Goal: Task Accomplishment & Management: Manage account settings

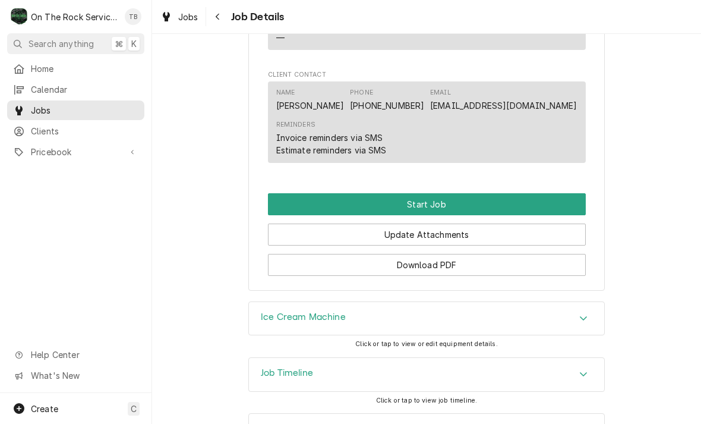
scroll to position [1085, 0]
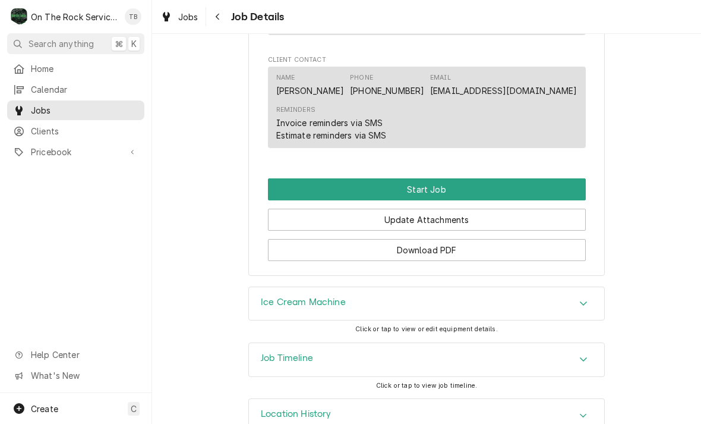
click at [433, 181] on button "Start Job" at bounding box center [427, 189] width 318 height 22
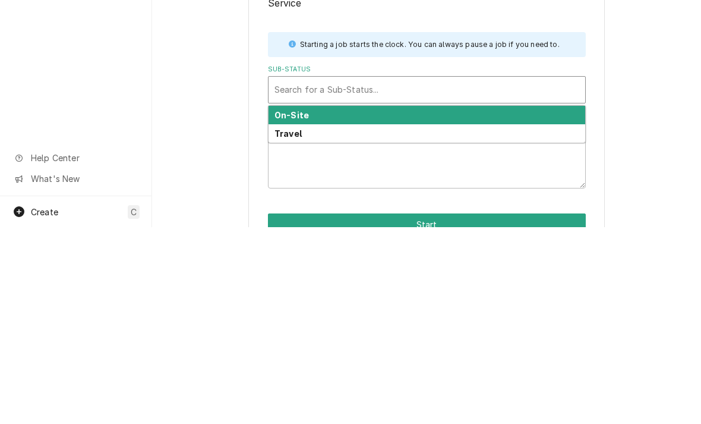
click at [303, 307] on strong "On-Site" at bounding box center [292, 312] width 34 height 10
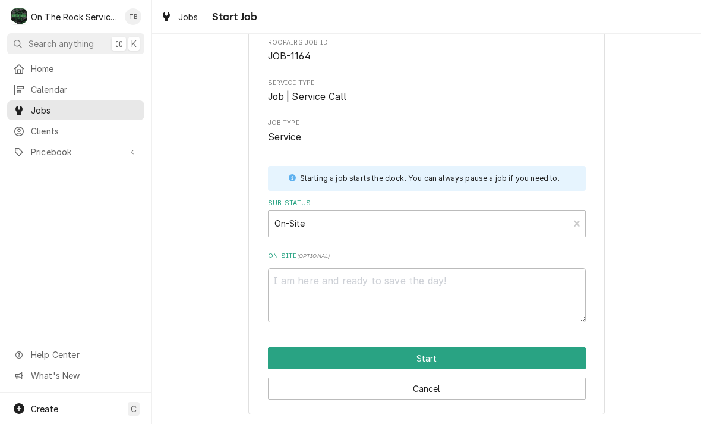
scroll to position [62, 0]
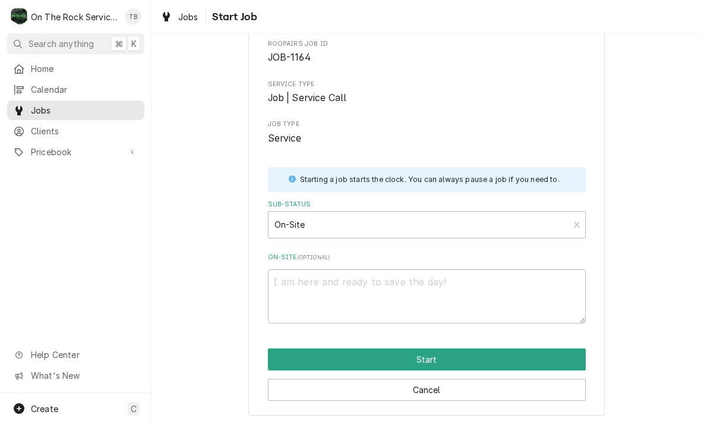
click at [426, 358] on button "Start" at bounding box center [427, 359] width 318 height 22
type textarea "x"
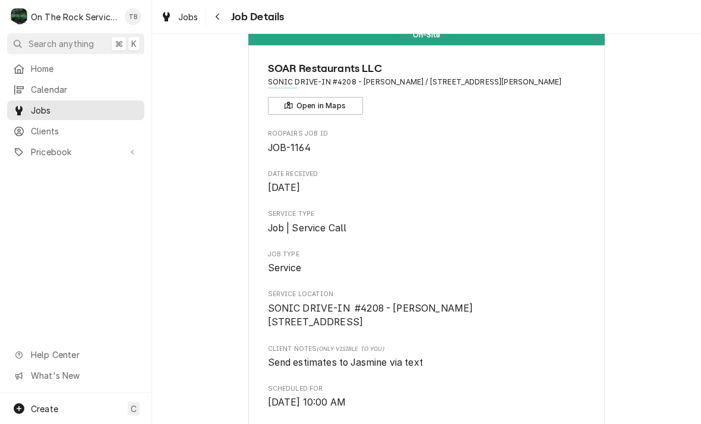
scroll to position [31, 0]
click at [226, 15] on button "Navigate back" at bounding box center [218, 16] width 19 height 19
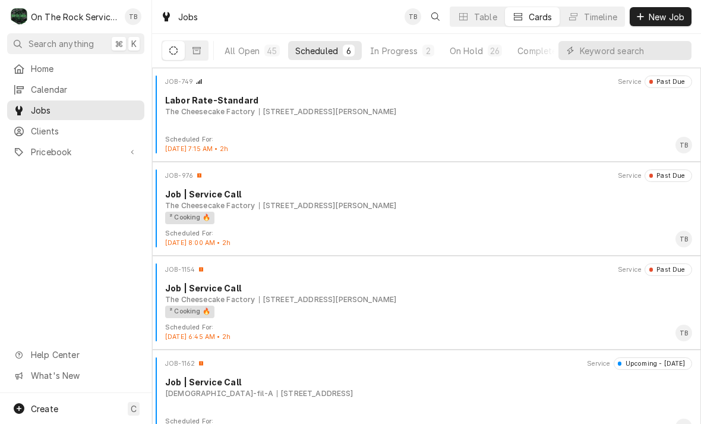
click at [399, 48] on div "In Progress" at bounding box center [394, 51] width 48 height 12
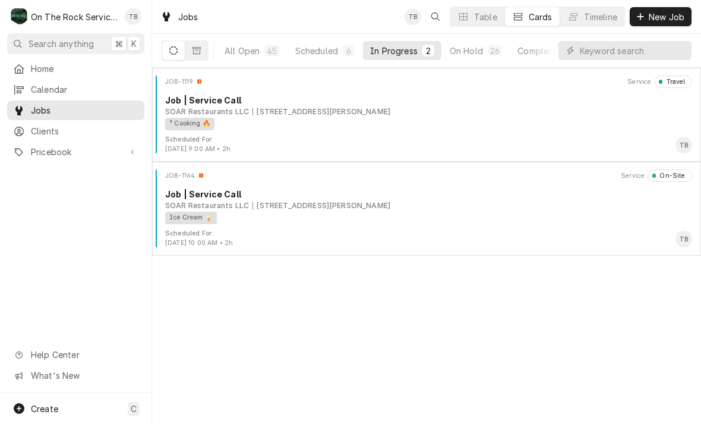
click at [336, 128] on div "² Cooking 🔥" at bounding box center [424, 124] width 519 height 12
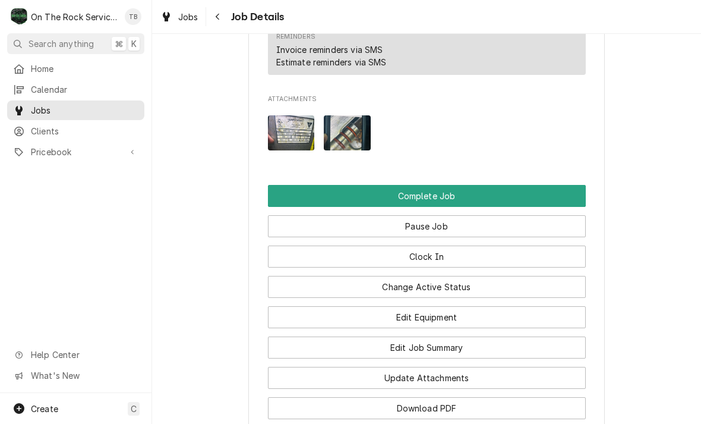
scroll to position [1289, 0]
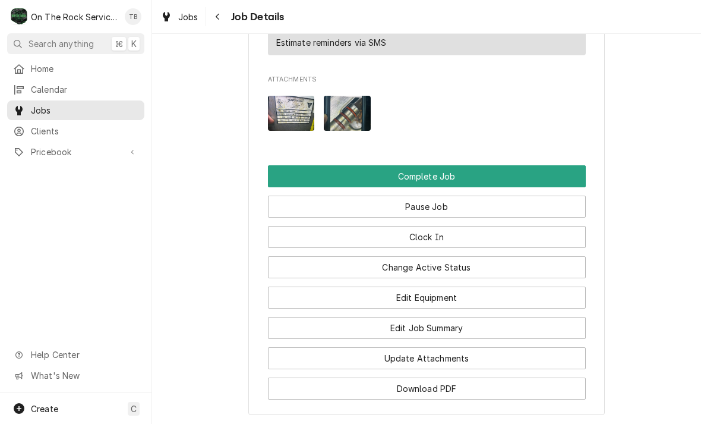
click at [439, 326] on button "Edit Job Summary" at bounding box center [427, 328] width 318 height 22
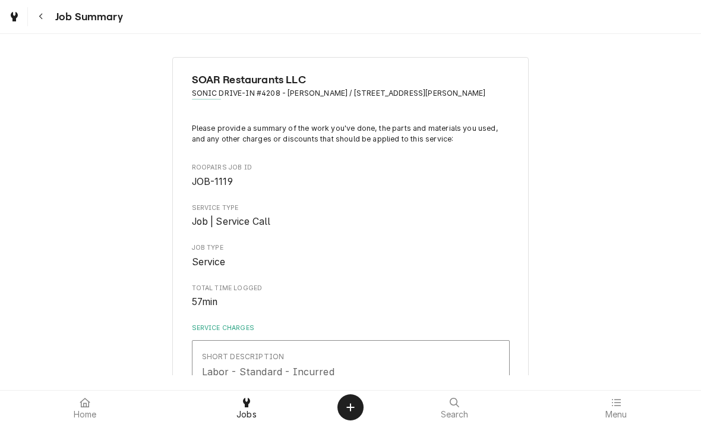
type textarea "x"
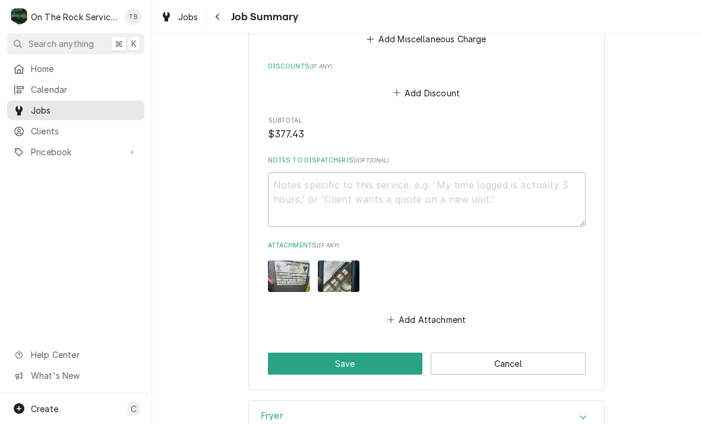
scroll to position [1115, 0]
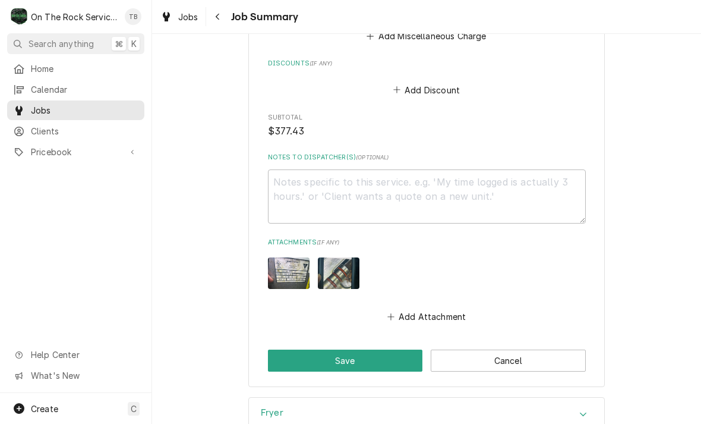
click at [440, 317] on button "Add Attachment" at bounding box center [426, 316] width 83 height 17
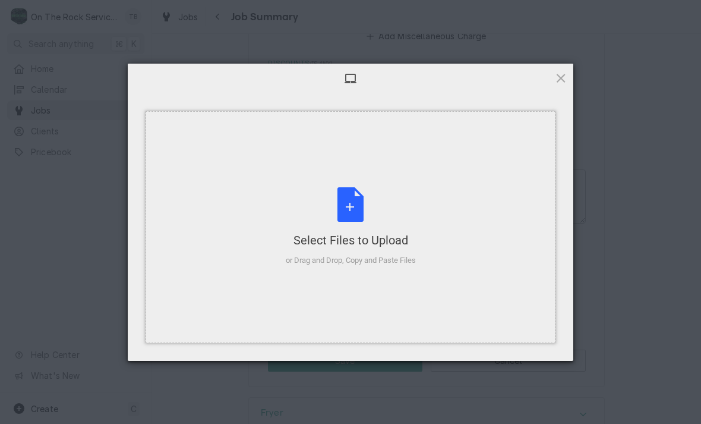
click at [356, 215] on div "Select Files to Upload or Drag and Drop, Copy and Paste Files" at bounding box center [351, 226] width 130 height 79
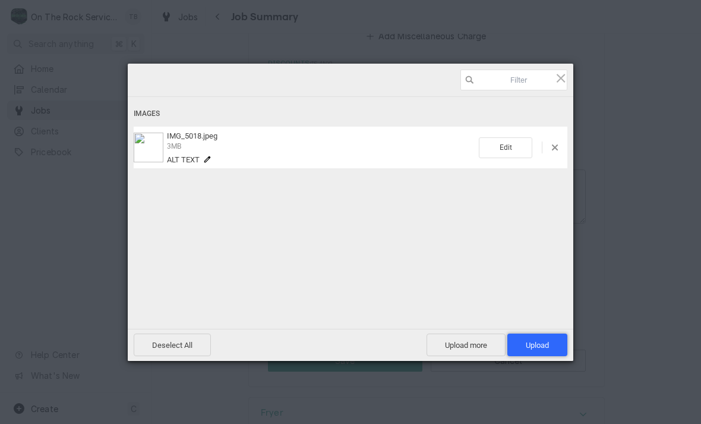
click at [543, 349] on span "Upload 1" at bounding box center [537, 344] width 23 height 9
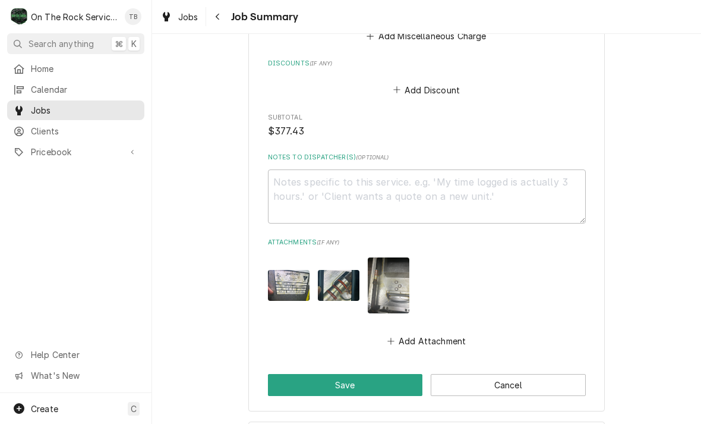
click at [372, 391] on button "Save" at bounding box center [345, 385] width 155 height 22
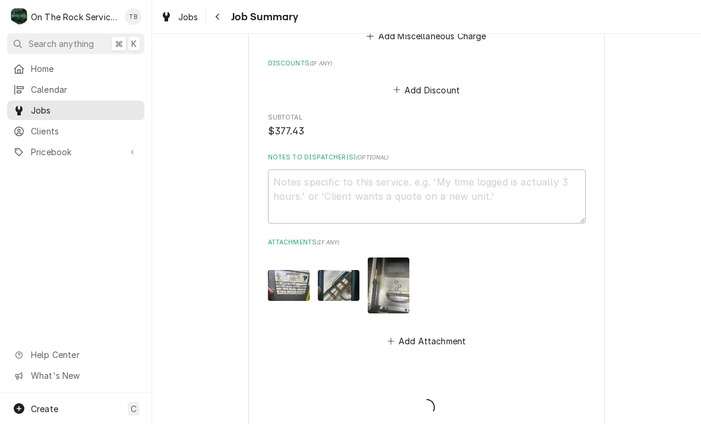
type textarea "x"
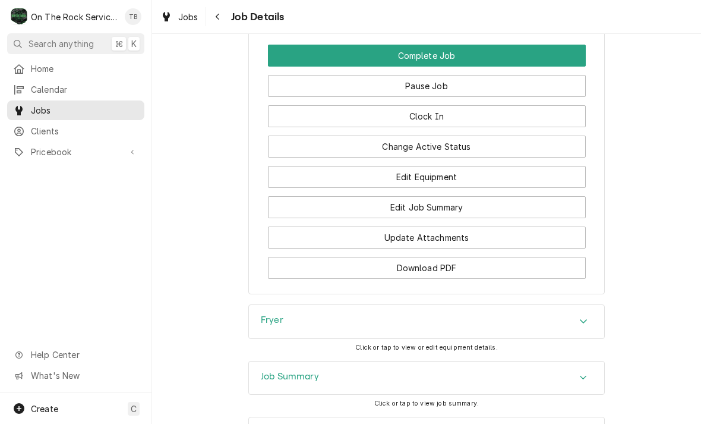
scroll to position [1439, 0]
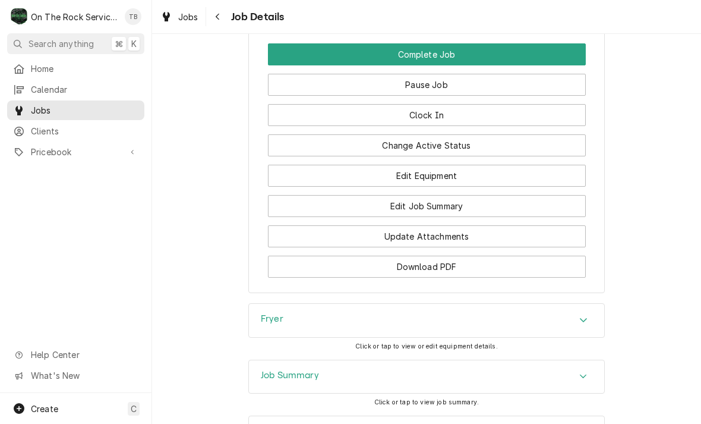
click at [424, 231] on button "Update Attachments" at bounding box center [427, 236] width 318 height 22
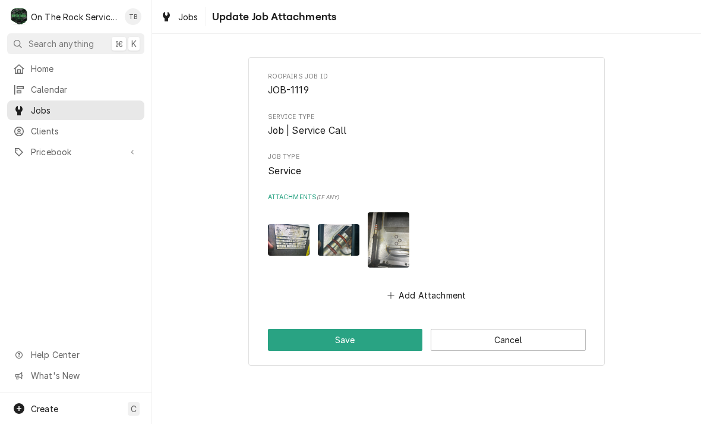
click at [430, 290] on button "Add Attachment" at bounding box center [426, 295] width 83 height 17
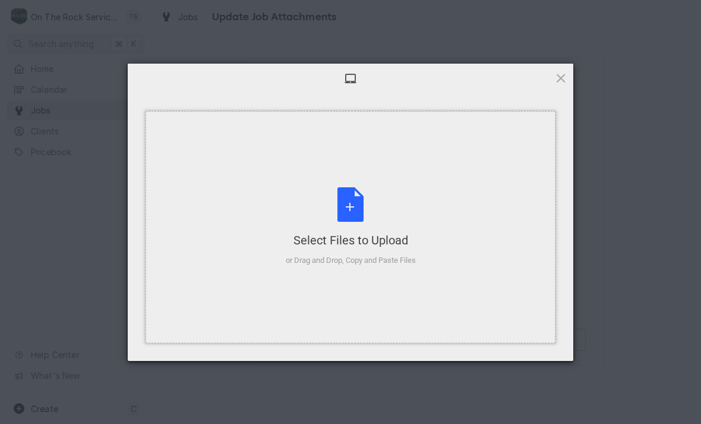
click at [351, 208] on div "Select Files to Upload or Drag and Drop, Copy and Paste Files" at bounding box center [351, 226] width 130 height 79
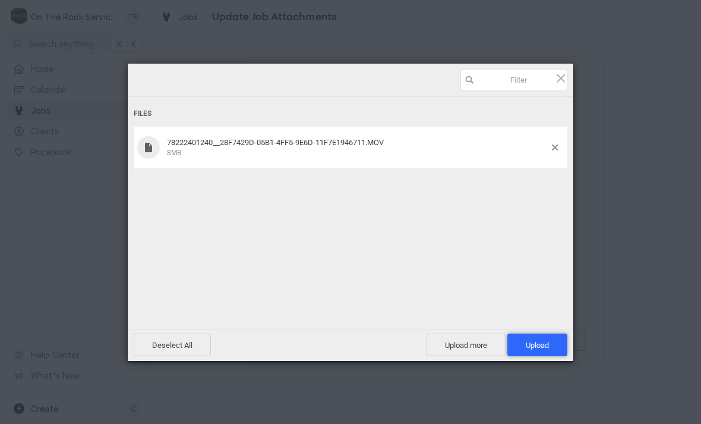
click at [535, 345] on span "Upload 1" at bounding box center [537, 344] width 23 height 9
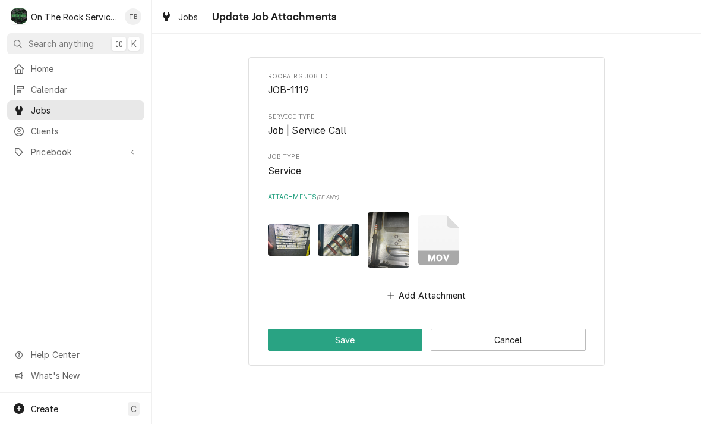
click at [353, 339] on button "Save" at bounding box center [345, 340] width 155 height 22
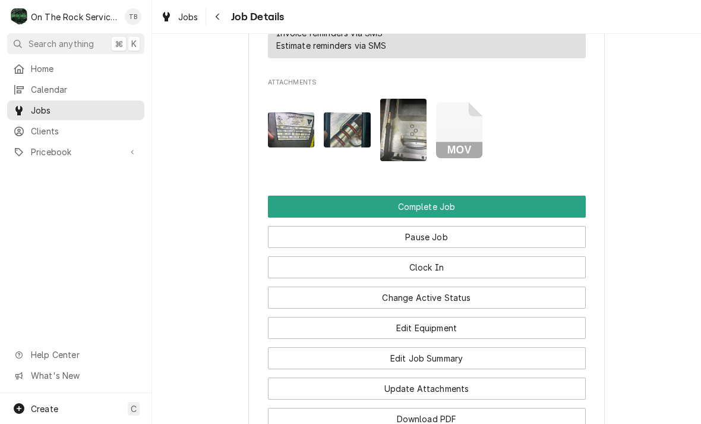
scroll to position [1287, 0]
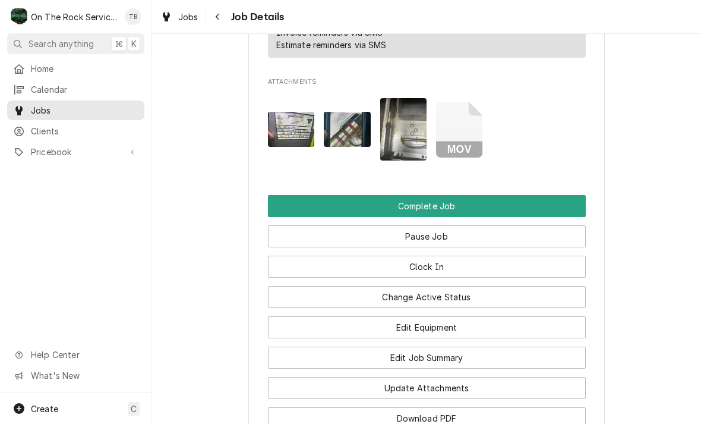
click at [434, 358] on button "Edit Job Summary" at bounding box center [427, 357] width 318 height 22
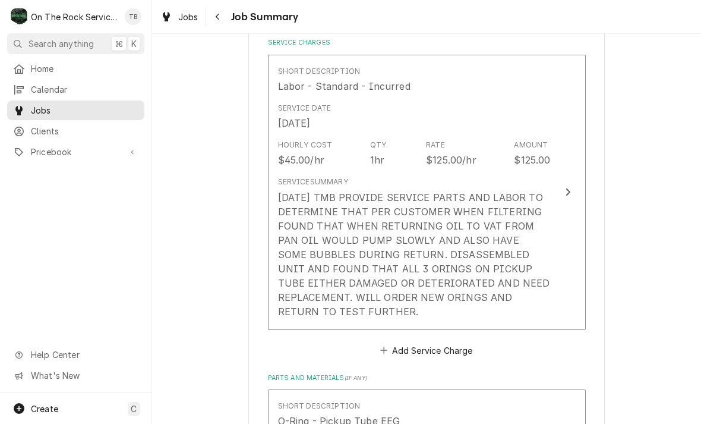
scroll to position [287, 0]
click at [378, 312] on div "10/2/25 TMB PROVIDE SERVICE PARTS AND LABOR TO DETERMINE THAT PER CUSTOMER WHEN…" at bounding box center [414, 252] width 273 height 128
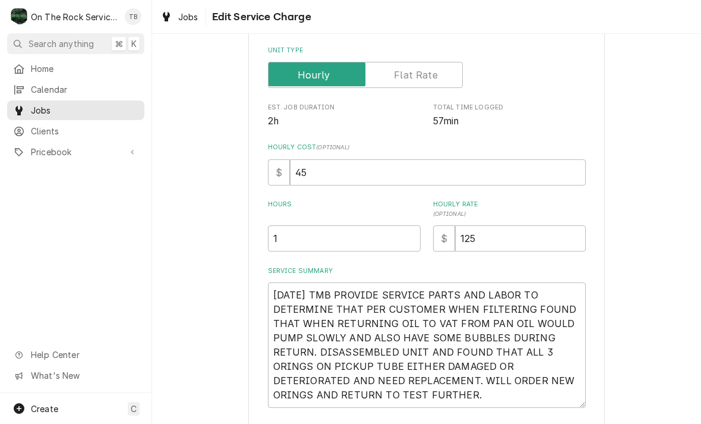
type textarea "x"
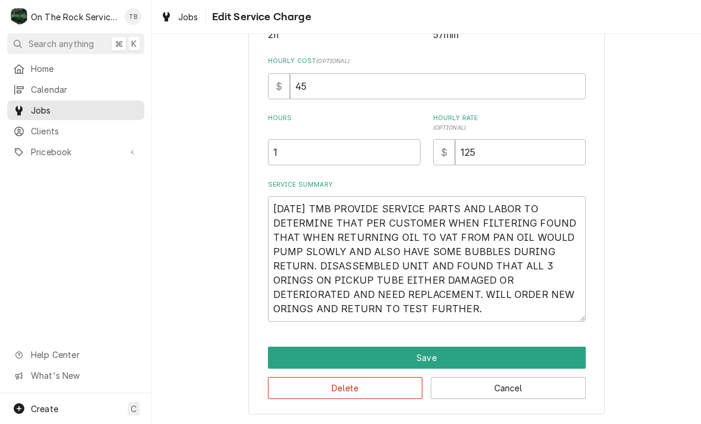
scroll to position [252, 0]
click at [422, 315] on textarea "10/2/25 TMB PROVIDE SERVICE PARTS AND LABOR TO DETERMINE THAT PER CUSTOMER WHEN…" at bounding box center [427, 258] width 318 height 125
type textarea "10/2/25 TMB PROVIDE SERVICE PARTS AND LABOR TO DETERMINE THAT PER CUSTOMER WHEN…"
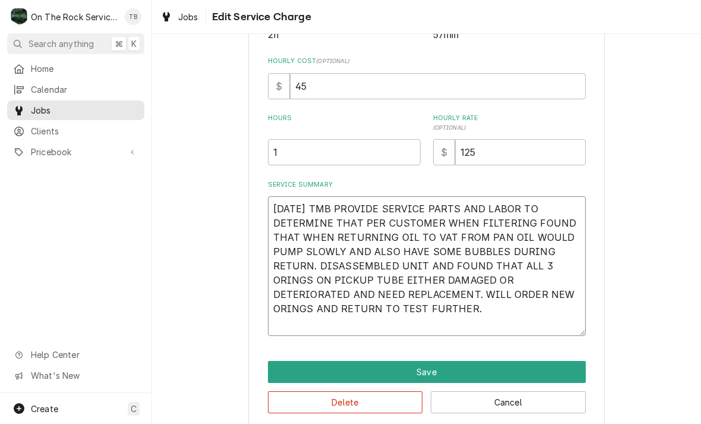
type textarea "x"
type textarea "10/2/25 TMB PROVIDE SERVICE PARTS AND LABOR TO DETERMINE THAT PER CUSTOMER WHEN…"
type textarea "x"
type textarea "10/2/25 TMB PROVIDE SERVICE PARTS AND LABOR TO DETERMINE THAT PER CUSTOMER WHEN…"
type textarea "x"
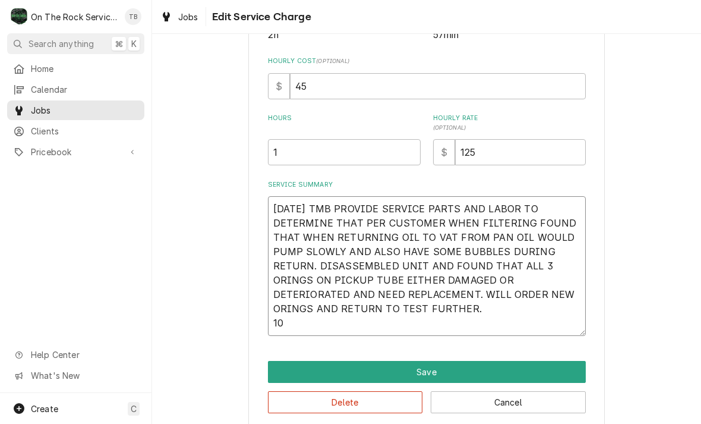
type textarea "10/2/25 TMB PROVIDE SERVICE PARTS AND LABOR TO DETERMINE THAT PER CUSTOMER WHEN…"
type textarea "x"
type textarea "10/2/25 TMB PROVIDE SERVICE PARTS AND LABOR TO DETERMINE THAT PER CUSTOMER WHEN…"
type textarea "x"
type textarea "10/2/25 TMB PROVIDE SERVICE PARTS AND LABOR TO DETERMINE THAT PER CUSTOMER WHEN…"
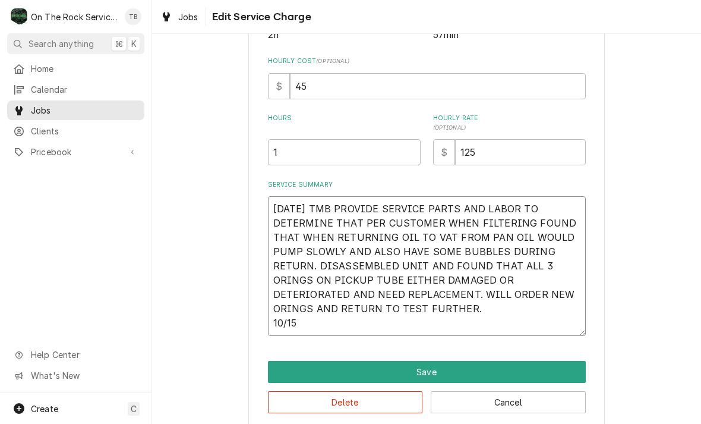
type textarea "x"
type textarea "10/2/25 TMB PROVIDE SERVICE PARTS AND LABOR TO DETERMINE THAT PER CUSTOMER WHEN…"
type textarea "x"
type textarea "10/2/25 TMB PROVIDE SERVICE PARTS AND LABOR TO DETERMINE THAT PER CUSTOMER WHEN…"
type textarea "x"
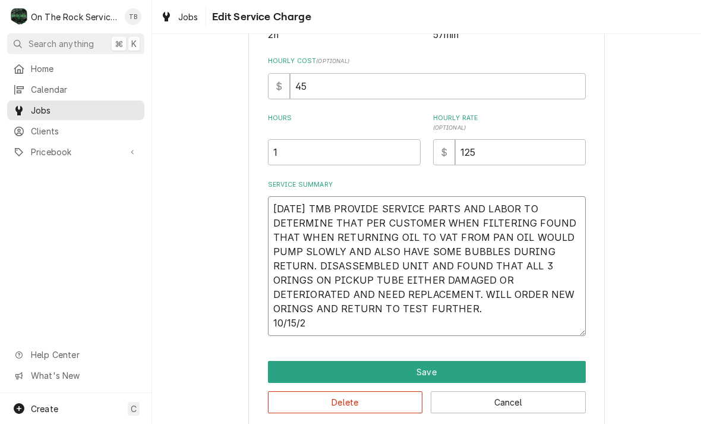
type textarea "10/2/25 TMB PROVIDE SERVICE PARTS AND LABOR TO DETERMINE THAT PER CUSTOMER WHEN…"
type textarea "x"
type textarea "10/2/25 TMB PROVIDE SERVICE PARTS AND LABOR TO DETERMINE THAT PER CUSTOMER WHEN…"
type textarea "x"
type textarea "10/2/25 TMB PROVIDE SERVICE PARTS AND LABOR TO DETERMINE THAT PER CUSTOMER WHEN…"
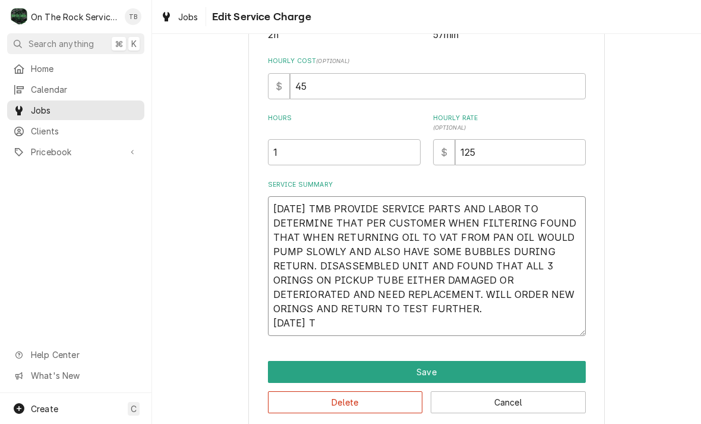
type textarea "x"
type textarea "10/2/25 TMB PROVIDE SERVICE PARTS AND LABOR TO DETERMINE THAT PER CUSTOMER WHEN…"
type textarea "x"
type textarea "10/2/25 TMB PROVIDE SERVICE PARTS AND LABOR TO DETERMINE THAT PER CUSTOMER WHEN…"
type textarea "x"
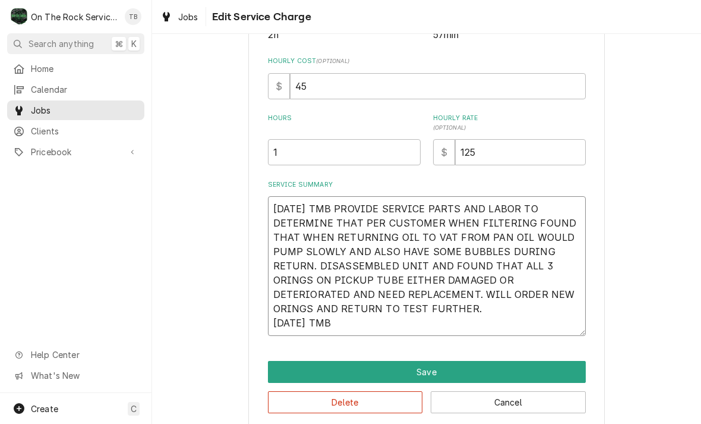
type textarea "10/2/25 TMB PROVIDE SERVICE PARTS AND LABOR TO DETERMINE THAT PER CUSTOMER WHEN…"
type textarea "x"
type textarea "10/2/25 TMB PROVIDE SERVICE PARTS AND LABOR TO DETERMINE THAT PER CUSTOMER WHEN…"
type textarea "x"
type textarea "10/2/25 TMB PROVIDE SERVICE PARTS AND LABOR TO DETERMINE THAT PER CUSTOMER WHEN…"
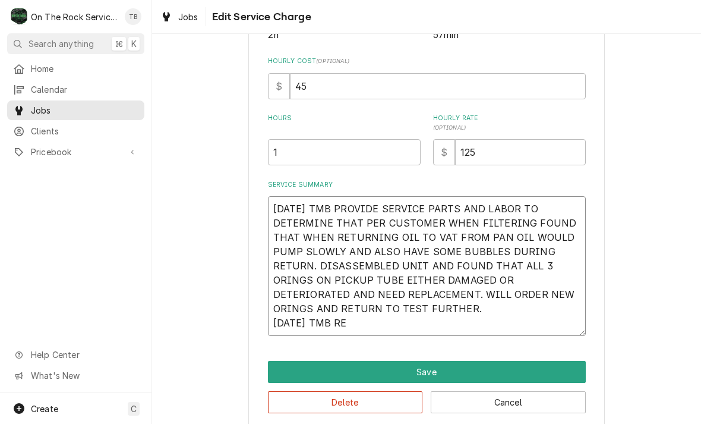
type textarea "x"
type textarea "10/2/25 TMB PROVIDE SERVICE PARTS AND LABOR TO DETERMINE THAT PER CUSTOMER WHEN…"
type textarea "x"
type textarea "10/2/25 TMB PROVIDE SERVICE PARTS AND LABOR TO DETERMINE THAT PER CUSTOMER WHEN…"
type textarea "x"
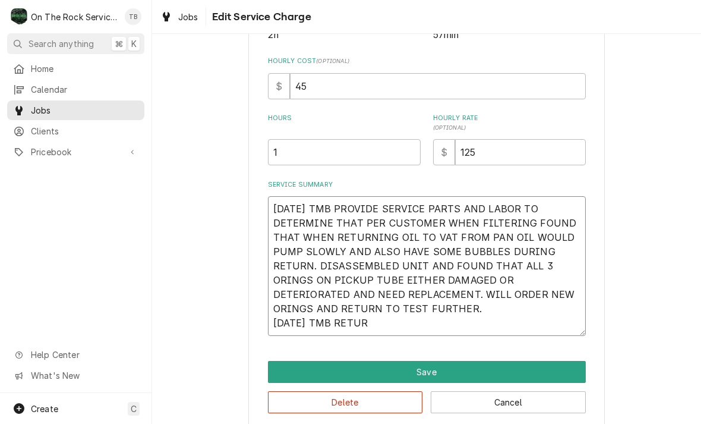
type textarea "10/2/25 TMB PROVIDE SERVICE PARTS AND LABOR TO DETERMINE THAT PER CUSTOMER WHEN…"
type textarea "x"
type textarea "10/2/25 TMB PROVIDE SERVICE PARTS AND LABOR TO DETERMINE THAT PER CUSTOMER WHEN…"
type textarea "x"
type textarea "10/2/25 TMB PROVIDE SERVICE PARTS AND LABOR TO DETERMINE THAT PER CUSTOMER WHEN…"
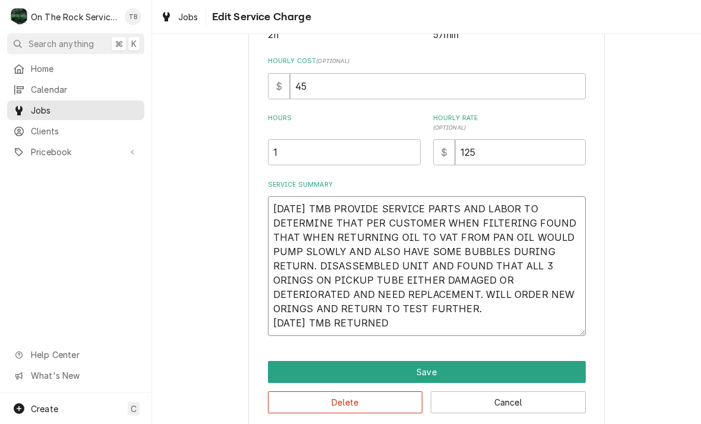
type textarea "x"
type textarea "10/2/25 TMB PROVIDE SERVICE PARTS AND LABOR TO DETERMINE THAT PER CUSTOMER WHEN…"
type textarea "x"
type textarea "10/2/25 TMB PROVIDE SERVICE PARTS AND LABOR TO DETERMINE THAT PER CUSTOMER WHEN…"
type textarea "x"
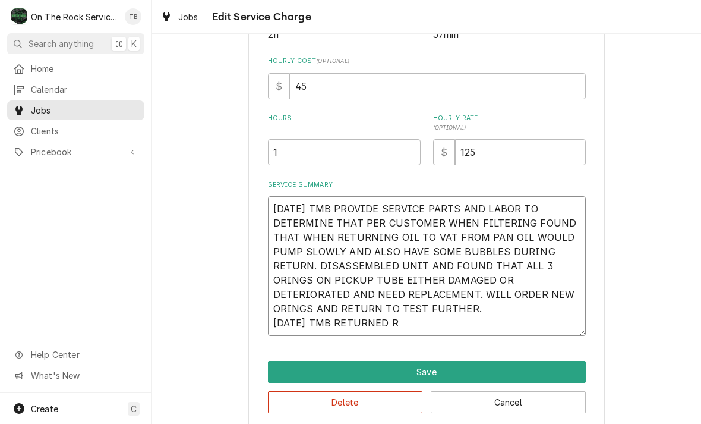
type textarea "10/2/25 TMB PROVIDE SERVICE PARTS AND LABOR TO DETERMINE THAT PER CUSTOMER WHEN…"
type textarea "x"
type textarea "10/2/25 TMB PROVIDE SERVICE PARTS AND LABOR TO DETERMINE THAT PER CUSTOMER WHEN…"
type textarea "x"
type textarea "10/2/25 TMB PROVIDE SERVICE PARTS AND LABOR TO DETERMINE THAT PER CUSTOMER WHEN…"
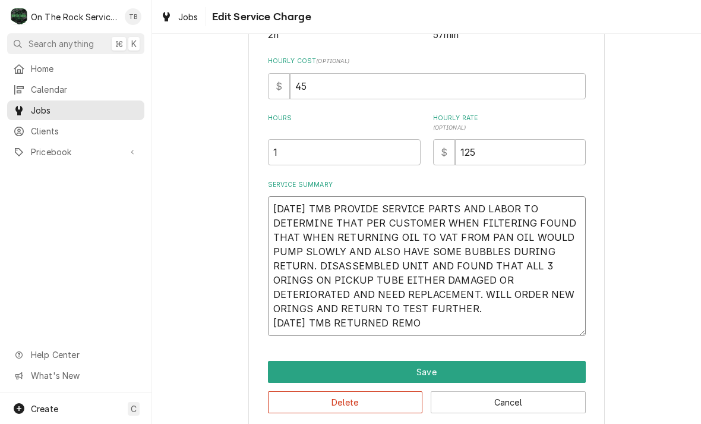
type textarea "x"
type textarea "10/2/25 TMB PROVIDE SERVICE PARTS AND LABOR TO DETERMINE THAT PER CUSTOMER WHEN…"
type textarea "x"
type textarea "10/2/25 TMB PROVIDE SERVICE PARTS AND LABOR TO DETERMINE THAT PER CUSTOMER WHEN…"
type textarea "x"
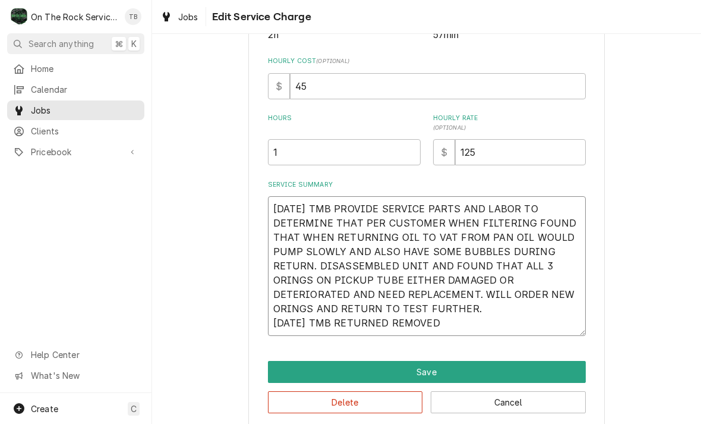
type textarea "10/2/25 TMB PROVIDE SERVICE PARTS AND LABOR TO DETERMINE THAT PER CUSTOMER WHEN…"
type textarea "x"
type textarea "10/2/25 TMB PROVIDE SERVICE PARTS AND LABOR TO DETERMINE THAT PER CUSTOMER WHEN…"
type textarea "x"
type textarea "10/2/25 TMB PROVIDE SERVICE PARTS AND LABOR TO DETERMINE THAT PER CUSTOMER WHEN…"
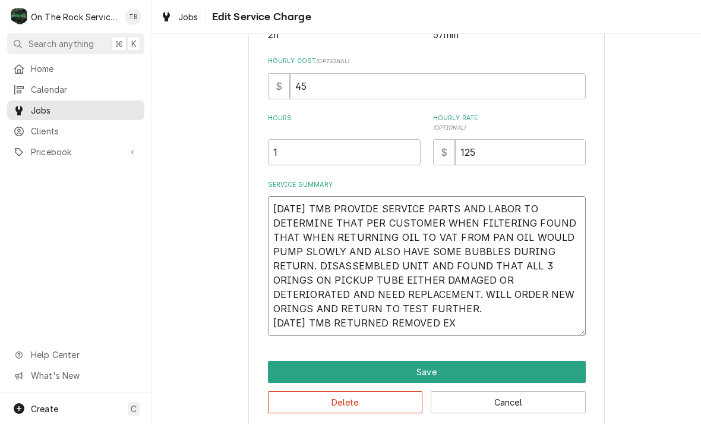
type textarea "x"
type textarea "10/2/25 TMB PROVIDE SERVICE PARTS AND LABOR TO DETERMINE THAT PER CUSTOMER WHEN…"
type textarea "x"
type textarea "10/2/25 TMB PROVIDE SERVICE PARTS AND LABOR TO DETERMINE THAT PER CUSTOMER WHEN…"
type textarea "x"
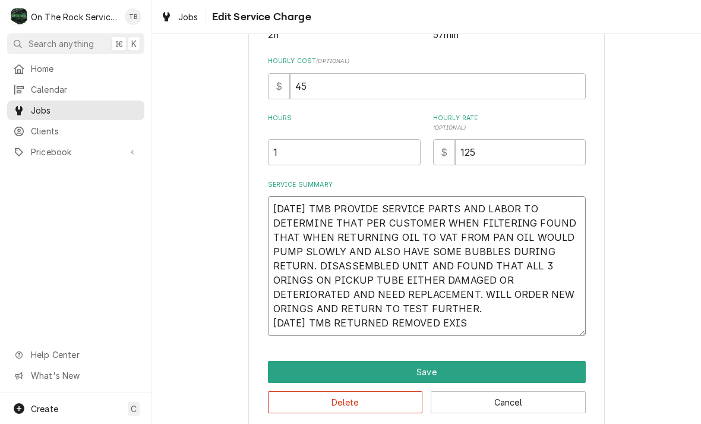
type textarea "10/2/25 TMB PROVIDE SERVICE PARTS AND LABOR TO DETERMINE THAT PER CUSTOMER WHEN…"
type textarea "x"
type textarea "10/2/25 TMB PROVIDE SERVICE PARTS AND LABOR TO DETERMINE THAT PER CUSTOMER WHEN…"
type textarea "x"
type textarea "10/2/25 TMB PROVIDE SERVICE PARTS AND LABOR TO DETERMINE THAT PER CUSTOMER WHEN…"
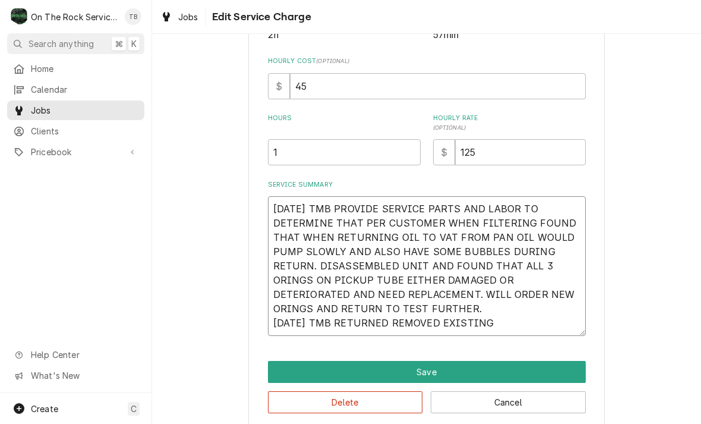
type textarea "x"
type textarea "10/2/25 TMB PROVIDE SERVICE PARTS AND LABOR TO DETERMINE THAT PER CUSTOMER WHEN…"
type textarea "x"
type textarea "10/2/25 TMB PROVIDE SERVICE PARTS AND LABOR TO DETERMINE THAT PER CUSTOMER WHEN…"
type textarea "x"
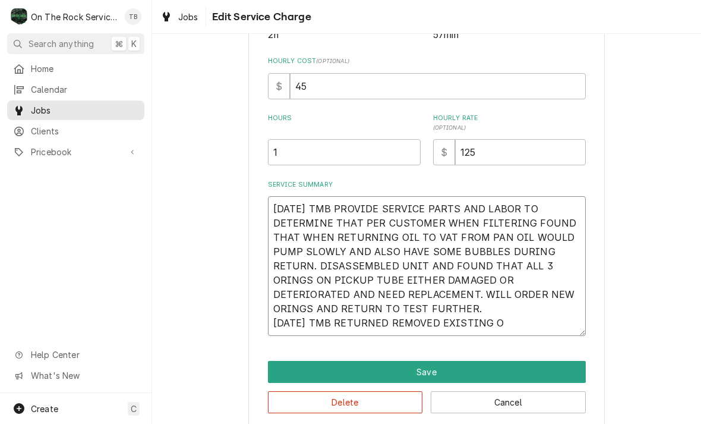
type textarea "10/2/25 TMB PROVIDE SERVICE PARTS AND LABOR TO DETERMINE THAT PER CUSTOMER WHEN…"
type textarea "x"
type textarea "10/2/25 TMB PROVIDE SERVICE PARTS AND LABOR TO DETERMINE THAT PER CUSTOMER WHEN…"
type textarea "x"
type textarea "10/2/25 TMB PROVIDE SERVICE PARTS AND LABOR TO DETERMINE THAT PER CUSTOMER WHEN…"
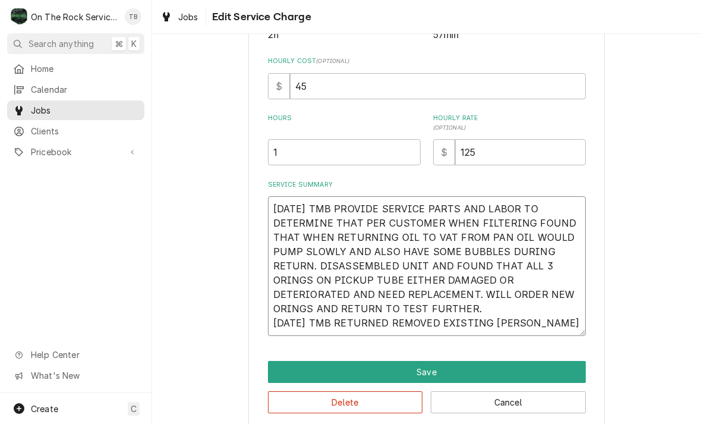
type textarea "x"
type textarea "10/2/25 TMB PROVIDE SERVICE PARTS AND LABOR TO DETERMINE THAT PER CUSTOMER WHEN…"
type textarea "x"
type textarea "10/2/25 TMB PROVIDE SERVICE PARTS AND LABOR TO DETERMINE THAT PER CUSTOMER WHEN…"
type textarea "x"
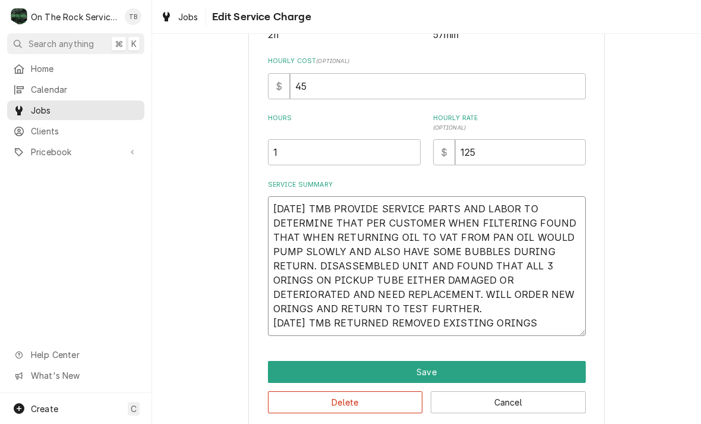
type textarea "10/2/25 TMB PROVIDE SERVICE PARTS AND LABOR TO DETERMINE THAT PER CUSTOMER WHEN…"
type textarea "x"
type textarea "10/2/25 TMB PROVIDE SERVICE PARTS AND LABOR TO DETERMINE THAT PER CUSTOMER WHEN…"
type textarea "x"
type textarea "10/2/25 TMB PROVIDE SERVICE PARTS AND LABOR TO DETERMINE THAT PER CUSTOMER WHEN…"
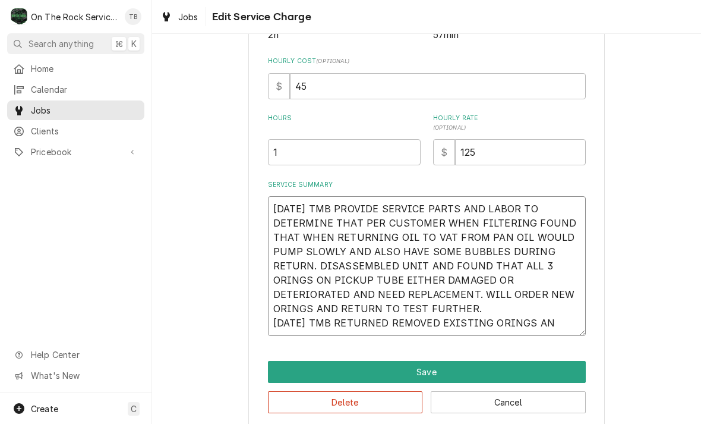
type textarea "x"
type textarea "10/2/25 TMB PROVIDE SERVICE PARTS AND LABOR TO DETERMINE THAT PER CUSTOMER WHEN…"
type textarea "x"
type textarea "10/2/25 TMB PROVIDE SERVICE PARTS AND LABOR TO DETERMINE THAT PER CUSTOMER WHEN…"
type textarea "x"
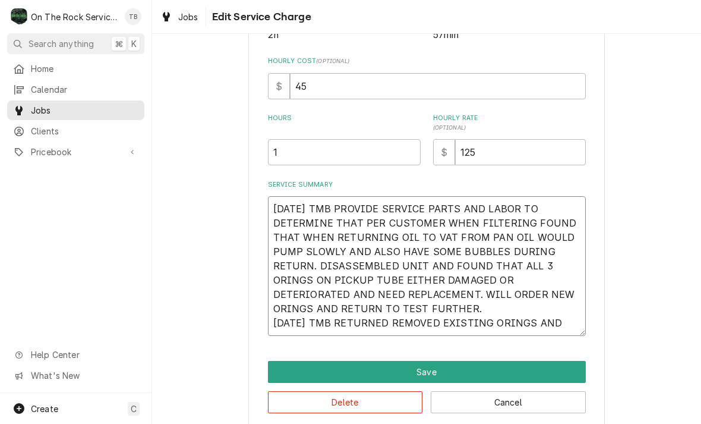
type textarea "10/2/25 TMB PROVIDE SERVICE PARTS AND LABOR TO DETERMINE THAT PER CUSTOMER WHEN…"
type textarea "x"
type textarea "10/2/25 TMB PROVIDE SERVICE PARTS AND LABOR TO DETERMINE THAT PER CUSTOMER WHEN…"
type textarea "x"
type textarea "10/2/25 TMB PROVIDE SERVICE PARTS AND LABOR TO DETERMINE THAT PER CUSTOMER WHEN…"
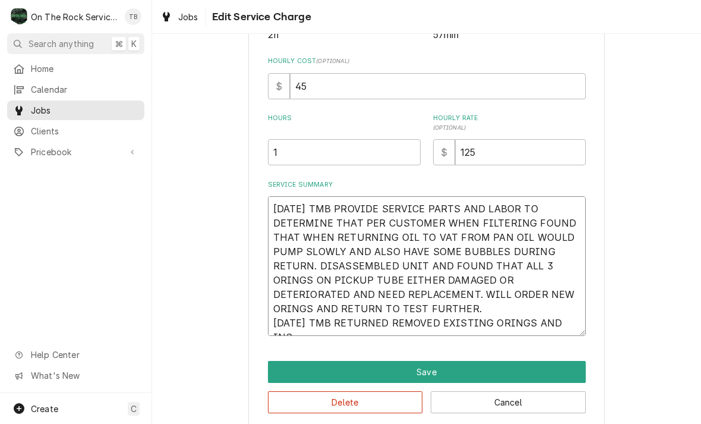
type textarea "x"
type textarea "10/2/25 TMB PROVIDE SERVICE PARTS AND LABOR TO DETERMINE THAT PER CUSTOMER WHEN…"
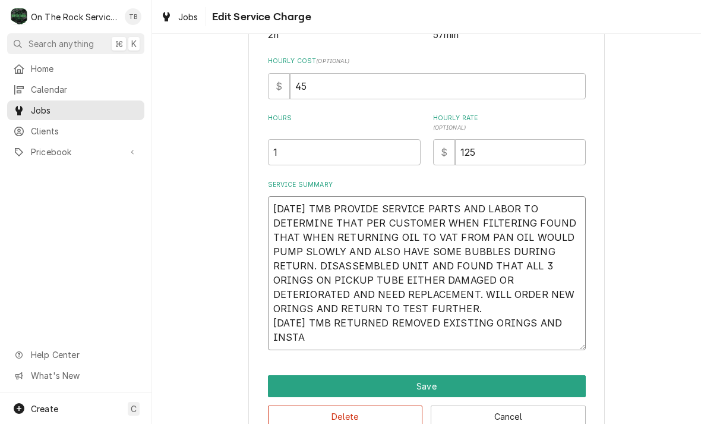
type textarea "x"
type textarea "10/2/25 TMB PROVIDE SERVICE PARTS AND LABOR TO DETERMINE THAT PER CUSTOMER WHEN…"
type textarea "x"
type textarea "10/2/25 TMB PROVIDE SERVICE PARTS AND LABOR TO DETERMINE THAT PER CUSTOMER WHEN…"
type textarea "x"
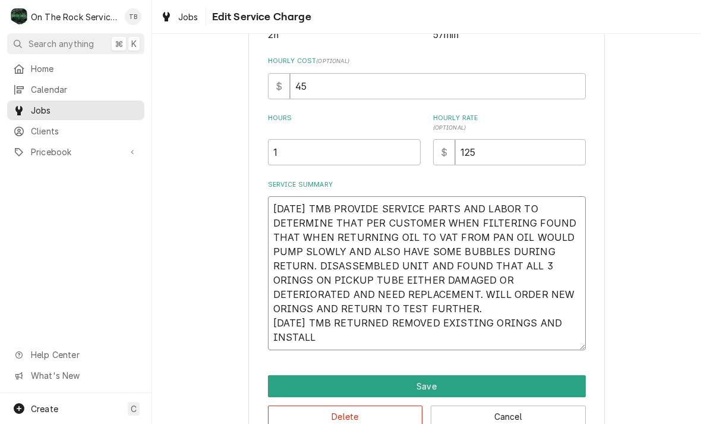
type textarea "10/2/25 TMB PROVIDE SERVICE PARTS AND LABOR TO DETERMINE THAT PER CUSTOMER WHEN…"
type textarea "x"
type textarea "10/2/25 TMB PROVIDE SERVICE PARTS AND LABOR TO DETERMINE THAT PER CUSTOMER WHEN…"
type textarea "x"
type textarea "10/2/25 TMB PROVIDE SERVICE PARTS AND LABOR TO DETERMINE THAT PER CUSTOMER WHEN…"
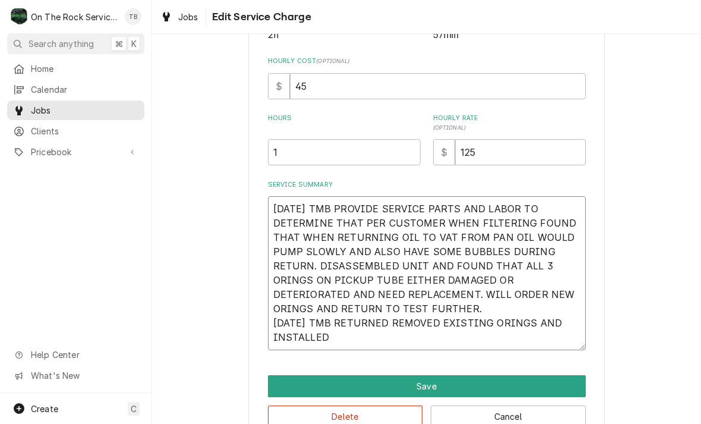
type textarea "x"
type textarea "10/2/25 TMB PROVIDE SERVICE PARTS AND LABOR TO DETERMINE THAT PER CUSTOMER WHEN…"
type textarea "x"
type textarea "10/2/25 TMB PROVIDE SERVICE PARTS AND LABOR TO DETERMINE THAT PER CUSTOMER WHEN…"
type textarea "x"
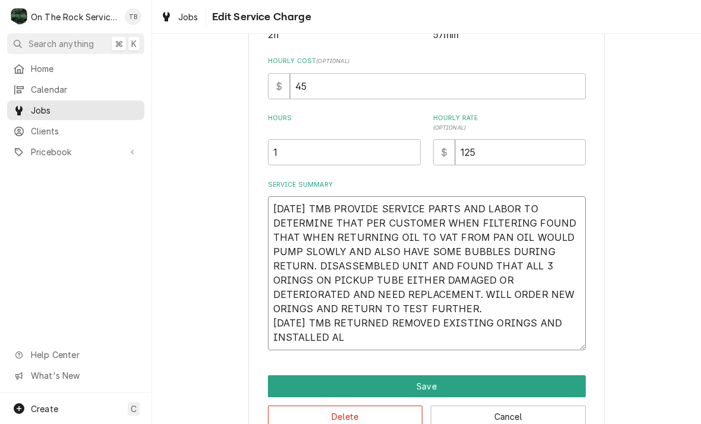
type textarea "10/2/25 TMB PROVIDE SERVICE PARTS AND LABOR TO DETERMINE THAT PER CUSTOMER WHEN…"
type textarea "x"
type textarea "10/2/25 TMB PROVIDE SERVICE PARTS AND LABOR TO DETERMINE THAT PER CUSTOMER WHEN…"
type textarea "x"
type textarea "10/2/25 TMB PROVIDE SERVICE PARTS AND LABOR TO DETERMINE THAT PER CUSTOMER WHEN…"
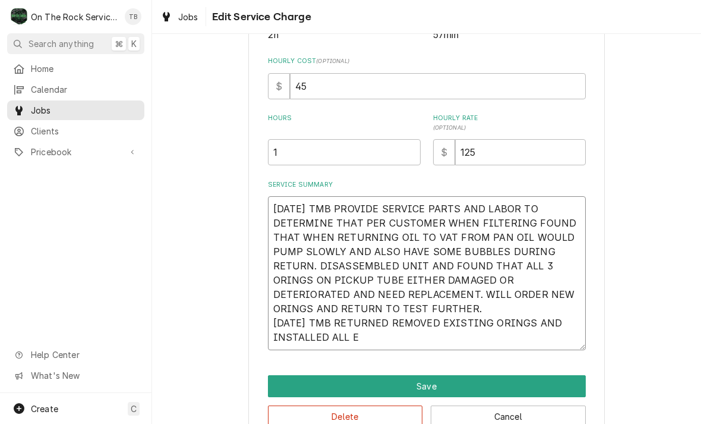
type textarea "x"
type textarea "10/2/25 TMB PROVIDE SERVICE PARTS AND LABOR TO DETERMINE THAT PER CUSTOMER WHEN…"
type textarea "x"
type textarea "10/2/25 TMB PROVIDE SERVICE PARTS AND LABOR TO DETERMINE THAT PER CUSTOMER WHEN…"
type textarea "x"
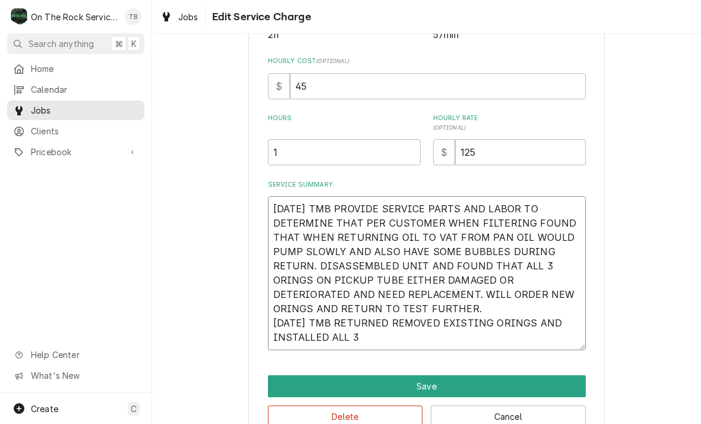
type textarea "10/2/25 TMB PROVIDE SERVICE PARTS AND LABOR TO DETERMINE THAT PER CUSTOMER WHEN…"
type textarea "x"
type textarea "10/2/25 TMB PROVIDE SERVICE PARTS AND LABOR TO DETERMINE THAT PER CUSTOMER WHEN…"
type textarea "x"
type textarea "10/2/25 TMB PROVIDE SERVICE PARTS AND LABOR TO DETERMINE THAT PER CUSTOMER WHEN…"
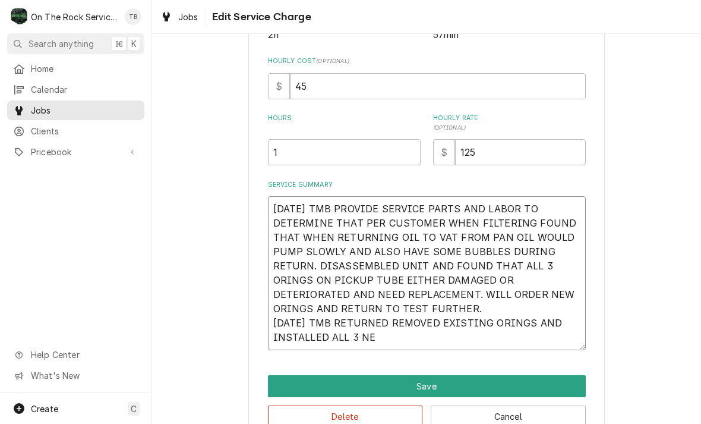
type textarea "x"
type textarea "10/2/25 TMB PROVIDE SERVICE PARTS AND LABOR TO DETERMINE THAT PER CUSTOMER WHEN…"
type textarea "x"
type textarea "10/2/25 TMB PROVIDE SERVICE PARTS AND LABOR TO DETERMINE THAT PER CUSTOMER WHEN…"
type textarea "x"
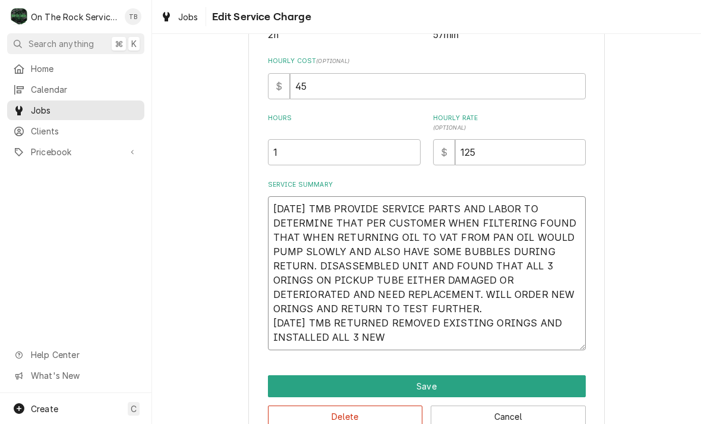
type textarea "10/2/25 TMB PROVIDE SERVICE PARTS AND LABOR TO DETERMINE THAT PER CUSTOMER WHEN…"
type textarea "x"
type textarea "10/2/25 TMB PROVIDE SERVICE PARTS AND LABOR TO DETERMINE THAT PER CUSTOMER WHEN…"
type textarea "x"
type textarea "10/2/25 TMB PROVIDE SERVICE PARTS AND LABOR TO DETERMINE THAT PER CUSTOMER WHEN…"
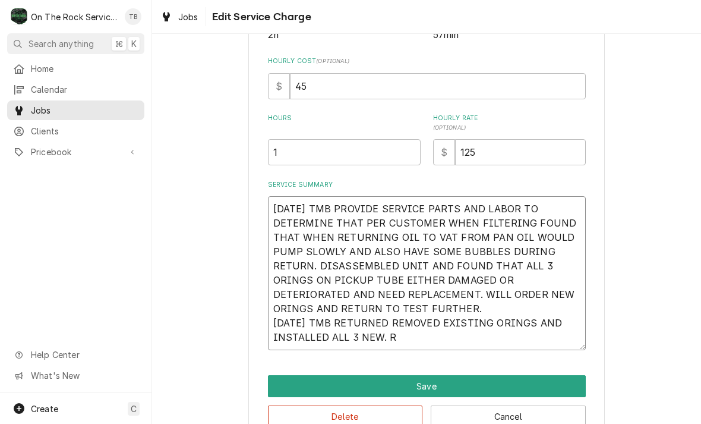
type textarea "x"
type textarea "10/2/25 TMB PROVIDE SERVICE PARTS AND LABOR TO DETERMINE THAT PER CUSTOMER WHEN…"
type textarea "x"
type textarea "10/2/25 TMB PROVIDE SERVICE PARTS AND LABOR TO DETERMINE THAT PER CUSTOMER WHEN…"
type textarea "x"
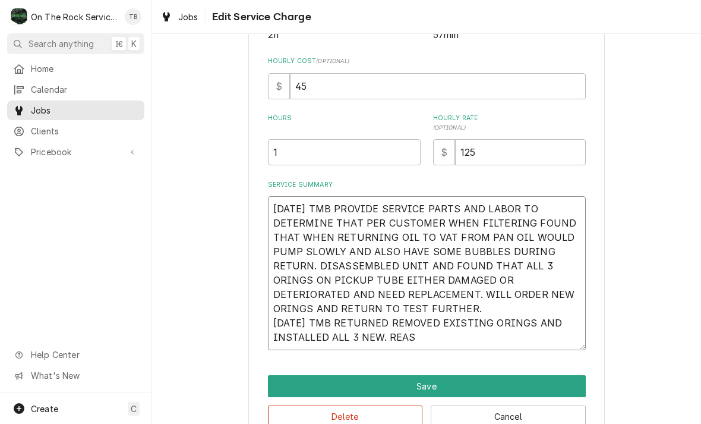
type textarea "10/2/25 TMB PROVIDE SERVICE PARTS AND LABOR TO DETERMINE THAT PER CUSTOMER WHEN…"
type textarea "x"
type textarea "10/2/25 TMB PROVIDE SERVICE PARTS AND LABOR TO DETERMINE THAT PER CUSTOMER WHEN…"
type textarea "x"
type textarea "10/2/25 TMB PROVIDE SERVICE PARTS AND LABOR TO DETERMINE THAT PER CUSTOMER WHEN…"
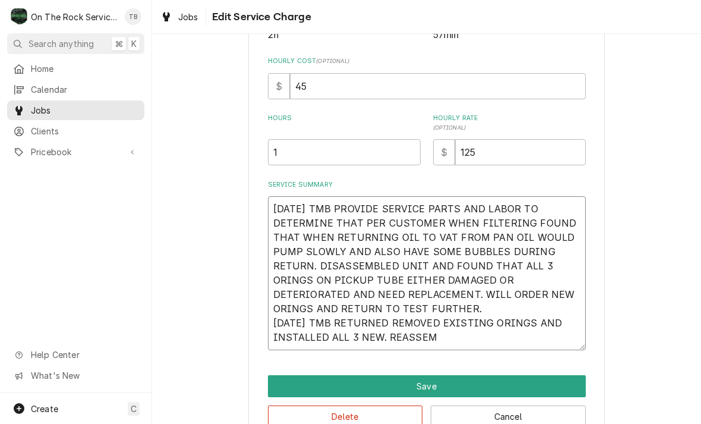
type textarea "x"
type textarea "10/2/25 TMB PROVIDE SERVICE PARTS AND LABOR TO DETERMINE THAT PER CUSTOMER WHEN…"
type textarea "x"
type textarea "10/2/25 TMB PROVIDE SERVICE PARTS AND LABOR TO DETERMINE THAT PER CUSTOMER WHEN…"
type textarea "x"
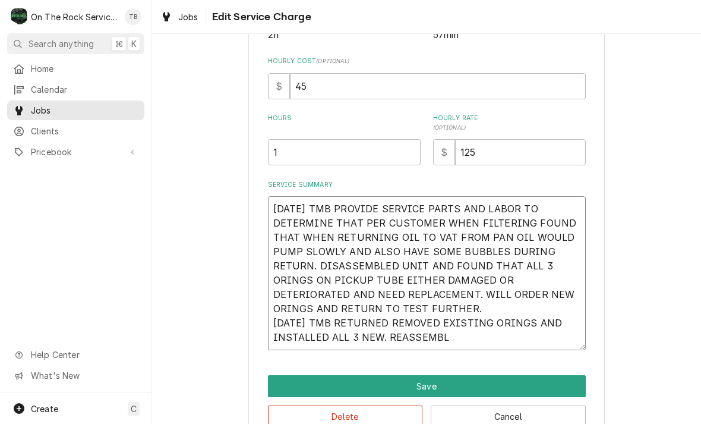
type textarea "10/2/25 TMB PROVIDE SERVICE PARTS AND LABOR TO DETERMINE THAT PER CUSTOMER WHEN…"
type textarea "x"
type textarea "10/2/25 TMB PROVIDE SERVICE PARTS AND LABOR TO DETERMINE THAT PER CUSTOMER WHEN…"
type textarea "x"
type textarea "10/2/25 TMB PROVIDE SERVICE PARTS AND LABOR TO DETERMINE THAT PER CUSTOMER WHEN…"
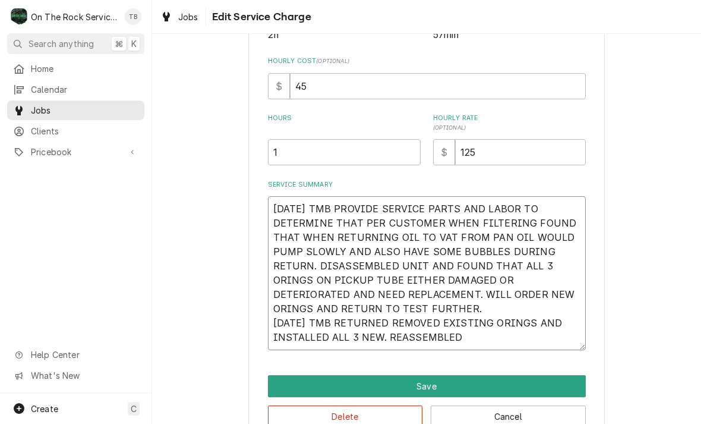
type textarea "x"
type textarea "10/2/25 TMB PROVIDE SERVICE PARTS AND LABOR TO DETERMINE THAT PER CUSTOMER WHEN…"
type textarea "x"
type textarea "10/2/25 TMB PROVIDE SERVICE PARTS AND LABOR TO DETERMINE THAT PER CUSTOMER WHEN…"
type textarea "x"
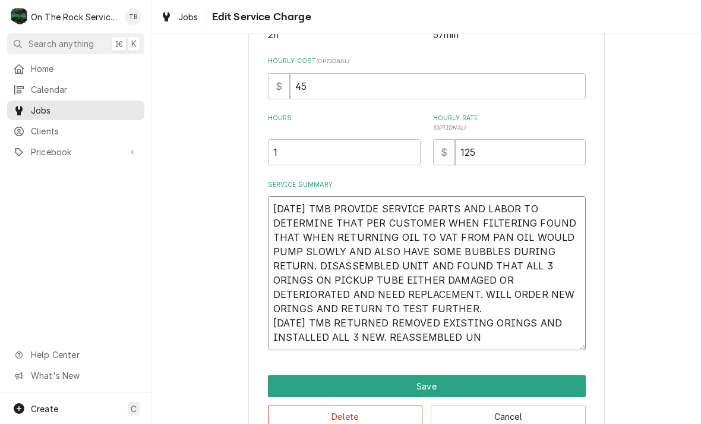
type textarea "10/2/25 TMB PROVIDE SERVICE PARTS AND LABOR TO DETERMINE THAT PER CUSTOMER WHEN…"
type textarea "x"
type textarea "10/2/25 TMB PROVIDE SERVICE PARTS AND LABOR TO DETERMINE THAT PER CUSTOMER WHEN…"
type textarea "x"
type textarea "10/2/25 TMB PROVIDE SERVICE PARTS AND LABOR TO DETERMINE THAT PER CUSTOMER WHEN…"
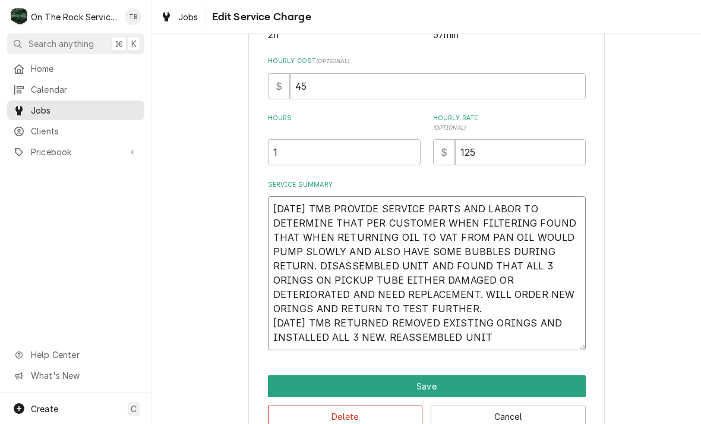
type textarea "x"
type textarea "10/2/25 TMB PROVIDE SERVICE PARTS AND LABOR TO DETERMINE THAT PER CUSTOMER WHEN…"
type textarea "x"
type textarea "10/2/25 TMB PROVIDE SERVICE PARTS AND LABOR TO DETERMINE THAT PER CUSTOMER WHEN…"
type textarea "x"
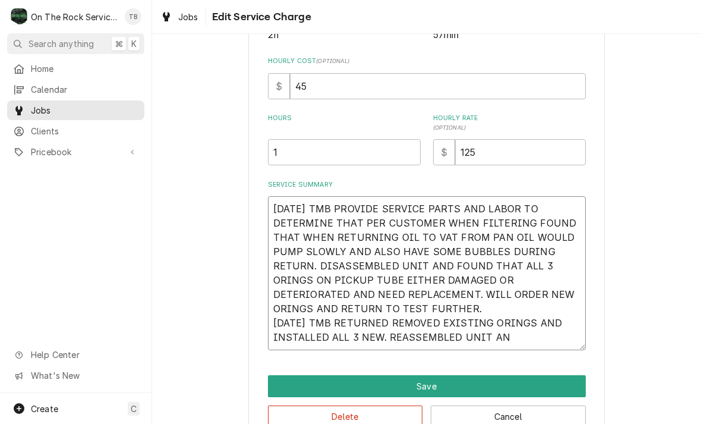
type textarea "10/2/25 TMB PROVIDE SERVICE PARTS AND LABOR TO DETERMINE THAT PER CUSTOMER WHEN…"
type textarea "x"
type textarea "10/2/25 TMB PROVIDE SERVICE PARTS AND LABOR TO DETERMINE THAT PER CUSTOMER WHEN…"
type textarea "x"
type textarea "10/2/25 TMB PROVIDE SERVICE PARTS AND LABOR TO DETERMINE THAT PER CUSTOMER WHEN…"
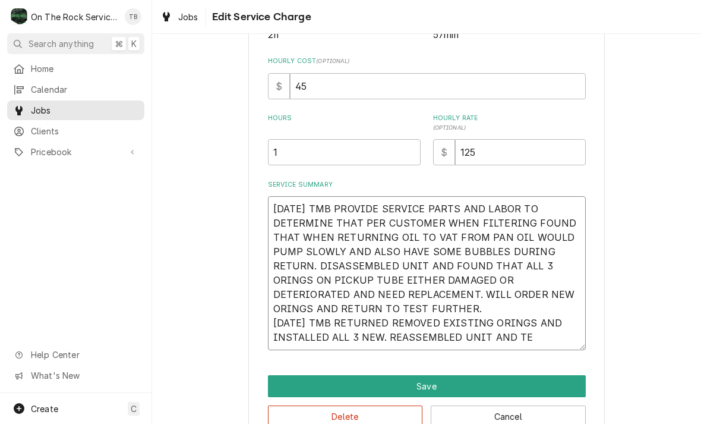
type textarea "x"
type textarea "10/2/25 TMB PROVIDE SERVICE PARTS AND LABOR TO DETERMINE THAT PER CUSTOMER WHEN…"
type textarea "x"
type textarea "10/2/25 TMB PROVIDE SERVICE PARTS AND LABOR TO DETERMINE THAT PER CUSTOMER WHEN…"
type textarea "x"
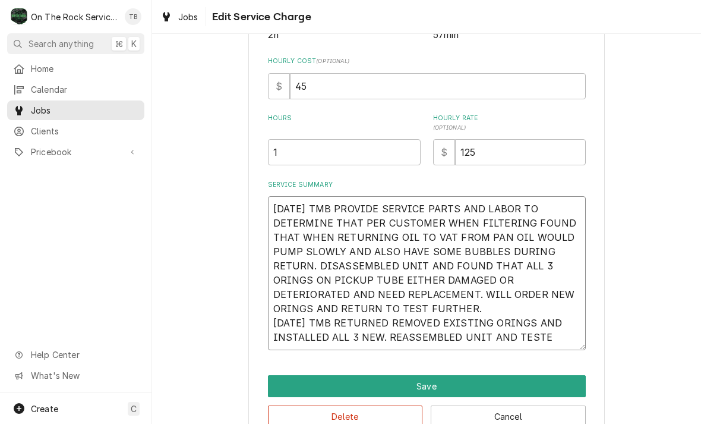
type textarea "10/2/25 TMB PROVIDE SERVICE PARTS AND LABOR TO DETERMINE THAT PER CUSTOMER WHEN…"
type textarea "x"
type textarea "10/2/25 TMB PROVIDE SERVICE PARTS AND LABOR TO DETERMINE THAT PER CUSTOMER WHEN…"
type textarea "x"
type textarea "10/2/25 TMB PROVIDE SERVICE PARTS AND LABOR TO DETERMINE THAT PER CUSTOMER WHEN…"
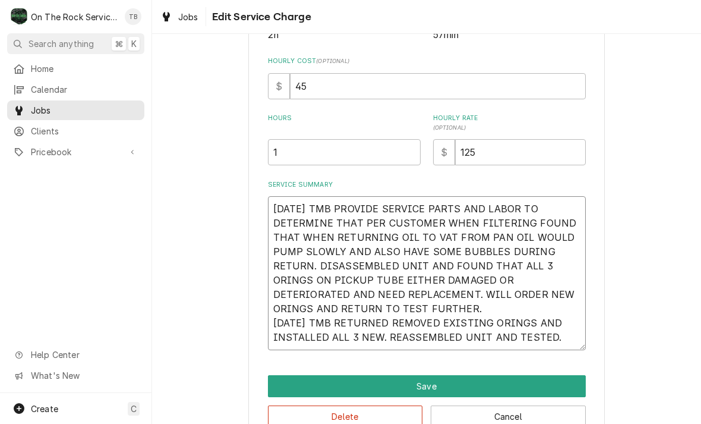
type textarea "x"
type textarea "10/2/25 TMB PROVIDE SERVICE PARTS AND LABOR TO DETERMINE THAT PER CUSTOMER WHEN…"
type textarea "x"
type textarea "10/2/25 TMB PROVIDE SERVICE PARTS AND LABOR TO DETERMINE THAT PER CUSTOMER WHEN…"
type textarea "x"
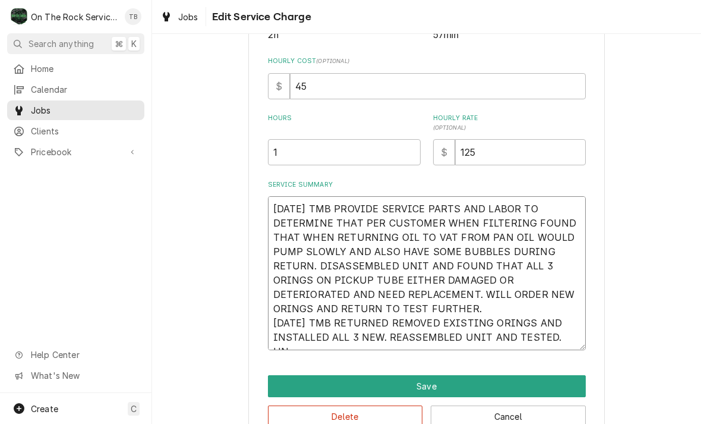
type textarea "10/2/25 TMB PROVIDE SERVICE PARTS AND LABOR TO DETERMINE THAT PER CUSTOMER WHEN…"
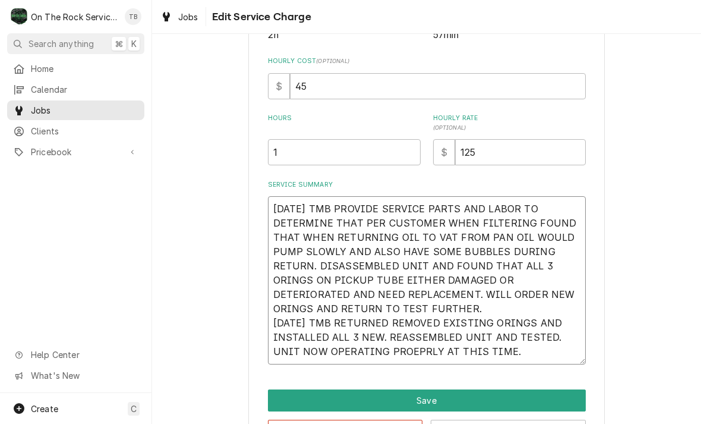
click at [387, 355] on textarea "10/2/25 TMB PROVIDE SERVICE PARTS AND LABOR TO DETERMINE THAT PER CUSTOMER WHEN…" at bounding box center [427, 280] width 318 height 168
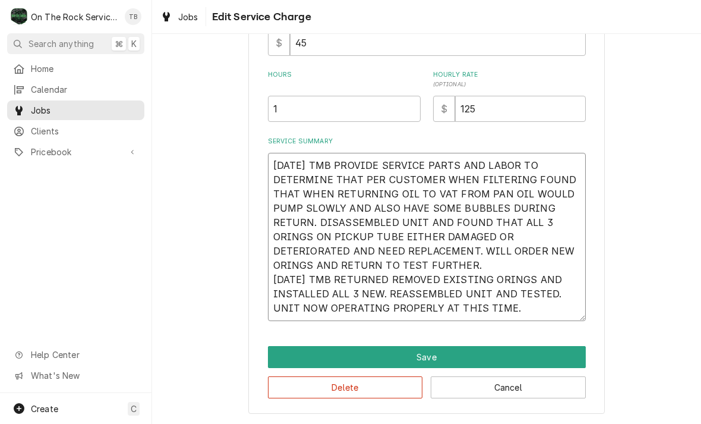
scroll to position [295, 0]
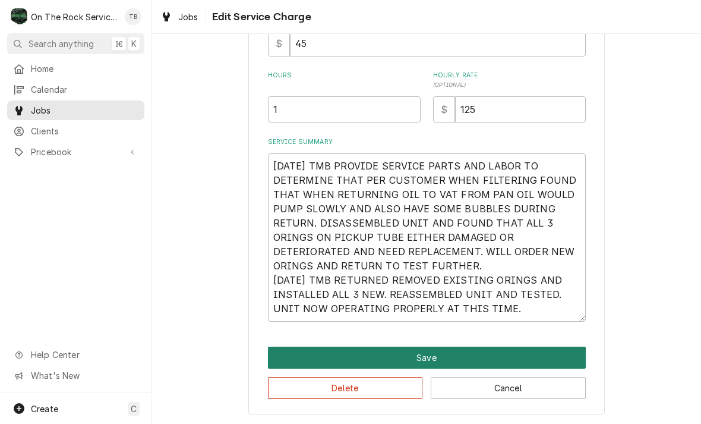
click at [442, 361] on button "Save" at bounding box center [427, 357] width 318 height 22
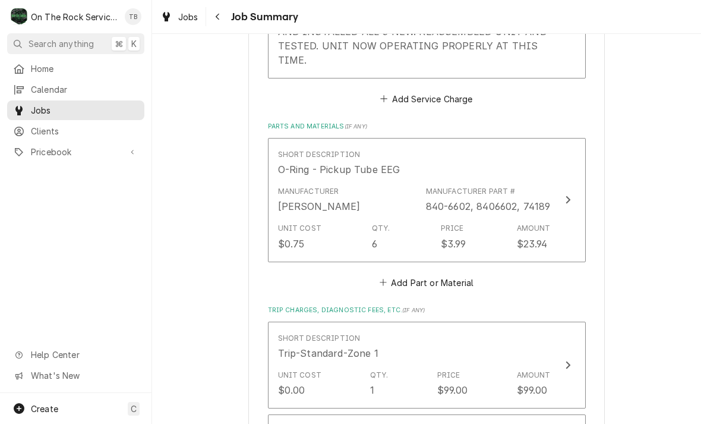
scroll to position [600, 0]
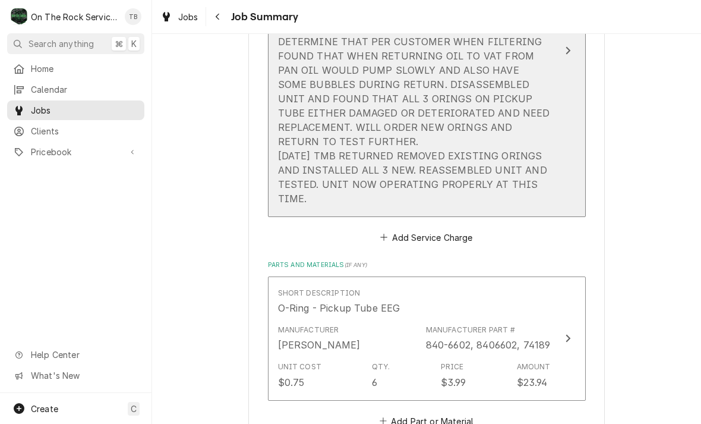
click at [323, 204] on div "Service Summary 10/2/25 TMB PROVIDE SERVICE PARTS AND LABOR TO DETERMINE THAT P…" at bounding box center [414, 106] width 273 height 208
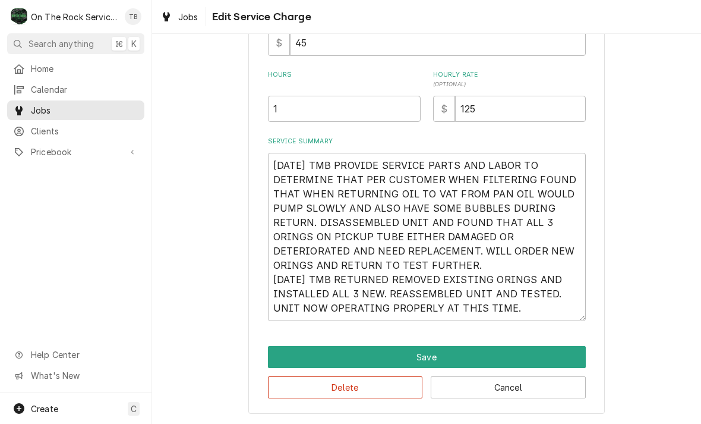
scroll to position [295, 0]
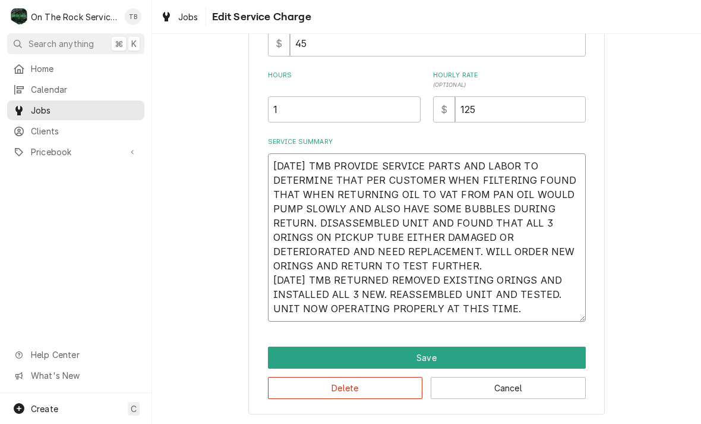
click at [508, 313] on textarea "10/2/25 TMB PROVIDE SERVICE PARTS AND LABOR TO DETERMINE THAT PER CUSTOMER WHEN…" at bounding box center [427, 237] width 318 height 168
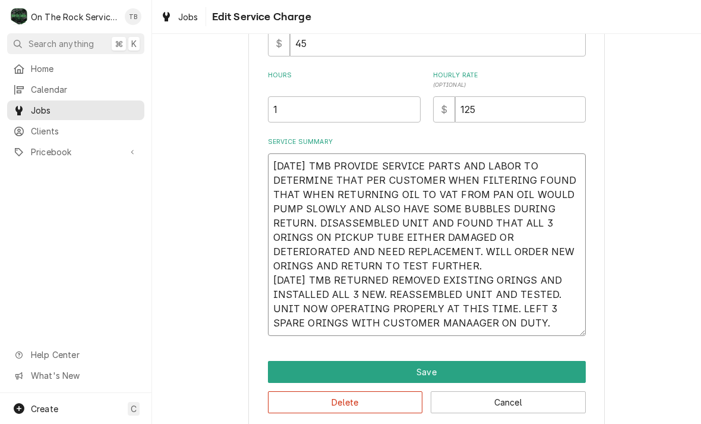
click at [434, 327] on textarea "10/2/25 TMB PROVIDE SERVICE PARTS AND LABOR TO DETERMINE THAT PER CUSTOMER WHEN…" at bounding box center [427, 244] width 318 height 182
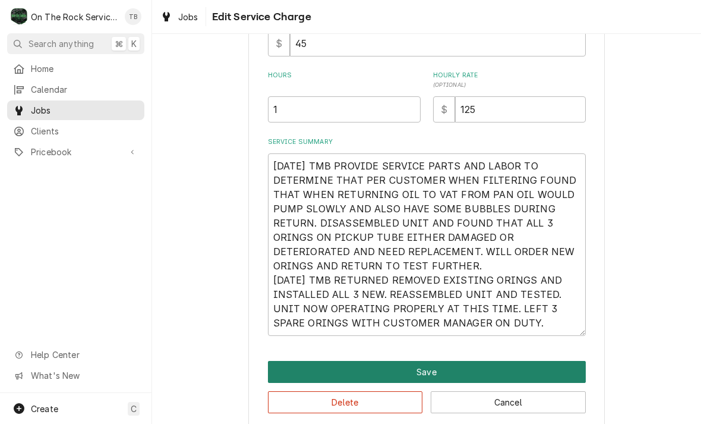
click at [456, 371] on button "Save" at bounding box center [427, 372] width 318 height 22
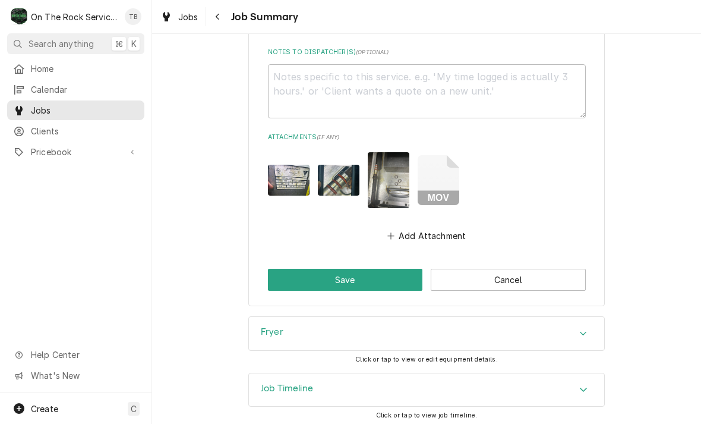
scroll to position [1291, 0]
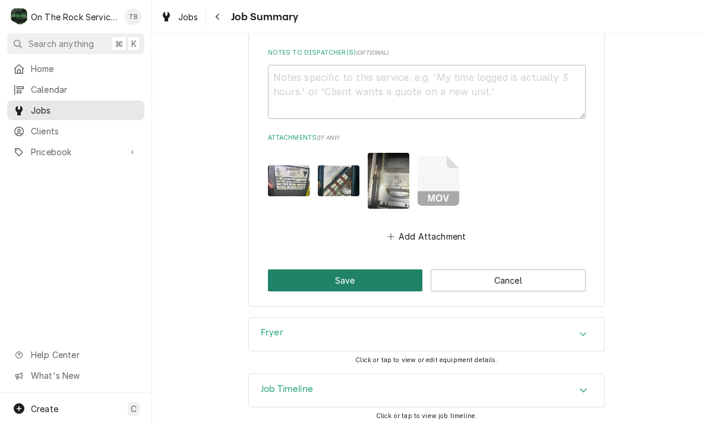
click at [358, 277] on button "Save" at bounding box center [345, 280] width 155 height 22
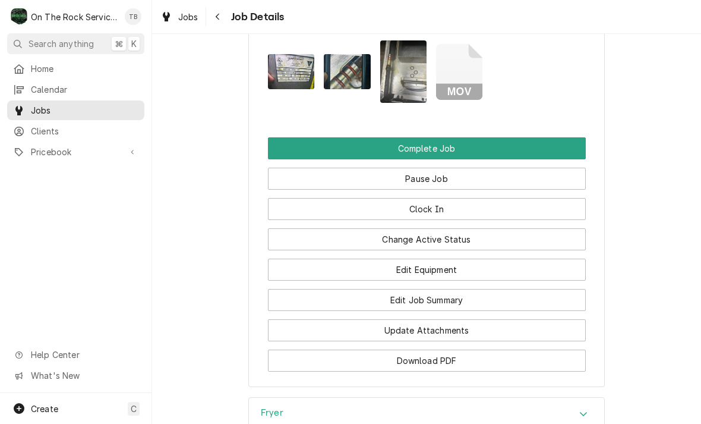
scroll to position [1433, 0]
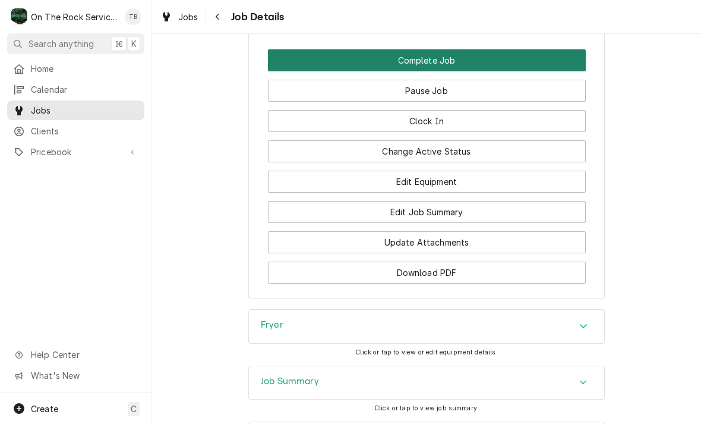
click at [457, 56] on button "Complete Job" at bounding box center [427, 60] width 318 height 22
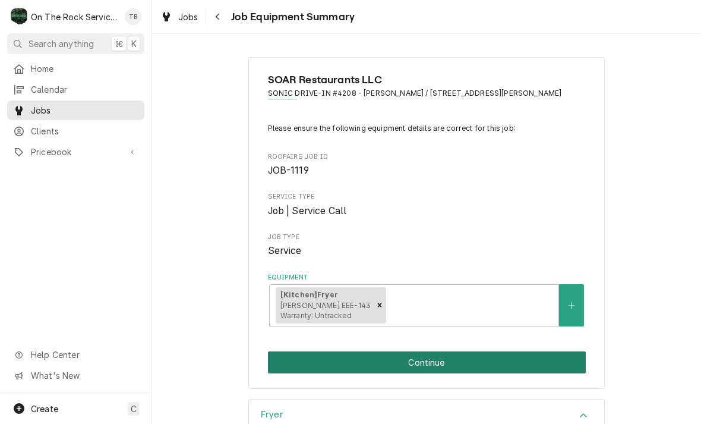
click at [441, 357] on button "Continue" at bounding box center [427, 362] width 318 height 22
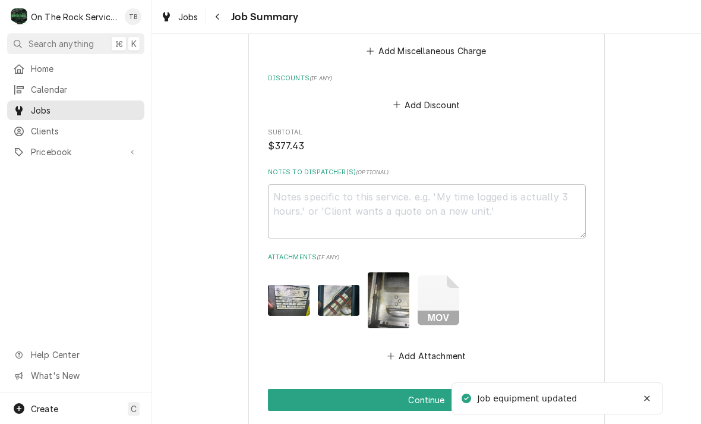
scroll to position [1241, 0]
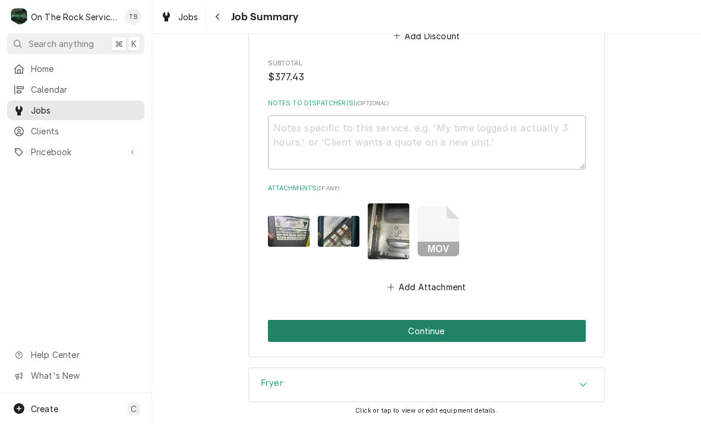
click at [425, 327] on button "Continue" at bounding box center [427, 331] width 318 height 22
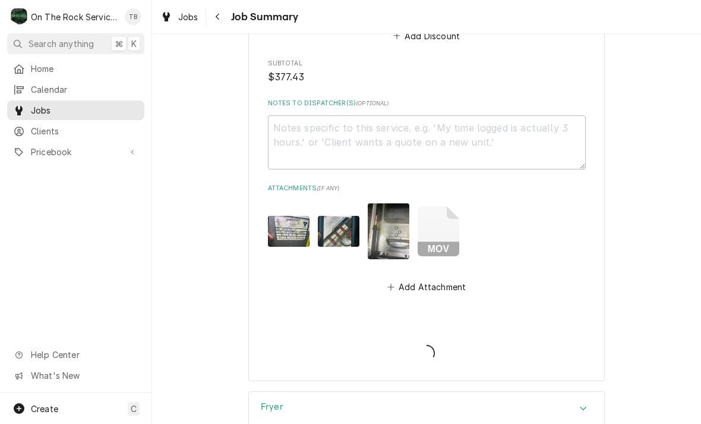
type textarea "x"
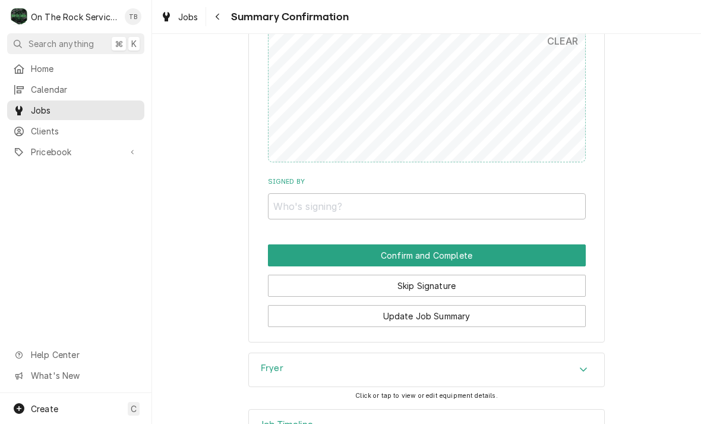
scroll to position [1199, 0]
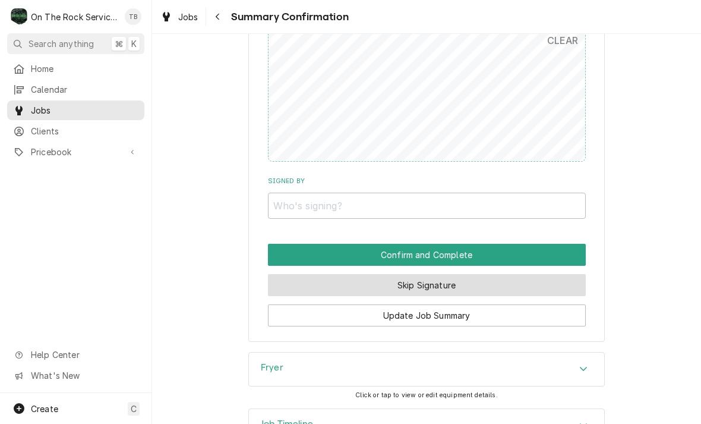
click at [439, 274] on button "Skip Signature" at bounding box center [427, 285] width 318 height 22
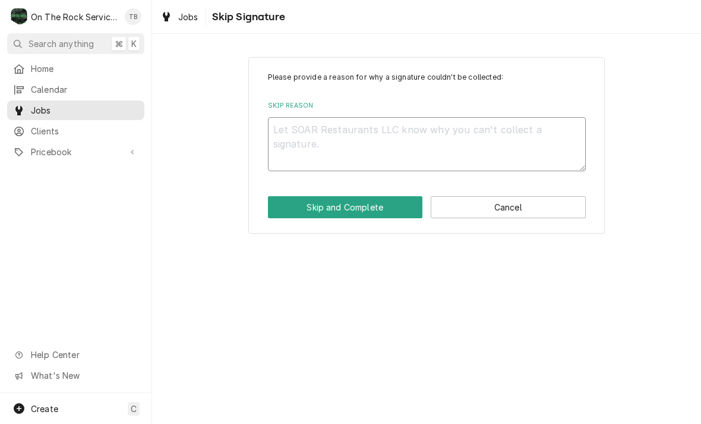
click at [355, 134] on textarea "Skip Reason" at bounding box center [427, 144] width 318 height 54
type textarea "x"
type textarea "S"
type textarea "x"
type textarea "SK"
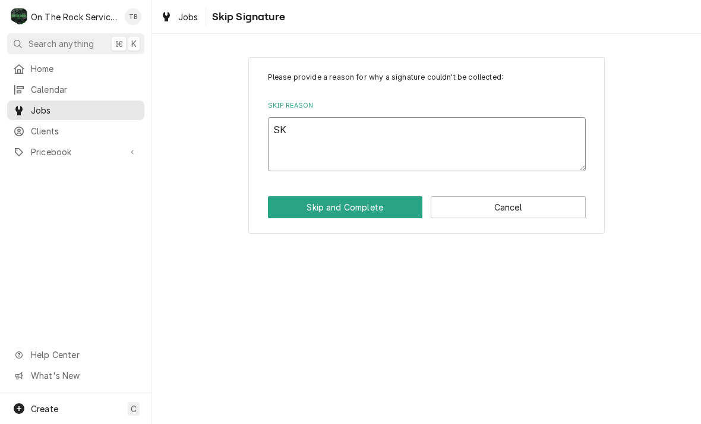
type textarea "x"
type textarea "SKI"
type textarea "x"
type textarea "SKIP"
click at [394, 196] on button "Skip and Complete" at bounding box center [345, 207] width 155 height 22
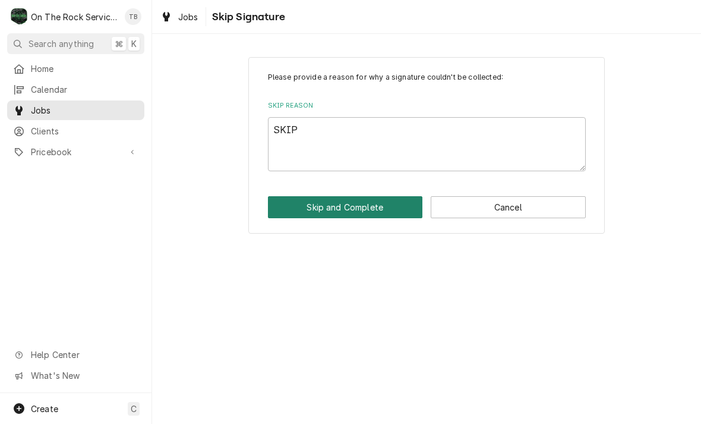
type textarea "x"
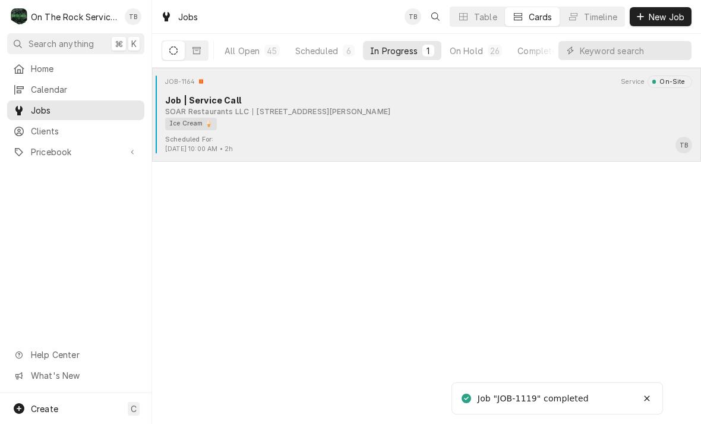
click at [315, 128] on div "Ice Cream 🍦" at bounding box center [424, 124] width 519 height 12
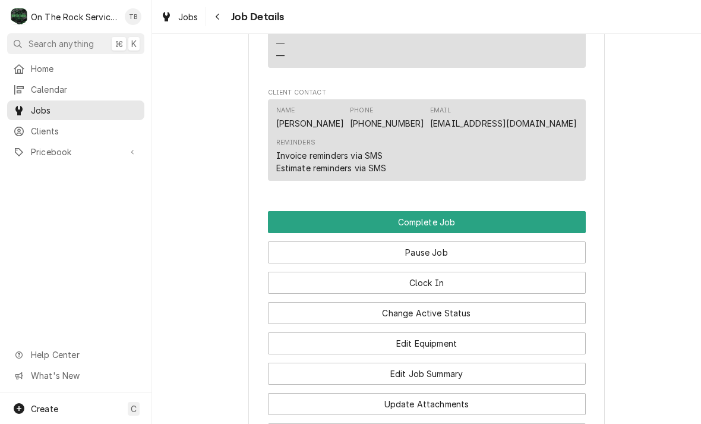
scroll to position [1153, 0]
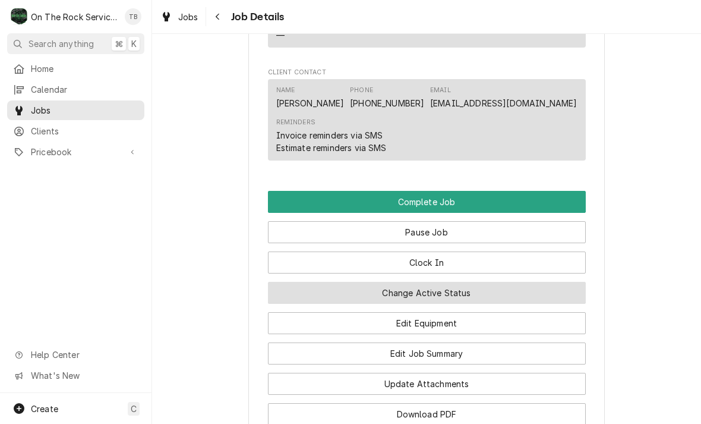
click at [457, 289] on button "Change Active Status" at bounding box center [427, 293] width 318 height 22
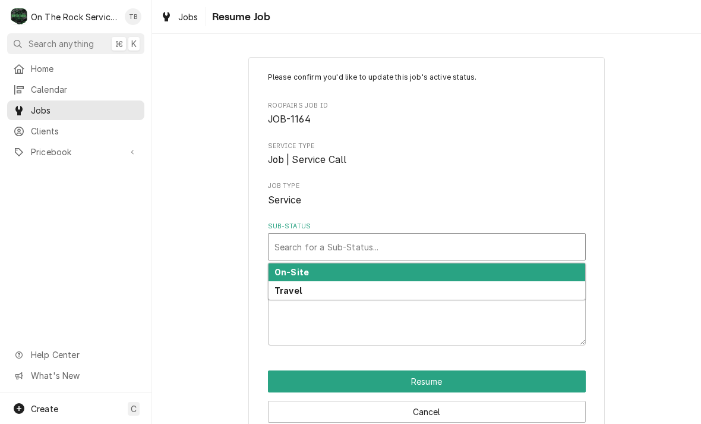
click at [310, 273] on div "On-Site" at bounding box center [427, 272] width 317 height 18
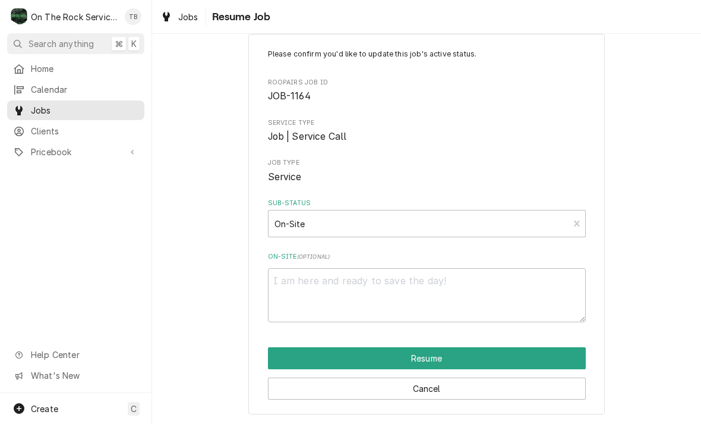
scroll to position [23, 0]
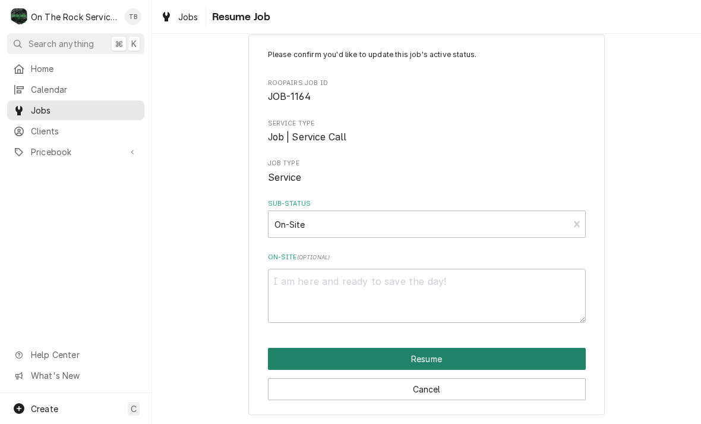
click at [433, 358] on button "Resume" at bounding box center [427, 359] width 318 height 22
type textarea "x"
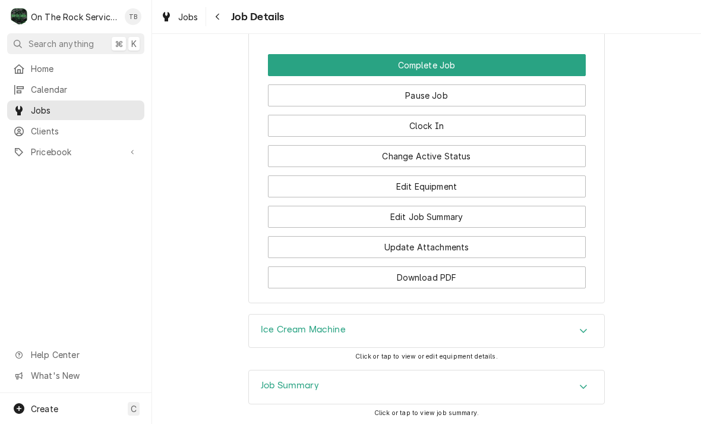
scroll to position [1290, 0]
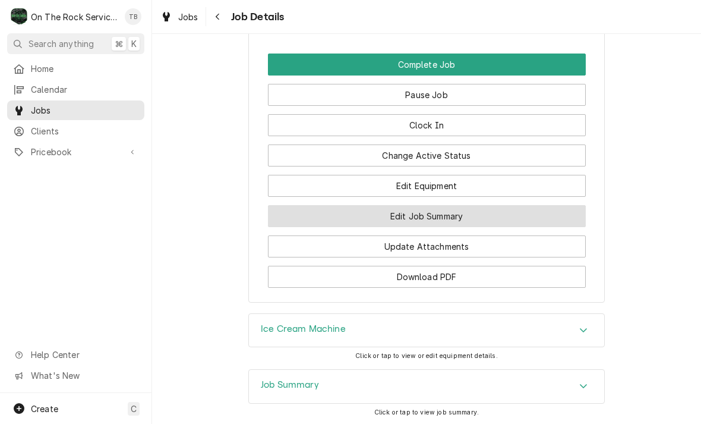
click at [441, 215] on button "Edit Job Summary" at bounding box center [427, 216] width 318 height 22
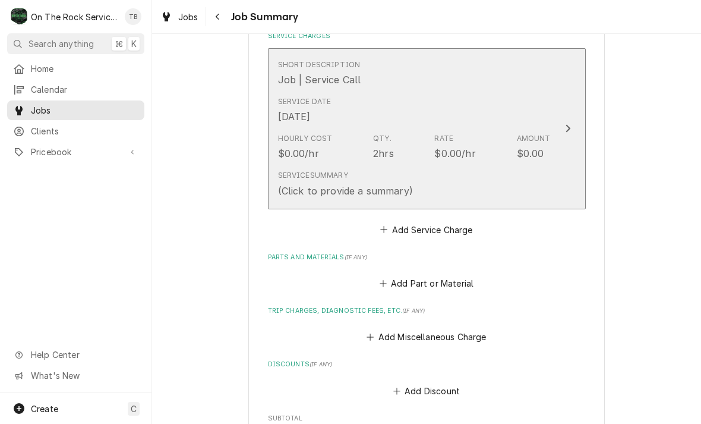
click at [444, 181] on div "Service Summary (Click to provide a summary)" at bounding box center [414, 183] width 273 height 37
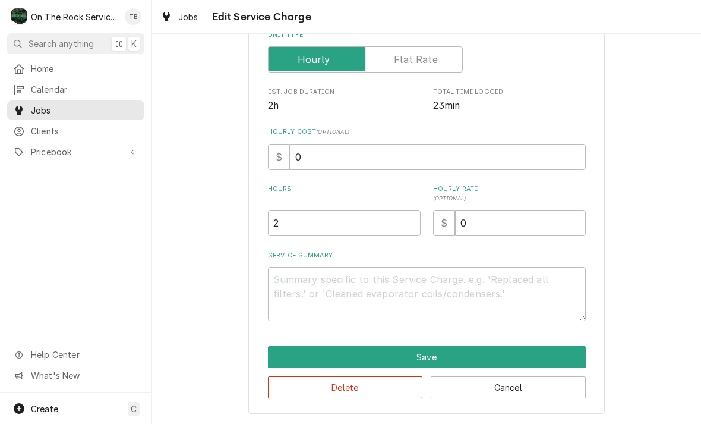
scroll to position [181, 0]
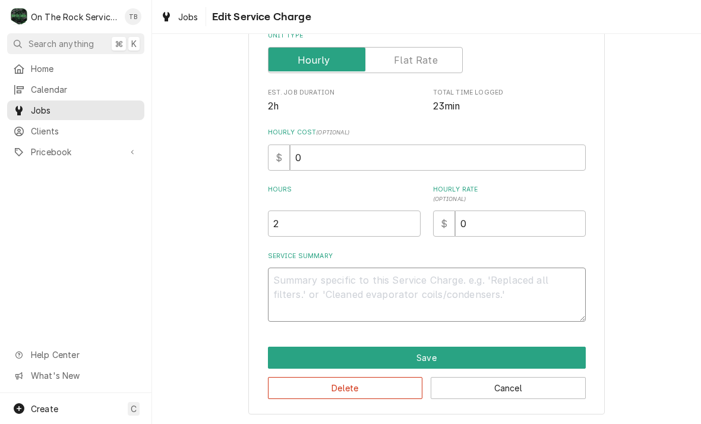
click at [294, 291] on textarea "Service Summary" at bounding box center [427, 294] width 318 height 54
type textarea "x"
type textarea "1"
type textarea "x"
type textarea "10"
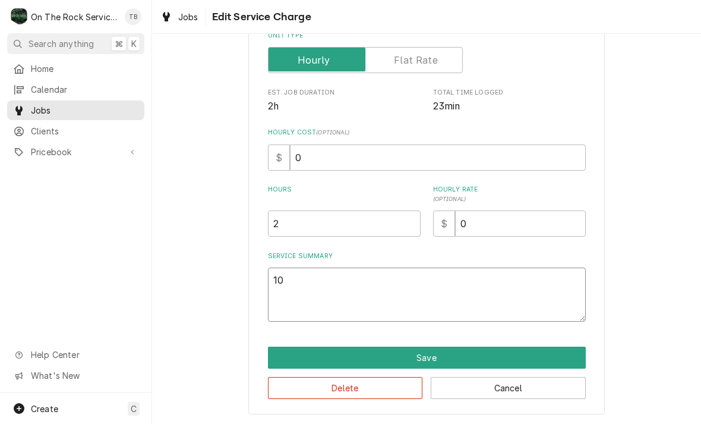
type textarea "x"
type textarea "10/"
type textarea "x"
type textarea "10/1"
type textarea "x"
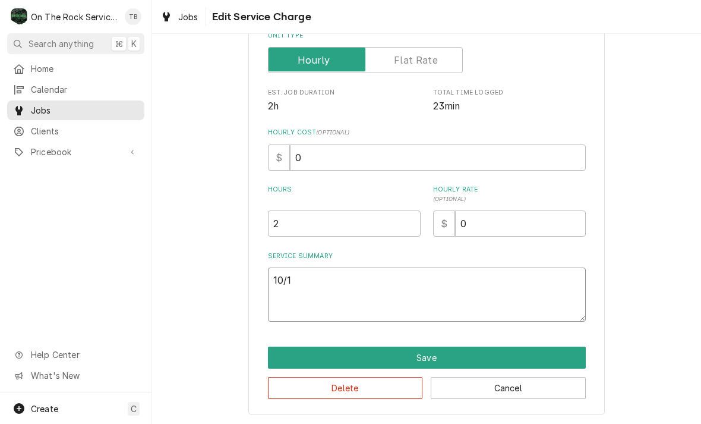
type textarea "10/15"
type textarea "x"
type textarea "10/15/"
type textarea "x"
type textarea "10/15/2"
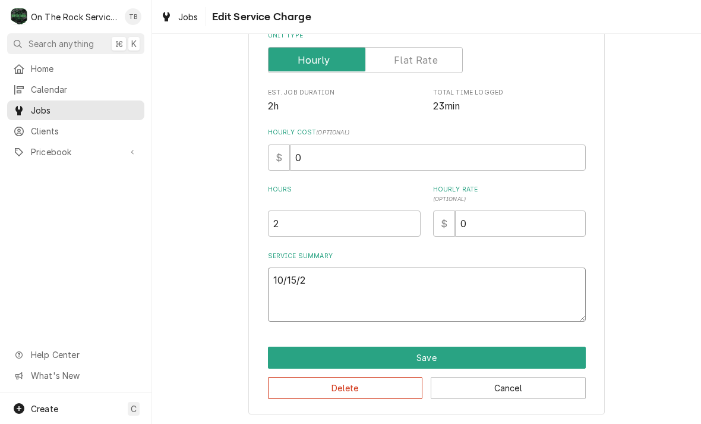
type textarea "x"
type textarea "10/15/25"
type textarea "x"
type textarea "10/15/25"
type textarea "x"
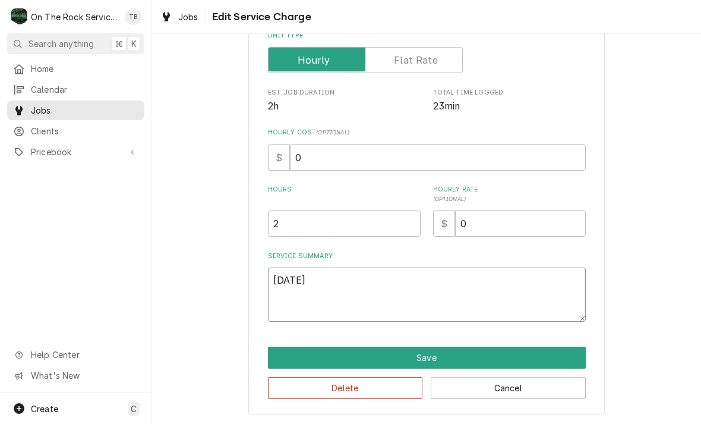
type textarea "10/15/25 T"
type textarea "x"
type textarea "10/15/25 TM"
type textarea "x"
type textarea "10/15/25 TMB"
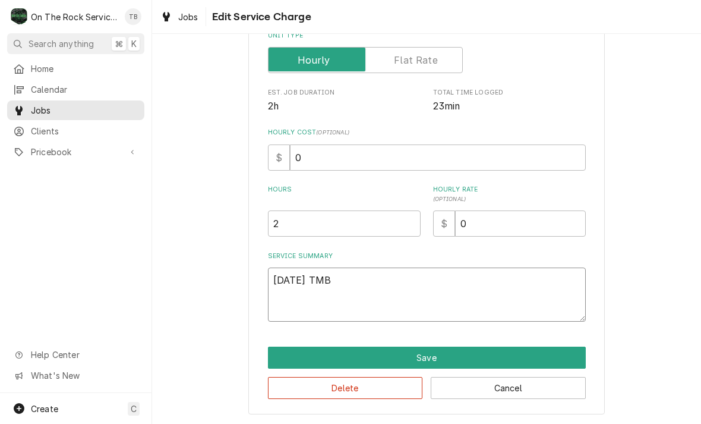
type textarea "x"
type textarea "10/15/25 TMB"
type textarea "x"
type textarea "10/15/25 TMB P"
type textarea "x"
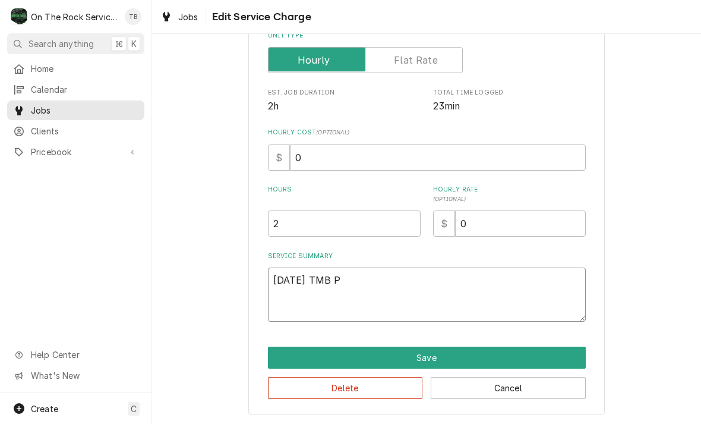
type textarea "10/15/25 TMB PR"
type textarea "x"
type textarea "10/15/25 TMB PRO"
type textarea "x"
type textarea "10/15/25 TMB PROV"
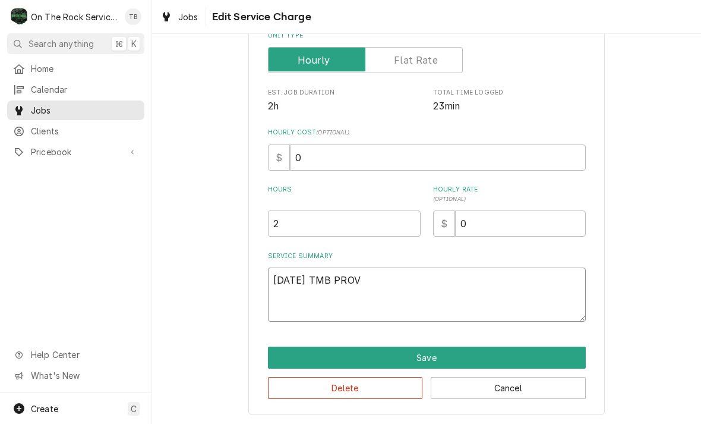
type textarea "x"
type textarea "10/15/25 TMB PROVI"
type textarea "x"
type textarea "10/15/25 TMB PROVID"
type textarea "x"
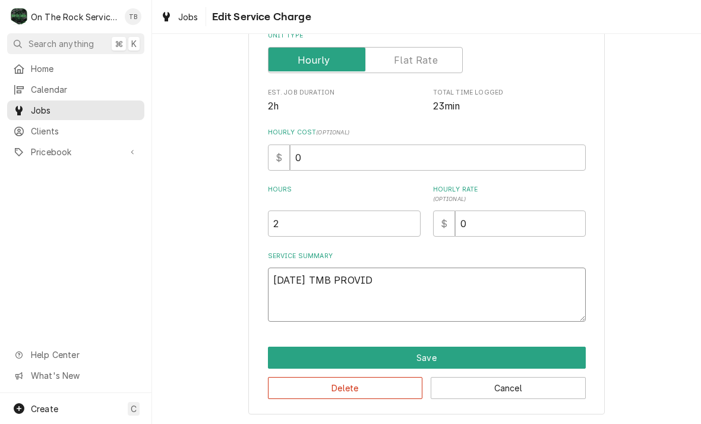
type textarea "10/15/25 TMB PROVIDE"
type textarea "x"
type textarea "10/15/25 TMB PROVIDE"
type textarea "x"
type textarea "10/15/25 TMB PROVIDE S"
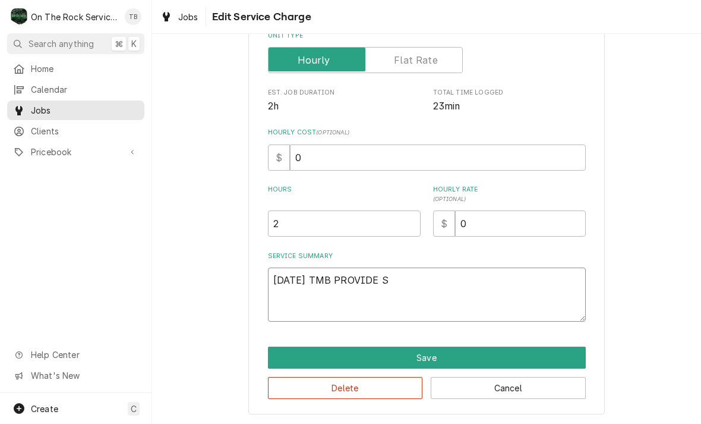
type textarea "x"
type textarea "10/15/25 TMB PROVIDE SE"
type textarea "x"
type textarea "10/15/25 TMB PROVIDE SER"
type textarea "x"
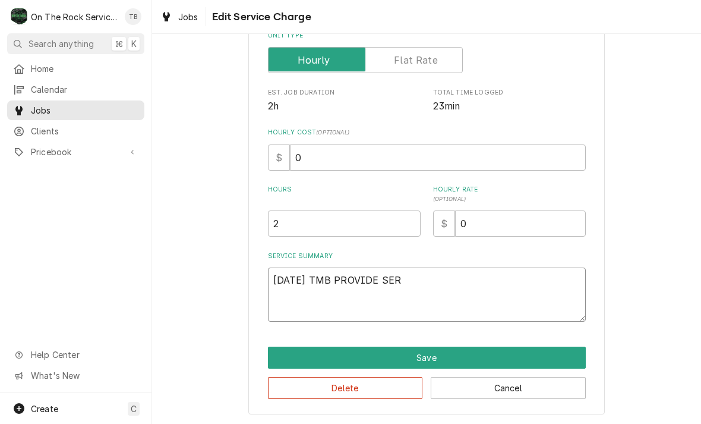
type textarea "10/15/25 TMB PROVIDE SERV"
type textarea "x"
type textarea "10/15/25 TMB PROVIDE SERVI"
type textarea "x"
type textarea "10/15/25 TMB PROVIDE SERVIC"
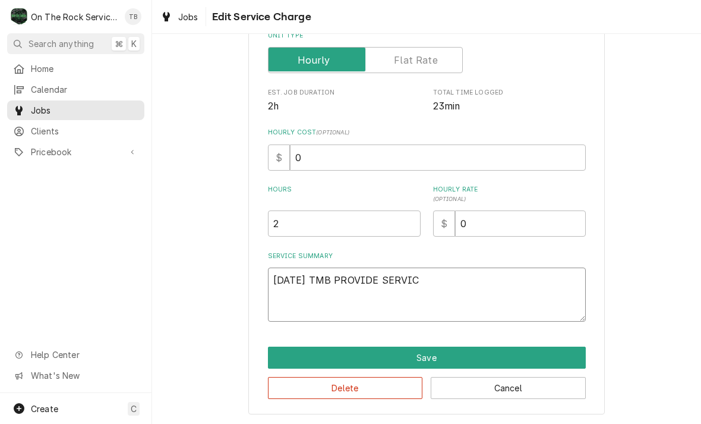
type textarea "x"
type textarea "10/15/25 TMB PROVIDE SERVICE"
type textarea "x"
type textarea "10/15/25 TMB PROVIDE SERVICE"
type textarea "x"
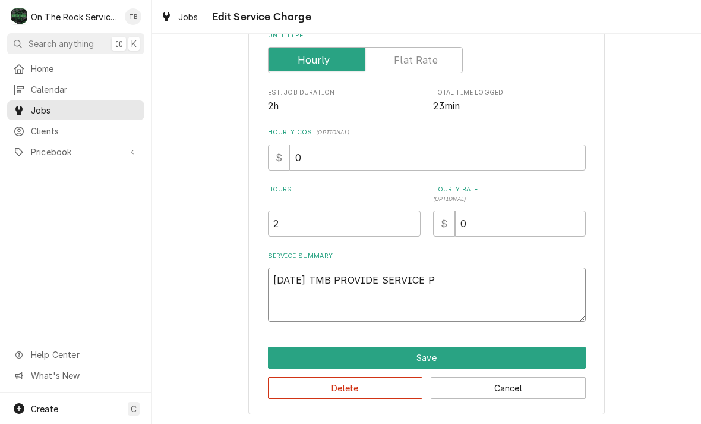
type textarea "10/15/25 TMB PROVIDE SERVICE PA"
type textarea "x"
type textarea "10/15/25 TMB PROVIDE SERVICE PART"
type textarea "x"
type textarea "10/15/25 TMB PROVIDE SERVICE PARTS"
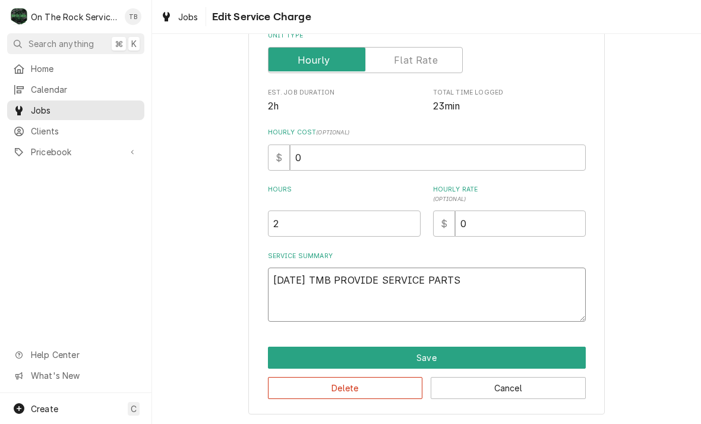
type textarea "x"
type textarea "10/15/25 TMB PROVIDE SERVICE PARTS"
type textarea "x"
type textarea "10/15/25 TMB PROVIDE SERVICE PARTS A"
type textarea "x"
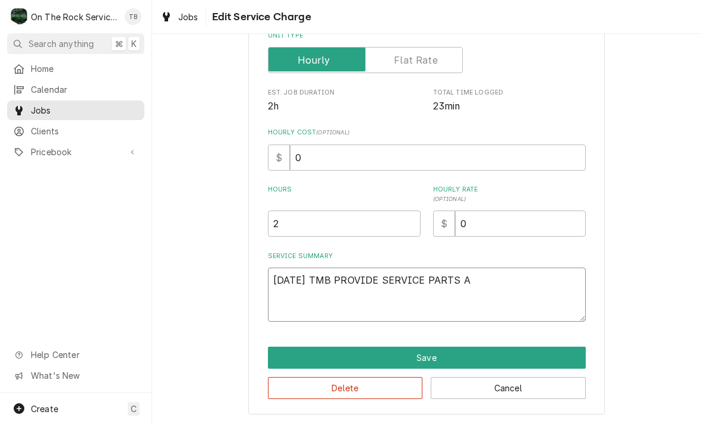
type textarea "10/15/25 TMB PROVIDE SERVICE PARTS AN"
type textarea "x"
type textarea "10/15/25 TMB PROVIDE SERVICE PARTS AND"
type textarea "x"
type textarea "10/15/25 TMB PROVIDE SERVICE PARTS AND L"
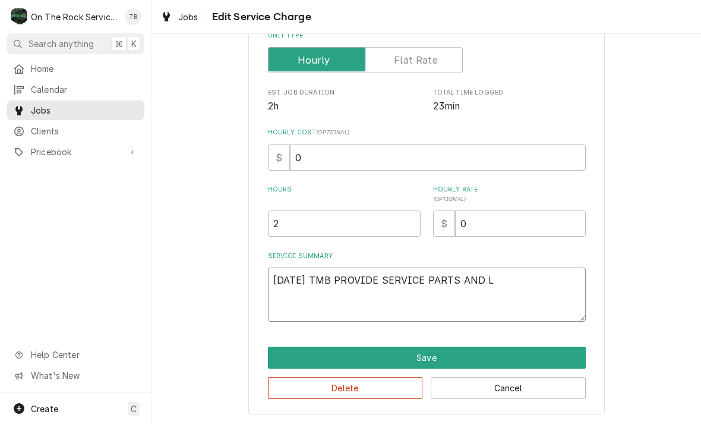
type textarea "x"
type textarea "10/15/25 TMB PROVIDE SERVICE PARTS AND LA"
type textarea "x"
type textarea "10/15/25 TMB PROVIDE SERVICE PARTS AND LABO"
type textarea "x"
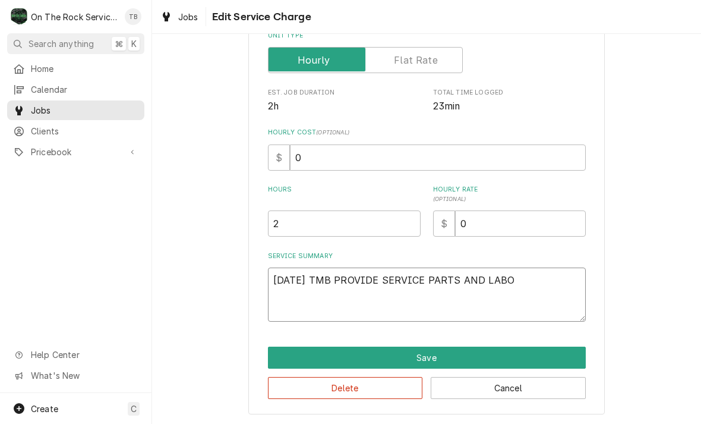
type textarea "10/15/25 TMB PROVIDE SERVICE PARTS AND LABOR"
type textarea "x"
type textarea "10/15/25 TMB PROVIDE SERVICE PARTS AND LABOR T"
type textarea "x"
type textarea "10/15/25 TMB PROVIDE SERVICE PARTS AND LABOR TO"
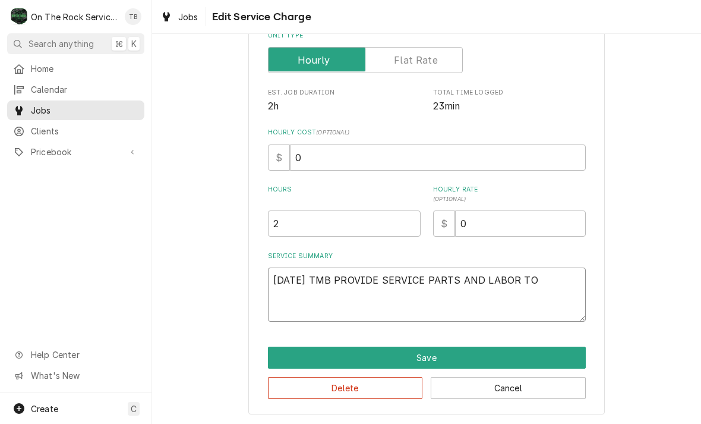
type textarea "x"
type textarea "10/15/25 TMB PROVIDE SERVICE PARTS AND LABOR TO"
type textarea "x"
type textarea "10/15/25 TMB PROVIDE SERVICE PARTS AND LABOR TO D"
type textarea "x"
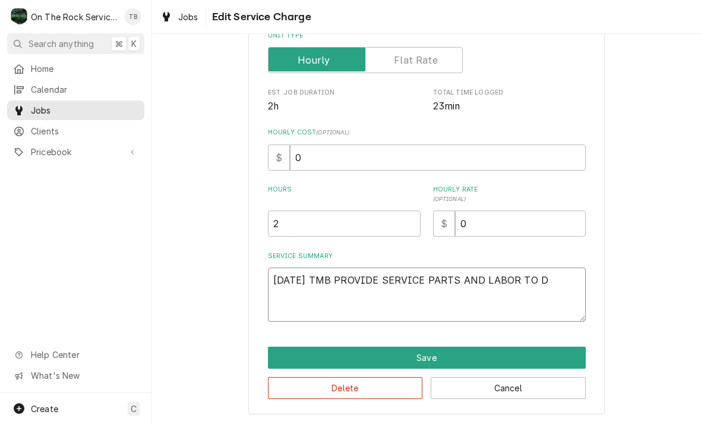
type textarea "10/15/25 TMB PROVIDE SERVICE PARTS AND LABOR TO DE"
type textarea "x"
type textarea "10/15/25 TMB PROVIDE SERVICE PARTS AND LABOR TO DET"
type textarea "x"
type textarea "10/15/25 TMB PROVIDE SERVICE PARTS AND LABOR TO DETE"
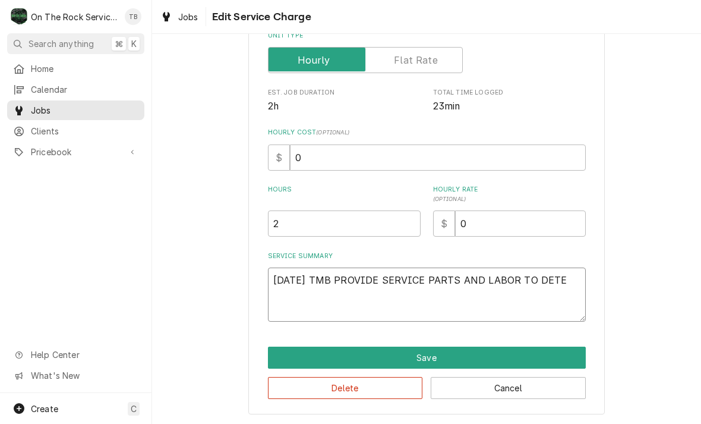
type textarea "x"
type textarea "10/15/25 TMB PROVIDE SERVICE PARTS AND LABOR TO DETER"
type textarea "x"
type textarea "10/15/25 TMB PROVIDE SERVICE PARTS AND LABOR TO DETERM"
type textarea "x"
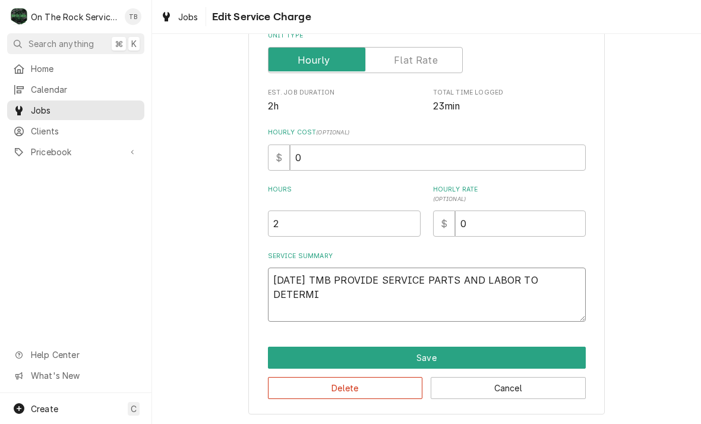
type textarea "10/15/25 TMB PROVIDE SERVICE PARTS AND LABOR TO DETERMIN"
type textarea "x"
type textarea "10/15/25 TMB PROVIDE SERVICE PARTS AND LABOR TO DETERMINE"
type textarea "x"
type textarea "10/15/25 TMB PROVIDE SERVICE PARTS AND LABOR TO DETERMINE"
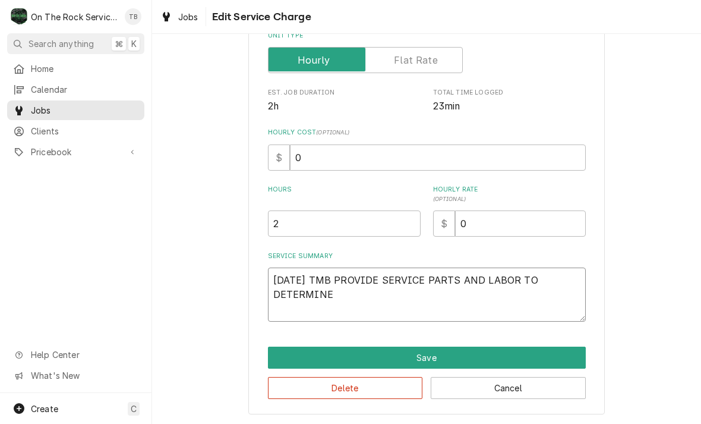
type textarea "x"
type textarea "10/15/25 TMB PROVIDE SERVICE PARTS AND LABOR TO DETERMINE T"
type textarea "x"
type textarea "10/15/25 TMB PROVIDE SERVICE PARTS AND LABOR TO DETERMINE TH"
type textarea "x"
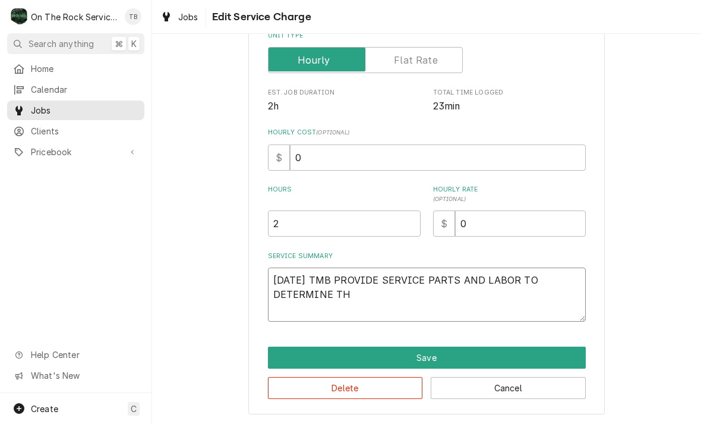
type textarea "10/15/25 TMB PROVIDE SERVICE PARTS AND LABOR TO DETERMINE THA"
type textarea "x"
type textarea "10/15/25 TMB PROVIDE SERVICE PARTS AND LABOR TO DETERMINE THAT"
type textarea "x"
type textarea "10/15/25 TMB PROVIDE SERVICE PARTS AND LABOR TO DETERMINE THAT"
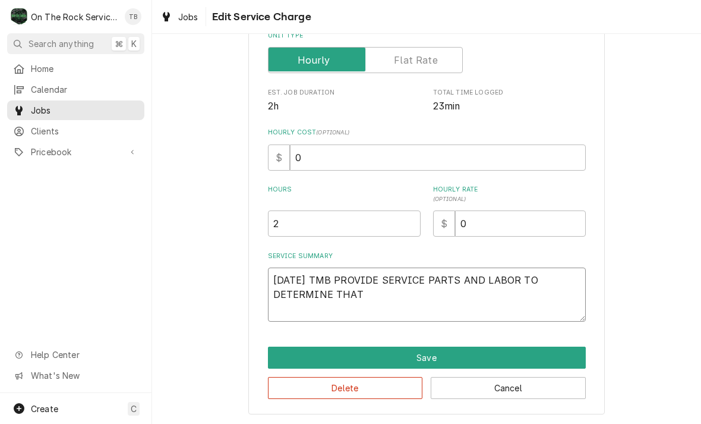
type textarea "x"
type textarea "10/15/25 TMB PROVIDE SERVICE PARTS AND LABOR TO DETERMINE THAT PE"
type textarea "x"
type textarea "10/15/25 TMB PROVIDE SERVICE PARTS AND LABOR TO DETERMINE THAT PER"
type textarea "x"
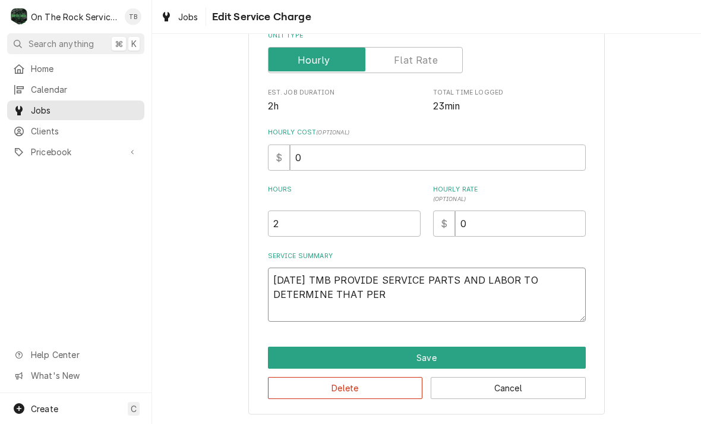
type textarea "10/15/25 TMB PROVIDE SERVICE PARTS AND LABOR TO DETERMINE THAT PER"
type textarea "x"
type textarea "10/15/25 TMB PROVIDE SERVICE PARTS AND LABOR TO DETERMINE THAT PER C"
type textarea "x"
type textarea "10/15/25 TMB PROVIDE SERVICE PARTS AND LABOR TO DETERMINE THAT PER CU"
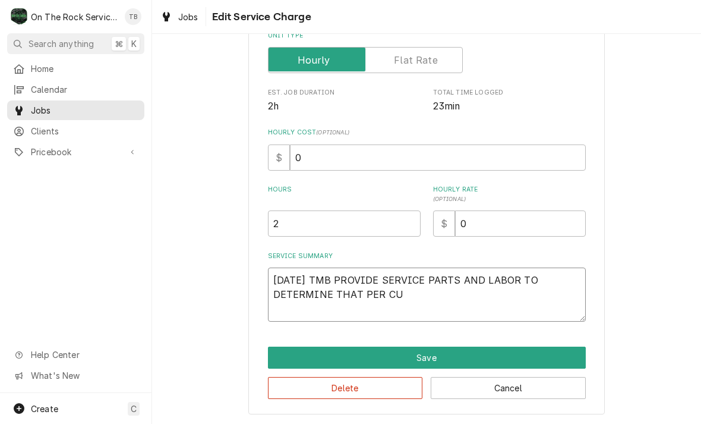
type textarea "x"
type textarea "10/15/25 TMB PROVIDE SERVICE PARTS AND LABOR TO DETERMINE THAT PER CUS"
type textarea "x"
type textarea "10/15/25 TMB PROVIDE SERVICE PARTS AND LABOR TO DETERMINE THAT PER CUST"
type textarea "x"
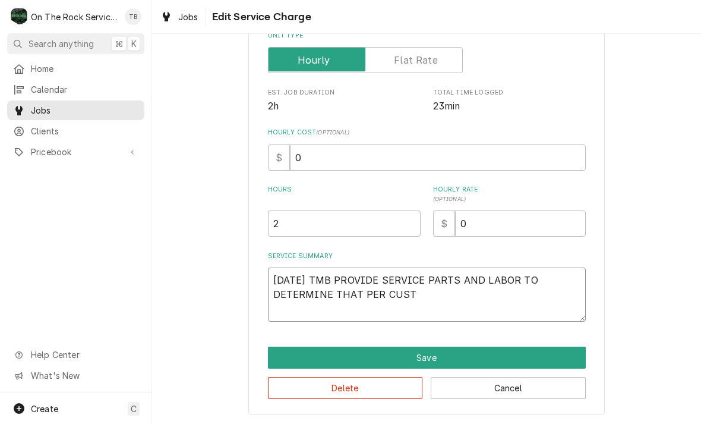
type textarea "10/15/25 TMB PROVIDE SERVICE PARTS AND LABOR TO DETERMINE THAT PER CUSTO"
type textarea "x"
type textarea "10/15/25 TMB PROVIDE SERVICE PARTS AND LABOR TO DETERMINE THAT PER CUSTOM"
type textarea "x"
type textarea "10/15/25 TMB PROVIDE SERVICE PARTS AND LABOR TO DETERMINE THAT PER CUSTOME"
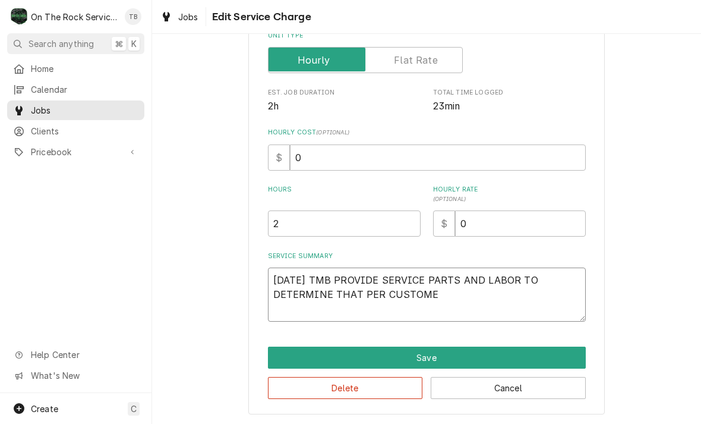
type textarea "x"
type textarea "10/15/25 TMB PROVIDE SERVICE PARTS AND LABOR TO DETERMINE THAT PER CUSTOMER"
type textarea "x"
type textarea "10/15/25 TMB PROVIDE SERVICE PARTS AND LABOR TO DETERMINE THAT PER CUSTOMER"
type textarea "x"
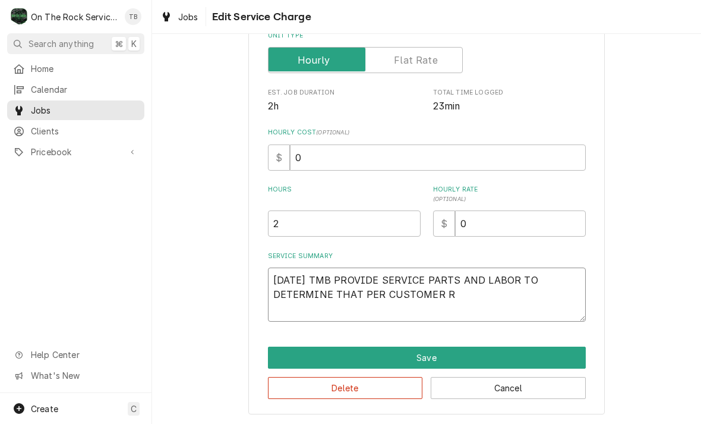
type textarea "10/15/25 TMB PROVIDE SERVICE PARTS AND LABOR TO DETERMINE THAT PER CUSTOMER RI"
type textarea "x"
type textarea "10/15/25 TMB PROVIDE SERVICE PARTS AND LABOR TO DETERMINE THAT PER CUSTOMER RIG"
type textarea "x"
type textarea "10/15/25 TMB PROVIDE SERVICE PARTS AND LABOR TO DETERMINE THAT PER CUSTOMER RIGH"
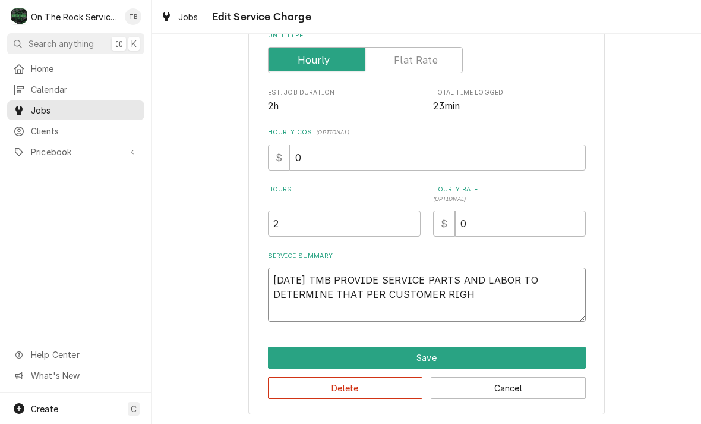
type textarea "x"
type textarea "10/15/25 TMB PROVIDE SERVICE PARTS AND LABOR TO DETERMINE THAT PER CUSTOMER RIG…"
type textarea "x"
type textarea "10/15/25 TMB PROVIDE SERVICE PARTS AND LABOR TO DETERMINE THAT PER CUSTOMER RIG…"
type textarea "x"
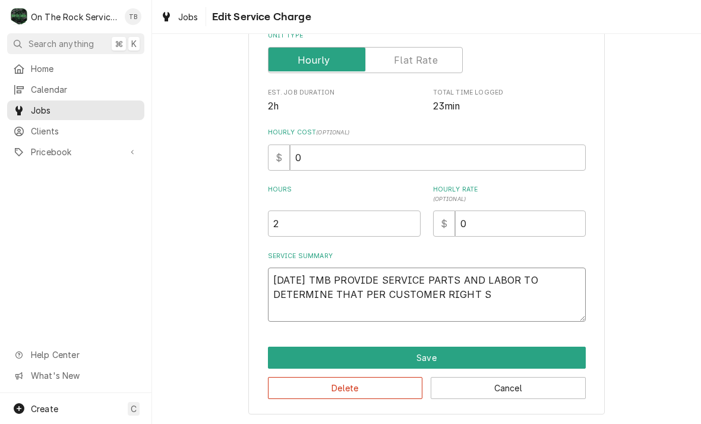
type textarea "10/15/25 TMB PROVIDE SERVICE PARTS AND LABOR TO DETERMINE THAT PER CUSTOMER RIG…"
type textarea "x"
type textarea "10/15/25 TMB PROVIDE SERVICE PARTS AND LABOR TO DETERMINE THAT PER CUSTOMER RIG…"
type textarea "x"
type textarea "10/15/25 TMB PROVIDE SERVICE PARTS AND LABOR TO DETERMINE THAT PER CUSTOMER RIG…"
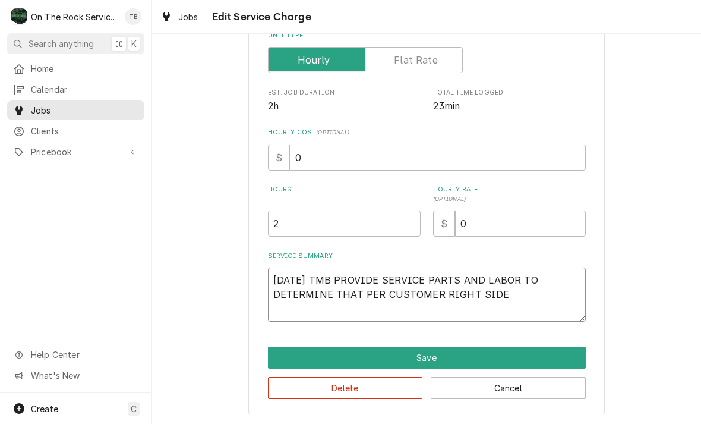
type textarea "x"
type textarea "10/15/25 TMB PROVIDE SERVICE PARTS AND LABOR TO DETERMINE THAT PER CUSTOMER RIG…"
type textarea "x"
type textarea "10/15/25 TMB PROVIDE SERVICE PARTS AND LABOR TO DETERMINE THAT PER CUSTOMER RIG…"
type textarea "x"
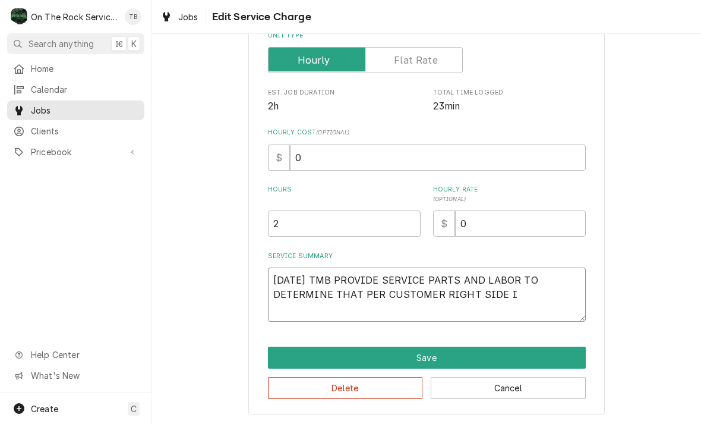
type textarea "10/15/25 TMB PROVIDE SERVICE PARTS AND LABOR TO DETERMINE THAT PER CUSTOMER RIG…"
type textarea "x"
type textarea "10/15/25 TMB PROVIDE SERVICE PARTS AND LABOR TO DETERMINE THAT PER CUSTOMER RIG…"
type textarea "x"
type textarea "10/15/25 TMB PROVIDE SERVICE PARTS AND LABOR TO DETERMINE THAT PER CUSTOMER RIG…"
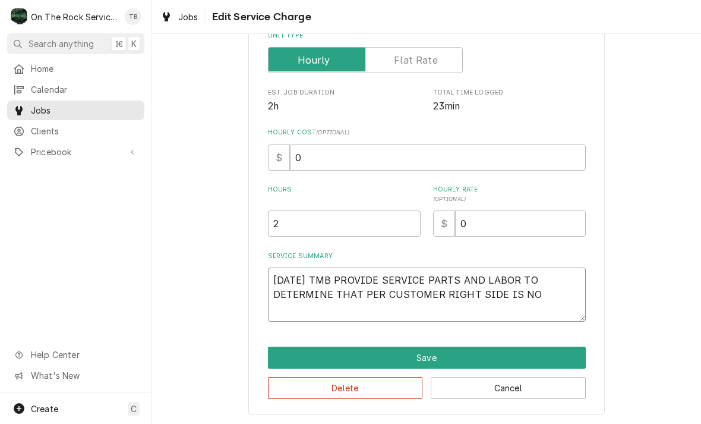
type textarea "x"
type textarea "10/15/25 TMB PROVIDE SERVICE PARTS AND LABOR TO DETERMINE THAT PER CUSTOMER RIG…"
type textarea "x"
type textarea "10/15/25 TMB PROVIDE SERVICE PARTS AND LABOR TO DETERMINE THAT PER CUSTOMER RIG…"
type textarea "x"
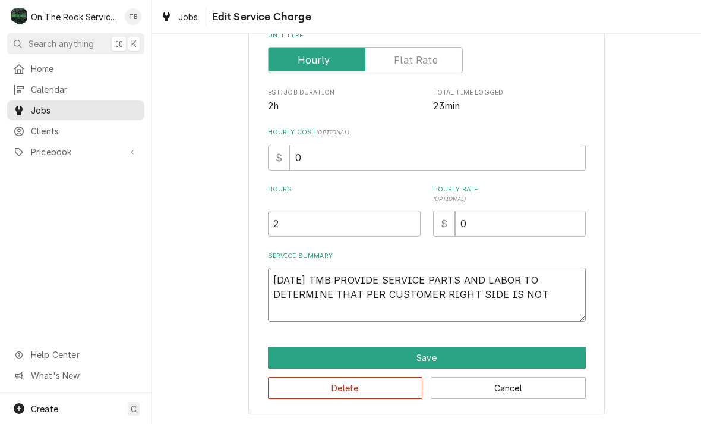
type textarea "10/15/25 TMB PROVIDE SERVICE PARTS AND LABOR TO DETERMINE THAT PER CUSTOMER RIG…"
type textarea "x"
type textarea "10/15/25 TMB PROVIDE SERVICE PARTS AND LABOR TO DETERMINE THAT PER CUSTOMER RIG…"
type textarea "x"
type textarea "10/15/25 TMB PROVIDE SERVICE PARTS AND LABOR TO DETERMINE THAT PER CUSTOMER RIG…"
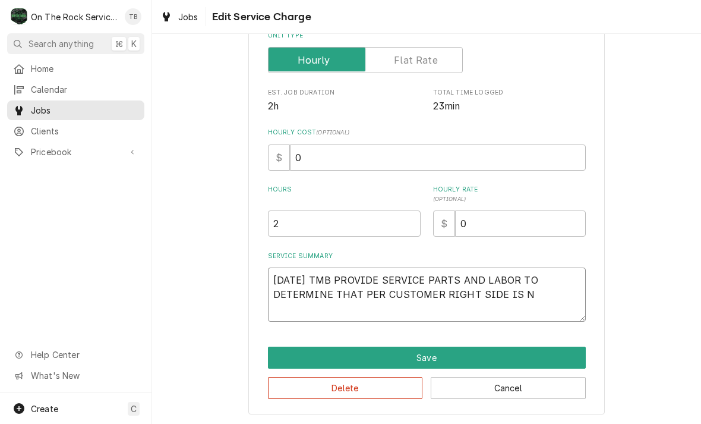
type textarea "x"
type textarea "10/15/25 TMB PROVIDE SERVICE PARTS AND LABOR TO DETERMINE THAT PER CUSTOMER RIG…"
type textarea "x"
type textarea "10/15/25 TMB PROVIDE SERVICE PARTS AND LABOR TO DETERMINE THAT PER CUSTOMER RIG…"
type textarea "x"
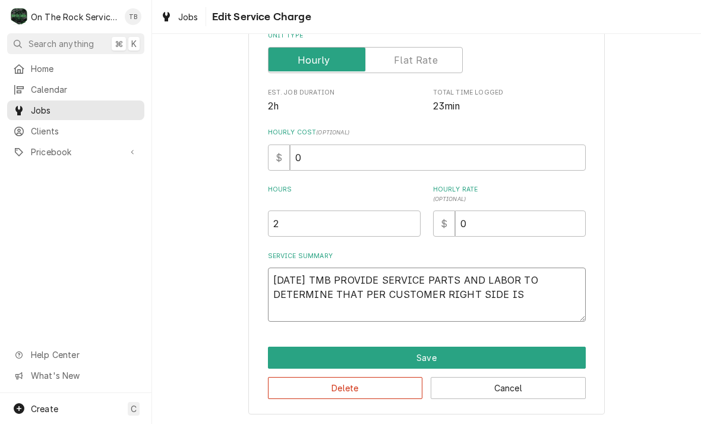
type textarea "10/15/25 TMB PROVIDE SERVICE PARTS AND LABOR TO DETERMINE THAT PER CUSTOMER RIG…"
type textarea "x"
type textarea "10/15/25 TMB PROVIDE SERVICE PARTS AND LABOR TO DETERMINE THAT PER CUSTOMER RIG…"
type textarea "x"
type textarea "10/15/25 TMB PROVIDE SERVICE PARTS AND LABOR TO DETERMINE THAT PER CUSTOMER RIG…"
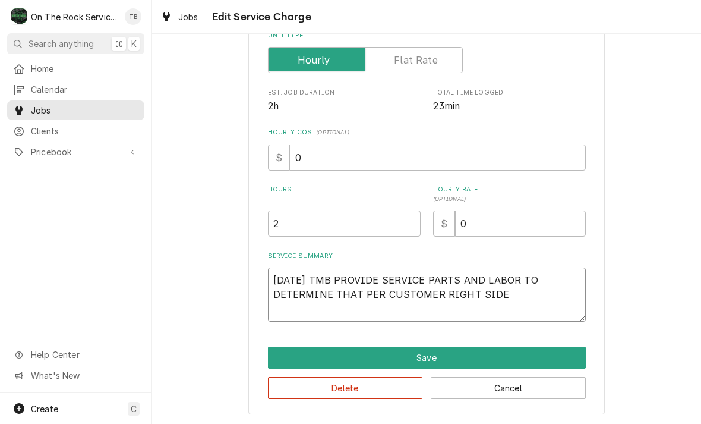
type textarea "x"
type textarea "10/15/25 TMB PROVIDE SERVICE PARTS AND LABOR TO DETERMINE THAT PER CUSTOMER RIG…"
type textarea "x"
type textarea "10/15/25 TMB PROVIDE SERVICE PARTS AND LABOR TO DETERMINE THAT PER CUSTOMER RIG…"
type textarea "x"
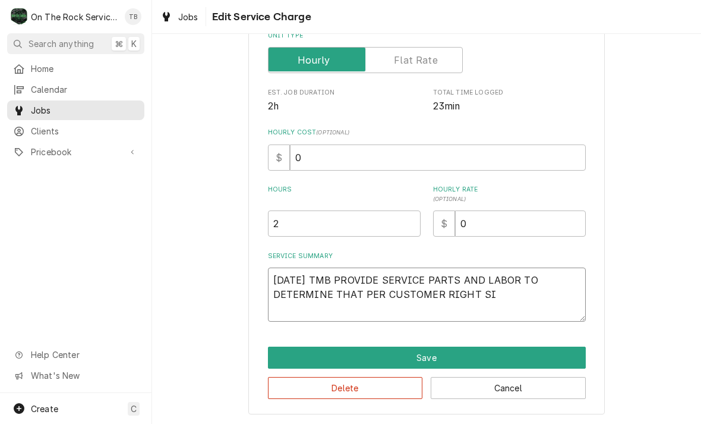
type textarea "10/15/25 TMB PROVIDE SERVICE PARTS AND LABOR TO DETERMINE THAT PER CUSTOMER RIG…"
type textarea "x"
type textarea "10/15/25 TMB PROVIDE SERVICE PARTS AND LABOR TO DETERMINE THAT PER CUSTOMER RIG…"
type textarea "x"
type textarea "10/15/25 TMB PROVIDE SERVICE PARTS AND LABOR TO DETERMINE THAT PER CUSTOMER RIG…"
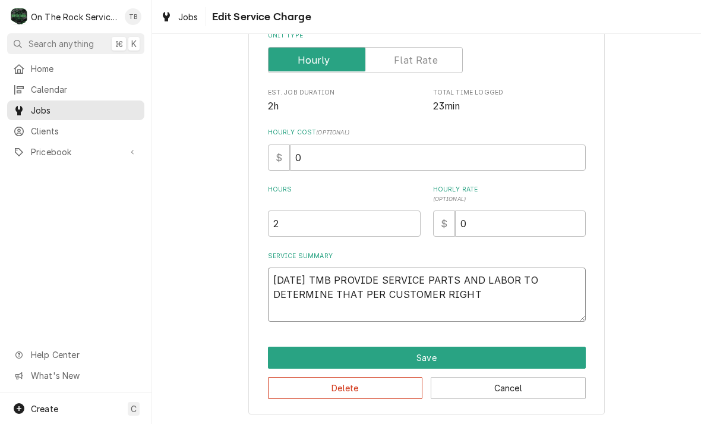
type textarea "x"
type textarea "10/15/25 TMB PROVIDE SERVICE PARTS AND LABOR TO DETERMINE THAT PER CUSTOMER RIGH"
type textarea "x"
type textarea "10/15/25 TMB PROVIDE SERVICE PARTS AND LABOR TO DETERMINE THAT PER CUSTOMER RIG"
type textarea "x"
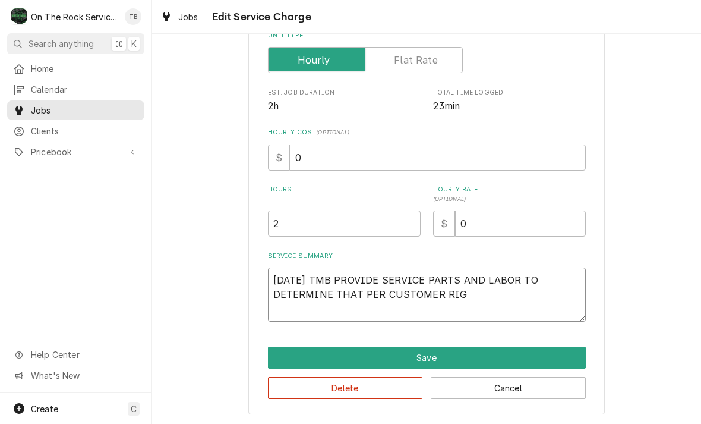
type textarea "10/15/25 TMB PROVIDE SERVICE PARTS AND LABOR TO DETERMINE THAT PER CUSTOMER RI"
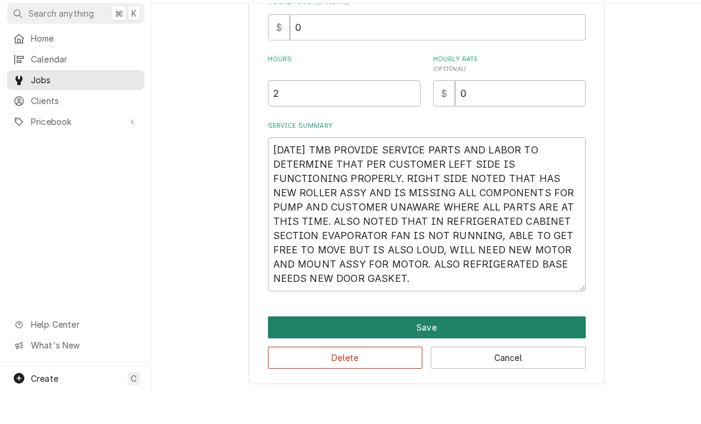
click at [428, 346] on button "Save" at bounding box center [427, 357] width 318 height 22
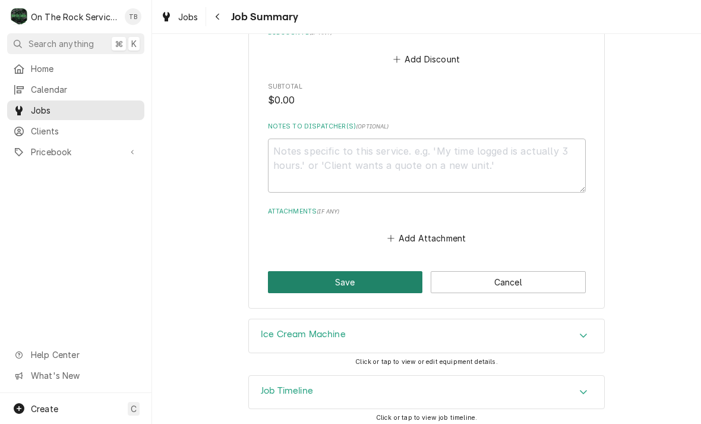
click at [343, 277] on button "Save" at bounding box center [345, 282] width 155 height 22
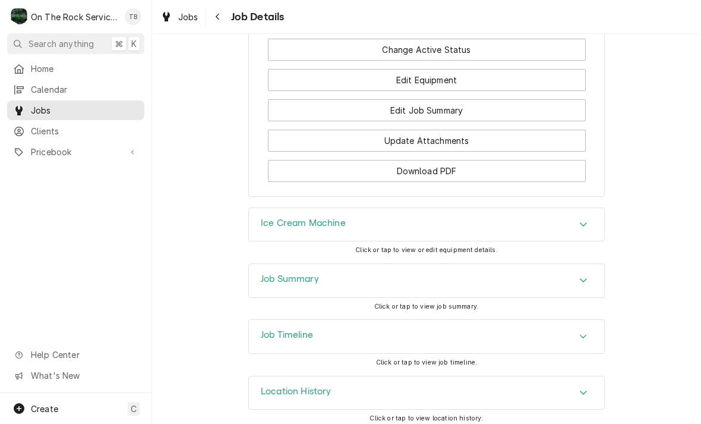
scroll to position [1540, 0]
click at [305, 220] on h3 "Ice Cream Machine" at bounding box center [303, 222] width 85 height 11
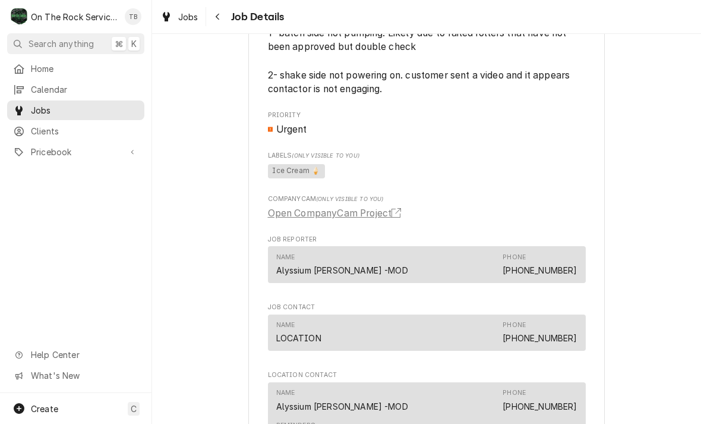
scroll to position [879, 0]
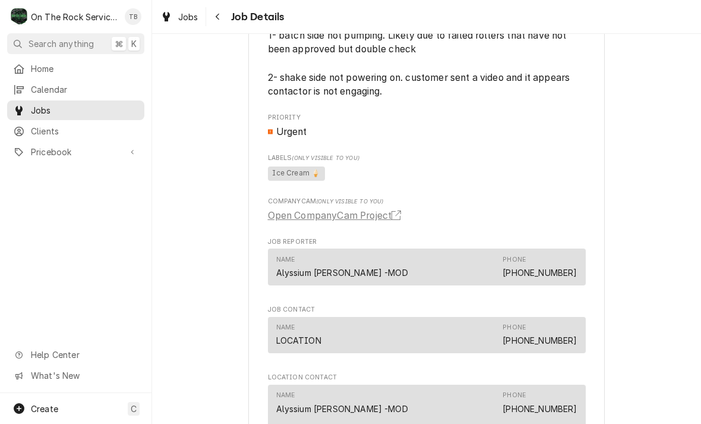
click at [194, 140] on div "On-Site SOAR Restaurants LLC SONIC DRIVE-IN #4208 - Greer / 119 S Buncombe Rd, …" at bounding box center [426, 17] width 549 height 1701
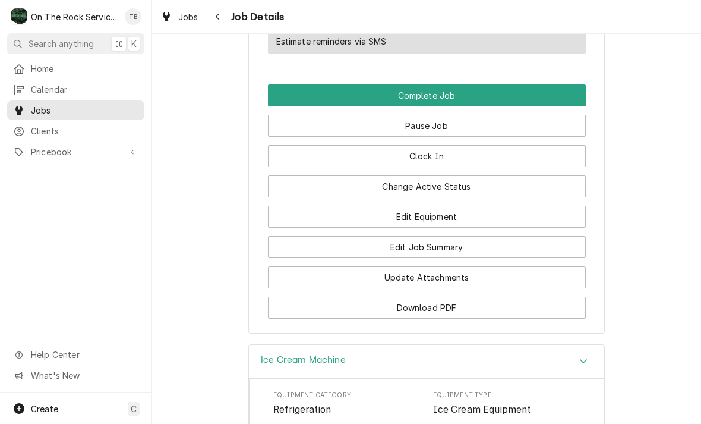
scroll to position [1408, 0]
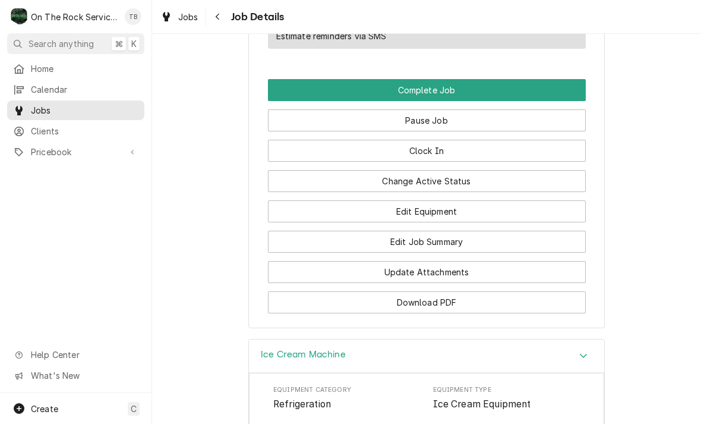
click at [440, 242] on button "Edit Job Summary" at bounding box center [427, 242] width 318 height 22
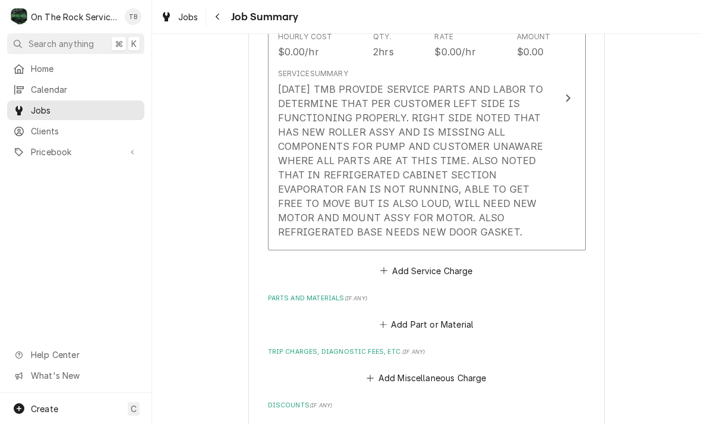
scroll to position [395, 0]
click at [453, 233] on div "[DATE] TMB PROVIDE SERVICE PARTS AND LABOR TO DETERMINE THAT PER CUSTOMER LEFT …" at bounding box center [414, 159] width 273 height 157
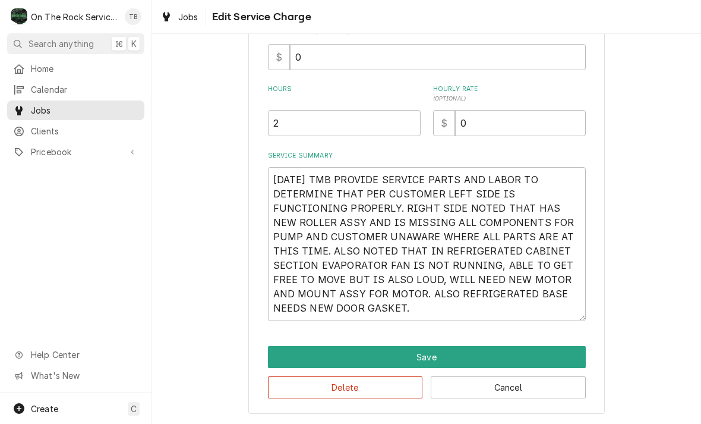
scroll to position [280, 0]
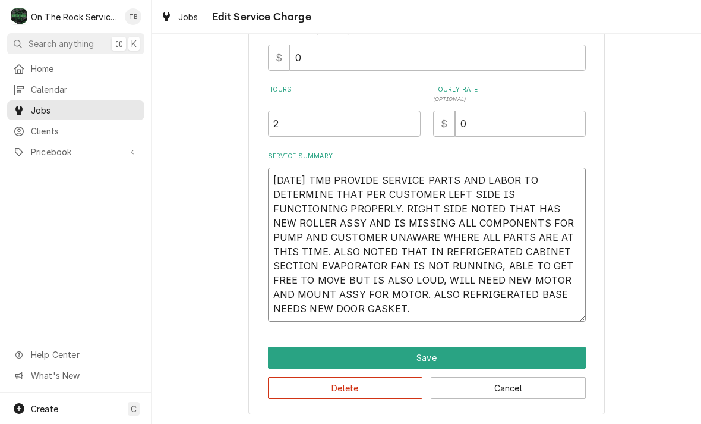
click at [392, 315] on textarea "[DATE] TMB PROVIDE SERVICE PARTS AND LABOR TO DETERMINE THAT PER CUSTOMER LEFT …" at bounding box center [427, 245] width 318 height 154
type textarea "x"
type textarea "[DATE] TMB PROVIDE SERVICE PARTS AND LABOR TO DETERMINE THAT PER CUSTOMER LEFT …"
type textarea "x"
type textarea "[DATE] TMB PROVIDE SERVICE PARTS AND LABOR TO DETERMINE THAT PER CUSTOMER LEFT …"
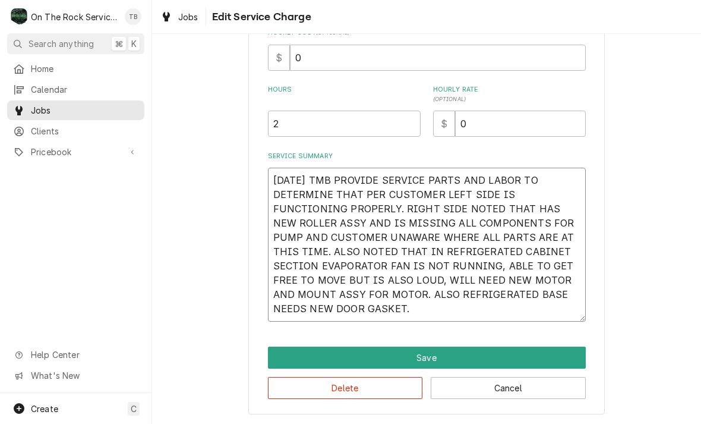
type textarea "x"
type textarea "[DATE] TMB PROVIDE SERVICE PARTS AND LABOR TO DETERMINE THAT PER CUSTOMER LEFT …"
type textarea "x"
type textarea "[DATE] TMB PROVIDE SERVICE PARTS AND LABOR TO DETERMINE THAT PER CUSTOMER LEFT …"
type textarea "x"
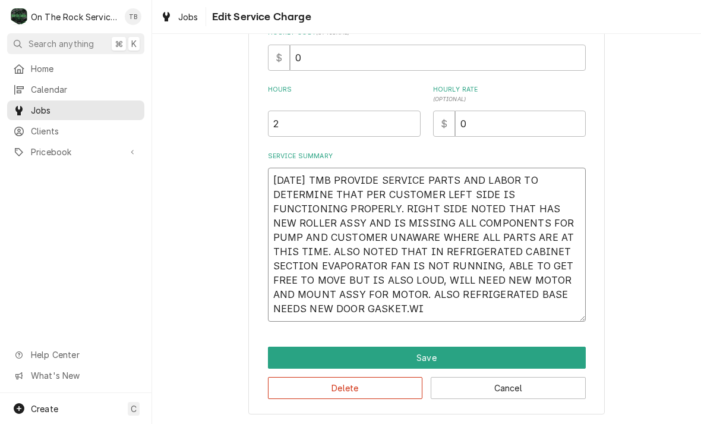
type textarea "[DATE] TMB PROVIDE SERVICE PARTS AND LABOR TO DETERMINE THAT PER CUSTOMER LEFT …"
type textarea "x"
type textarea "10/15/25 TMB PROVIDE SERVICE PARTS AND LABOR TO DETERMINE THAT PER CUSTOMER LEF…"
type textarea "x"
type textarea "10/15/25 TMB PROVIDE SERVICE PARTS AND LABOR TO DETERMINE THAT PER CUSTOMER LEF…"
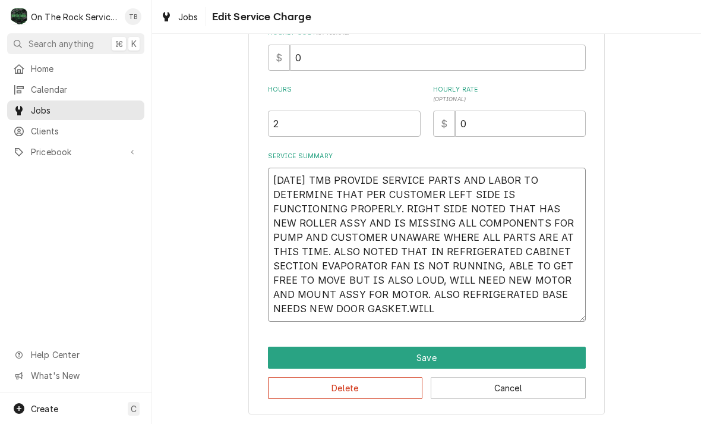
type textarea "x"
type textarea "10/15/25 TMB PROVIDE SERVICE PARTS AND LABOR TO DETERMINE THAT PER CUSTOMER LEF…"
type textarea "x"
type textarea "10/15/25 TMB PROVIDE SERVICE PARTS AND LABOR TO DETERMINE THAT PER CUSTOMER LEF…"
type textarea "x"
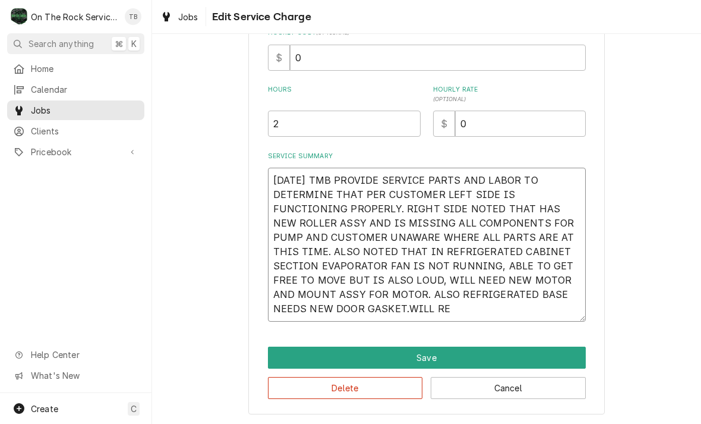
type textarea "10/15/25 TMB PROVIDE SERVICE PARTS AND LABOR TO DETERMINE THAT PER CUSTOMER LEF…"
type textarea "x"
type textarea "10/15/25 TMB PROVIDE SERVICE PARTS AND LABOR TO DETERMINE THAT PER CUSTOMER LEF…"
type textarea "x"
type textarea "10/15/25 TMB PROVIDE SERVICE PARTS AND LABOR TO DETERMINE THAT PER CUSTOMER LEF…"
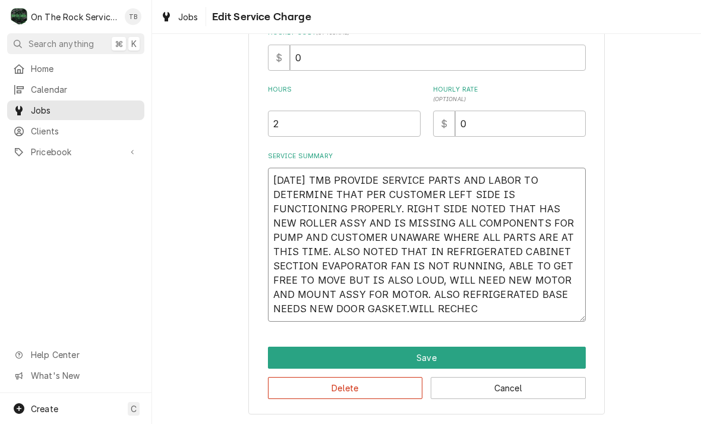
type textarea "x"
type textarea "10/15/25 TMB PROVIDE SERVICE PARTS AND LABOR TO DETERMINE THAT PER CUSTOMER LEF…"
type textarea "x"
type textarea "10/15/25 TMB PROVIDE SERVICE PARTS AND LABOR TO DETERMINE THAT PER CUSTOMER LEF…"
type textarea "x"
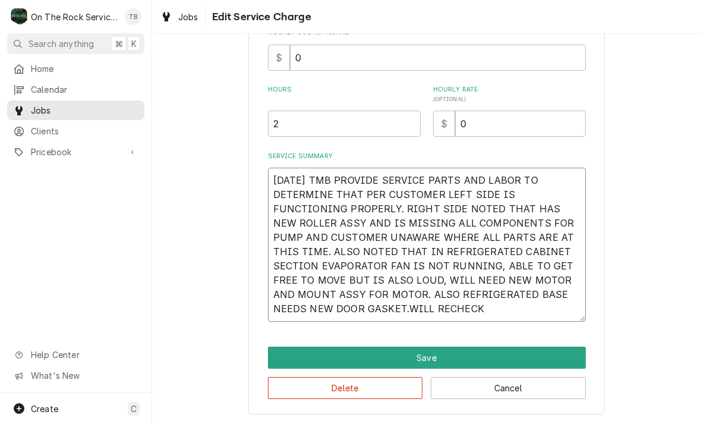
type textarea "10/15/25 TMB PROVIDE SERVICE PARTS AND LABOR TO DETERMINE THAT PER CUSTOMER LEF…"
type textarea "x"
type textarea "10/15/25 TMB PROVIDE SERVICE PARTS AND LABOR TO DETERMINE THAT PER CUSTOMER LEF…"
type textarea "x"
type textarea "10/15/25 TMB PROVIDE SERVICE PARTS AND LABOR TO DETERMINE THAT PER CUSTOMER LEF…"
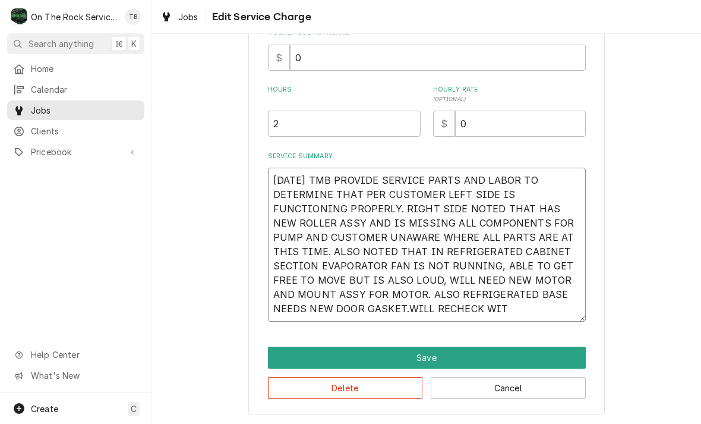
type textarea "x"
type textarea "10/15/25 TMB PROVIDE SERVICE PARTS AND LABOR TO DETERMINE THAT PER CUSTOMER LEF…"
type textarea "x"
type textarea "10/15/25 TMB PROVIDE SERVICE PARTS AND LABOR TO DETERMINE THAT PER CUSTOMER LEF…"
type textarea "x"
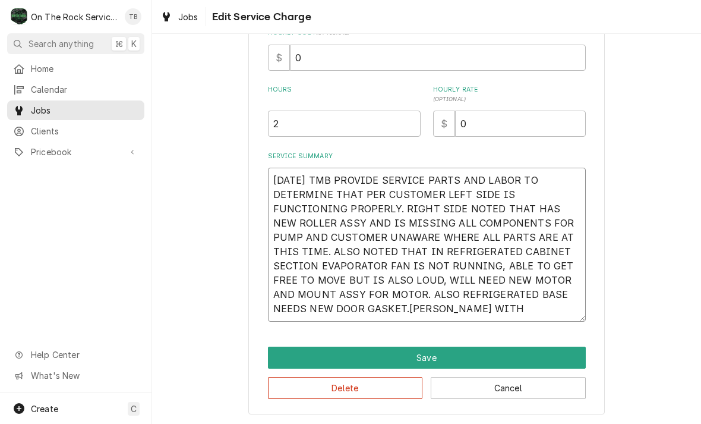
type textarea "10/15/25 TMB PROVIDE SERVICE PARTS AND LABOR TO DETERMINE THAT PER CUSTOMER LEF…"
type textarea "x"
type textarea "10/15/25 TMB PROVIDE SERVICE PARTS AND LABOR TO DETERMINE THAT PER CUSTOMER LEF…"
type textarea "x"
type textarea "10/15/25 TMB PROVIDE SERVICE PARTS AND LABOR TO DETERMINE THAT PER CUSTOMER LEF…"
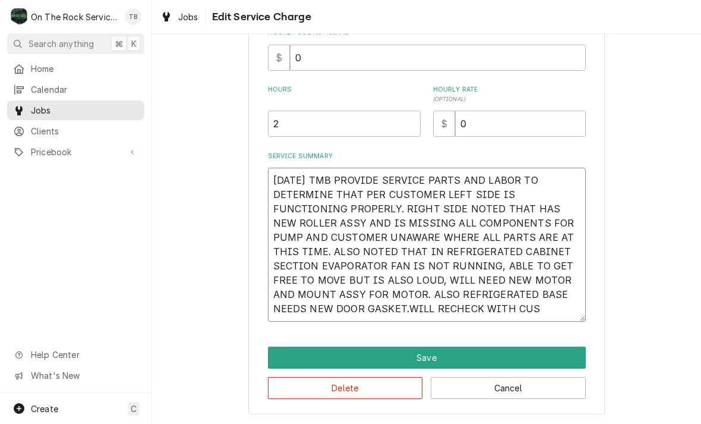
type textarea "x"
type textarea "10/15/25 TMB PROVIDE SERVICE PARTS AND LABOR TO DETERMINE THAT PER CUSTOMER LEF…"
type textarea "x"
type textarea "10/15/25 TMB PROVIDE SERVICE PARTS AND LABOR TO DETERMINE THAT PER CUSTOMER LEF…"
type textarea "x"
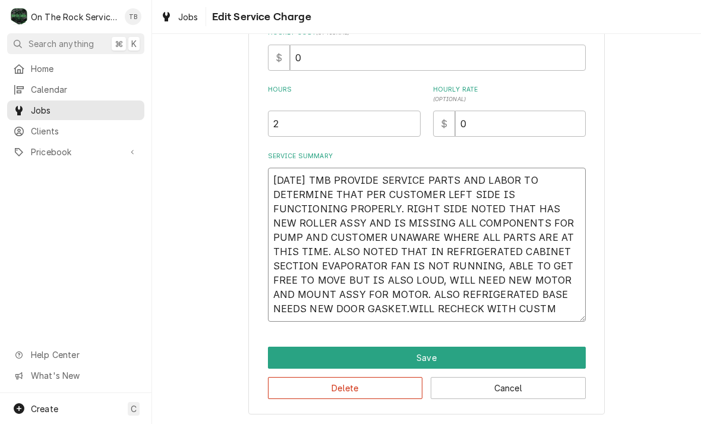
type textarea "10/15/25 TMB PROVIDE SERVICE PARTS AND LABOR TO DETERMINE THAT PER CUSTOMER LEF…"
type textarea "x"
type textarea "10/15/25 TMB PROVIDE SERVICE PARTS AND LABOR TO DETERMINE THAT PER CUSTOMER LEF…"
type textarea "x"
type textarea "10/15/25 TMB PROVIDE SERVICE PARTS AND LABOR TO DETERMINE THAT PER CUSTOMER LEF…"
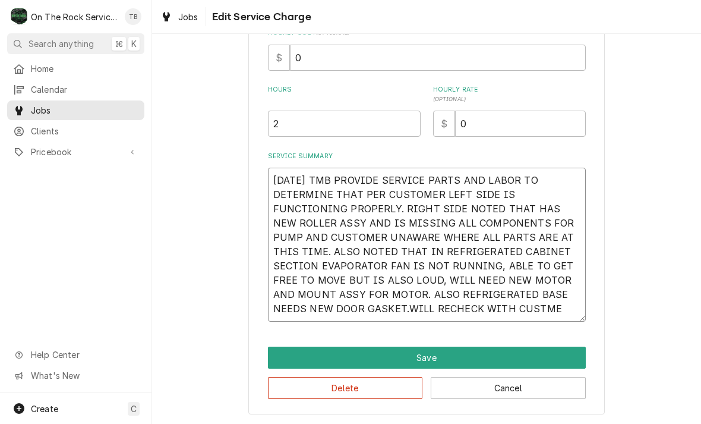
type textarea "x"
type textarea "10/15/25 TMB PROVIDE SERVICE PARTS AND LABOR TO DETERMINE THAT PER CUSTOMER LEF…"
type textarea "x"
type textarea "10/15/25 TMB PROVIDE SERVICE PARTS AND LABOR TO DETERMINE THAT PER CUSTOMER LEF…"
type textarea "x"
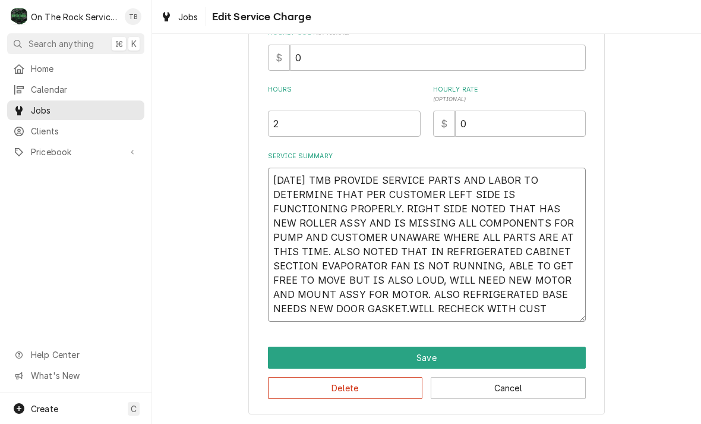
type textarea "10/15/25 TMB PROVIDE SERVICE PARTS AND LABOR TO DETERMINE THAT PER CUSTOMER LEF…"
type textarea "x"
type textarea "10/15/25 TMB PROVIDE SERVICE PARTS AND LABOR TO DETERMINE THAT PER CUSTOMER LEF…"
type textarea "x"
type textarea "10/15/25 TMB PROVIDE SERVICE PARTS AND LABOR TO DETERMINE THAT PER CUSTOMER LEF…"
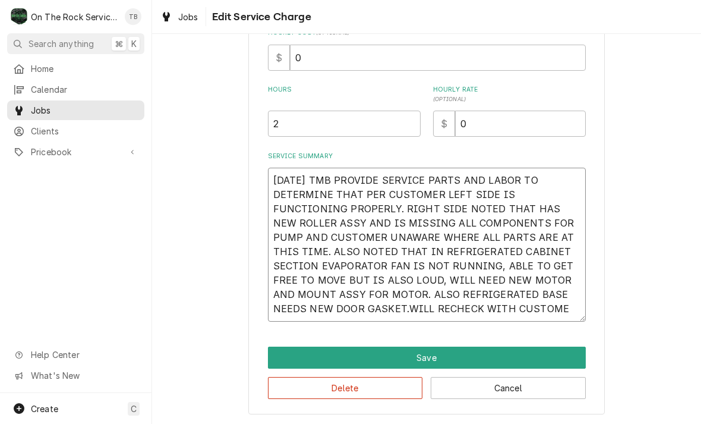
type textarea "x"
type textarea "10/15/25 TMB PROVIDE SERVICE PARTS AND LABOR TO DETERMINE THAT PER CUSTOMER LEF…"
type textarea "x"
type textarea "10/15/25 TMB PROVIDE SERVICE PARTS AND LABOR TO DETERMINE THAT PER CUSTOMER LEF…"
type textarea "x"
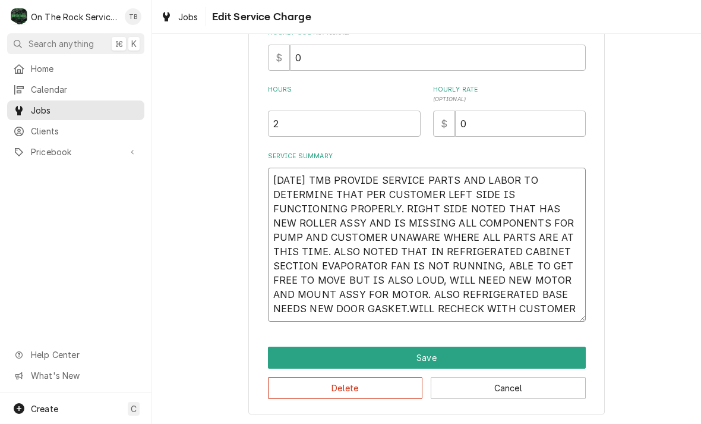
type textarea "10/15/25 TMB PROVIDE SERVICE PARTS AND LABOR TO DETERMINE THAT PER CUSTOMER LEF…"
type textarea "x"
type textarea "10/15/25 TMB PROVIDE SERVICE PARTS AND LABOR TO DETERMINE THAT PER CUSTOMER LEF…"
type textarea "x"
type textarea "10/15/25 TMB PROVIDE SERVICE PARTS AND LABOR TO DETERMINE THAT PER CUSTOMER LEF…"
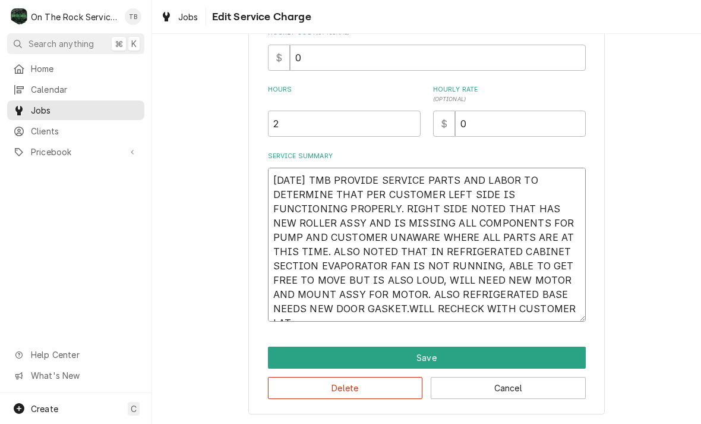
type textarea "x"
type textarea "10/15/25 TMB PROVIDE SERVICE PARTS AND LABOR TO DETERMINE THAT PER CUSTOMER LEF…"
type textarea "x"
type textarea "10/15/25 TMB PROVIDE SERVICE PARTS AND LABOR TO DETERMINE THAT PER CUSTOMER LEF…"
type textarea "x"
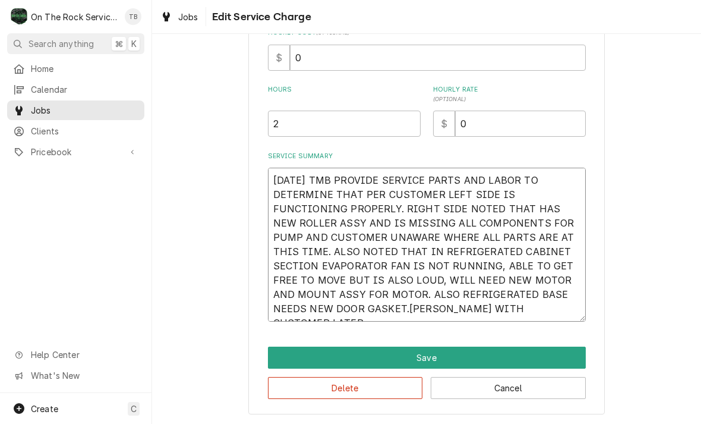
type textarea "10/15/25 TMB PROVIDE SERVICE PARTS AND LABOR TO DETERMINE THAT PER CUSTOMER LEF…"
type textarea "x"
type textarea "10/15/25 TMB PROVIDE SERVICE PARTS AND LABOR TO DETERMINE THAT PER CUSTOMER LEF…"
type textarea "x"
type textarea "10/15/25 TMB PROVIDE SERVICE PARTS AND LABOR TO DETERMINE THAT PER CUSTOMER LEF…"
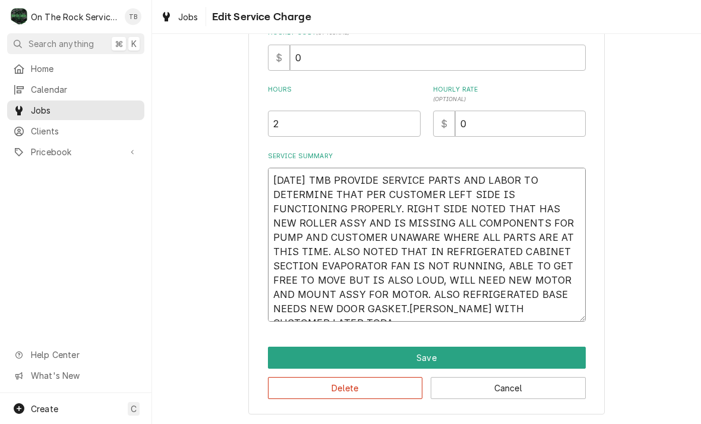
type textarea "x"
type textarea "10/15/25 TMB PROVIDE SERVICE PARTS AND LABOR TO DETERMINE THAT PER CUSTOMER LEF…"
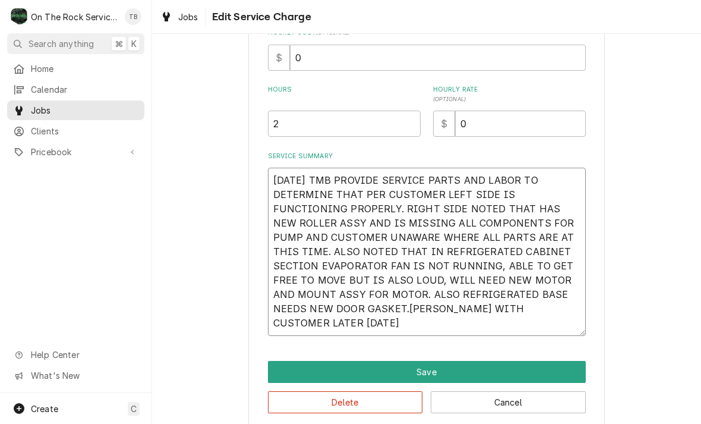
type textarea "x"
type textarea "10/15/25 TMB PROVIDE SERVICE PARTS AND LABOR TO DETERMINE THAT PER CUSTOMER LEF…"
type textarea "x"
type textarea "[DATE] TMB PROVIDE SERVICE PARTS AND LABOR TO DETERMINE THAT PER CUSTOMER LEFT …"
type textarea "x"
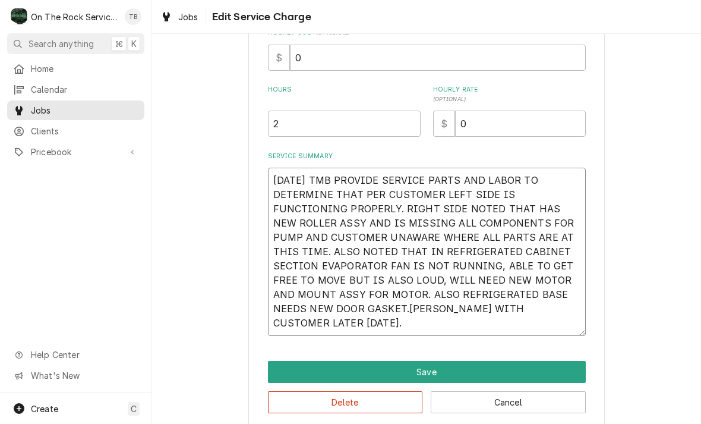
type textarea "[DATE] TMB PROVIDE SERVICE PARTS AND LABOR TO DETERMINE THAT PER CUSTOMER LEFT …"
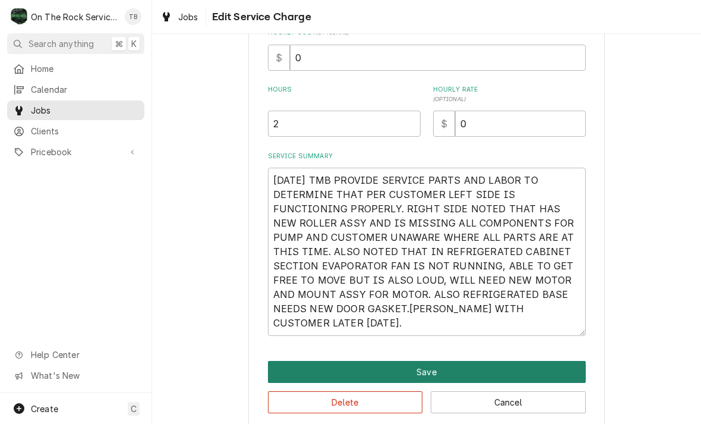
click at [452, 367] on button "Save" at bounding box center [427, 372] width 318 height 22
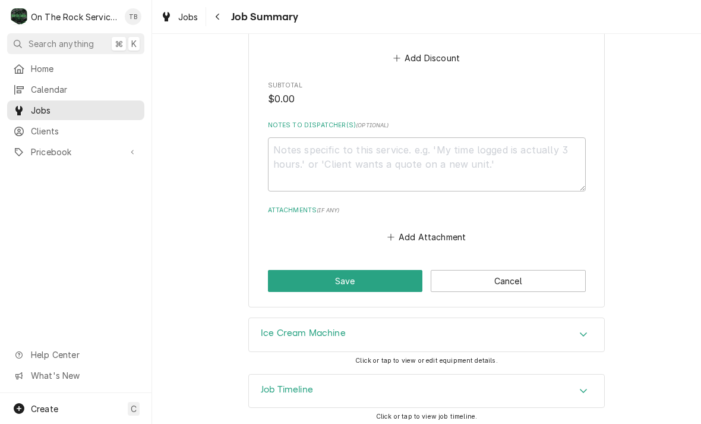
scroll to position [780, 0]
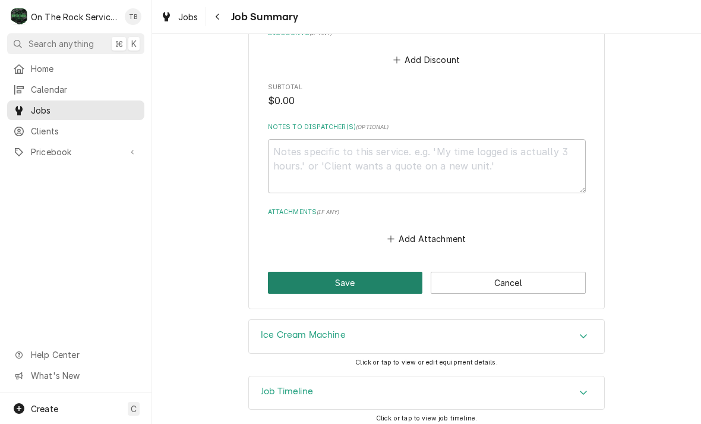
click at [349, 278] on button "Save" at bounding box center [345, 283] width 155 height 22
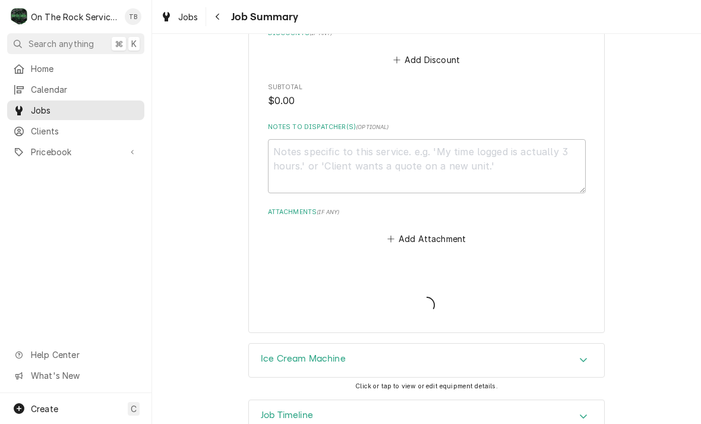
type textarea "x"
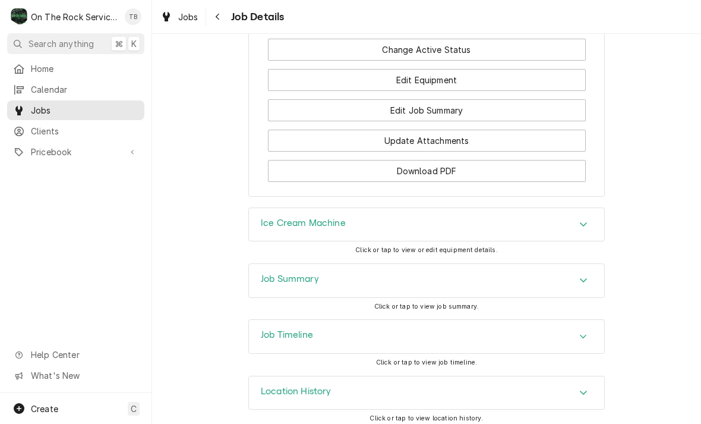
scroll to position [1540, 0]
click at [581, 223] on icon "Accordion Header" at bounding box center [583, 224] width 8 height 10
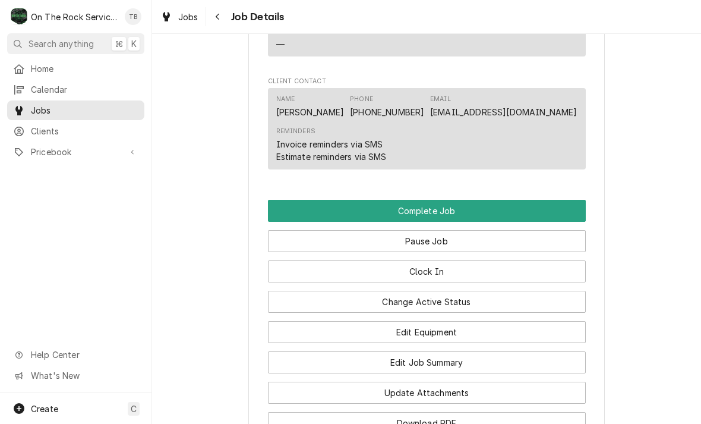
scroll to position [1289, 0]
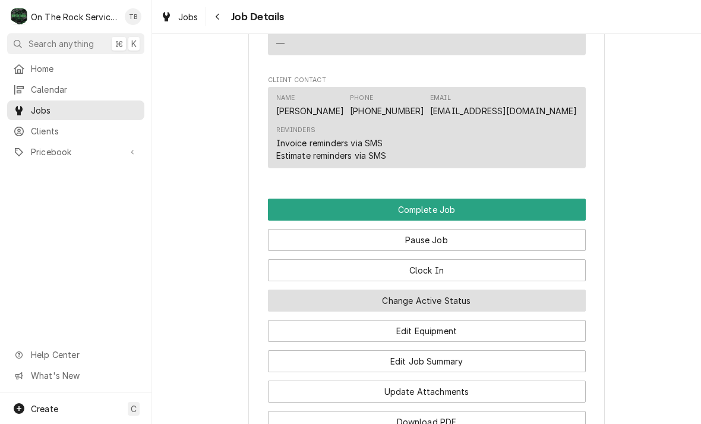
click at [467, 295] on button "Change Active Status" at bounding box center [427, 300] width 318 height 22
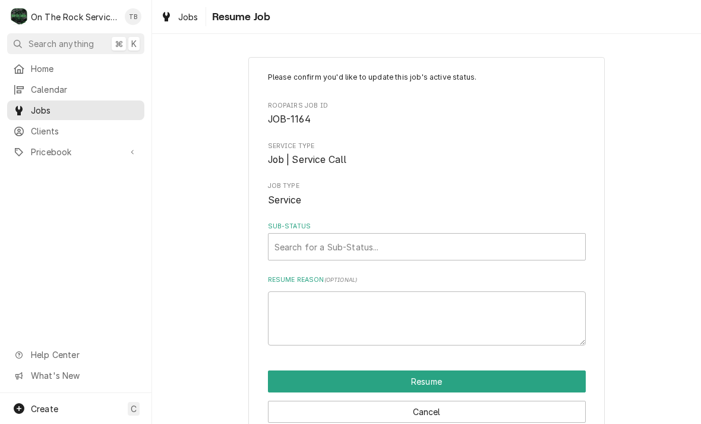
click at [632, 238] on div "Please confirm you'd like to update this job's active status. Roopairs Job ID J…" at bounding box center [426, 247] width 549 height 402
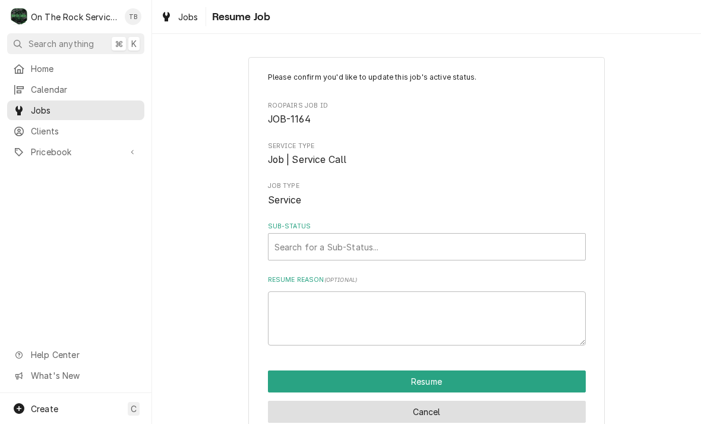
click at [473, 407] on button "Cancel" at bounding box center [427, 412] width 318 height 22
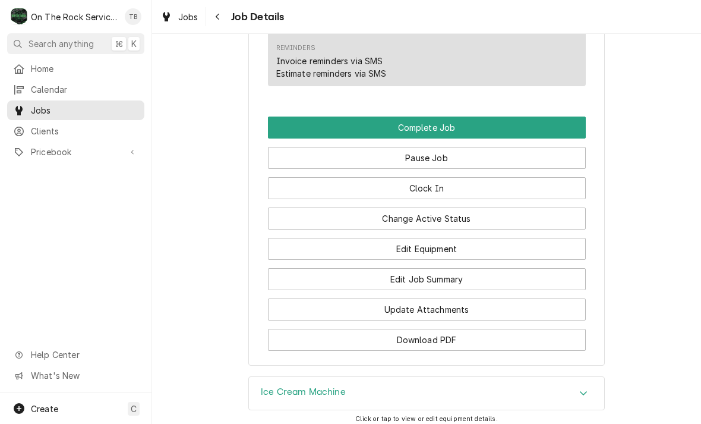
scroll to position [1369, 0]
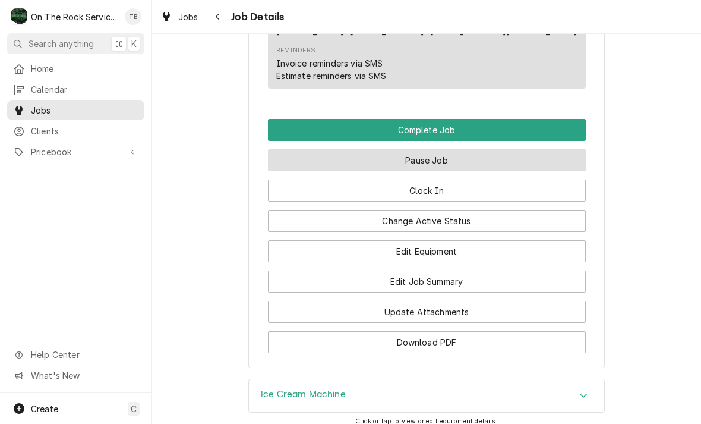
click at [446, 156] on button "Pause Job" at bounding box center [427, 160] width 318 height 22
type textarea "x"
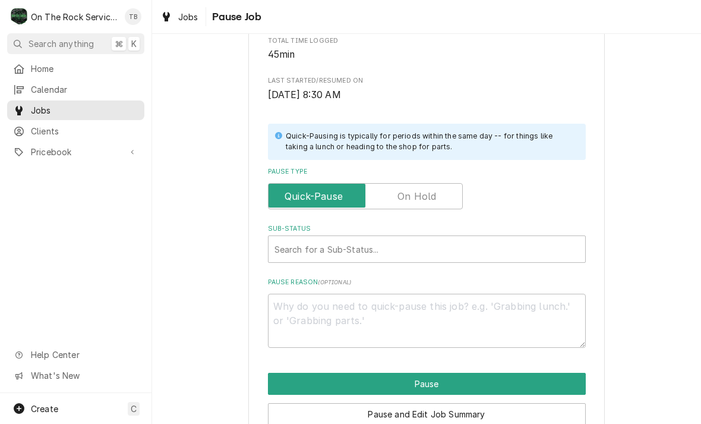
scroll to position [228, 0]
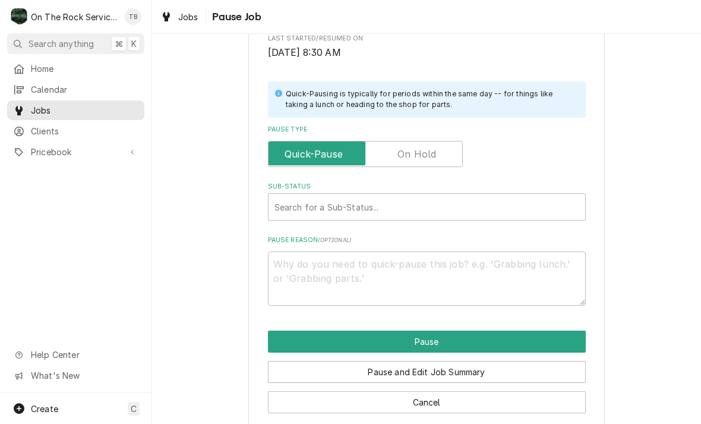
click at [442, 154] on input "Pause Type" at bounding box center [365, 154] width 184 height 26
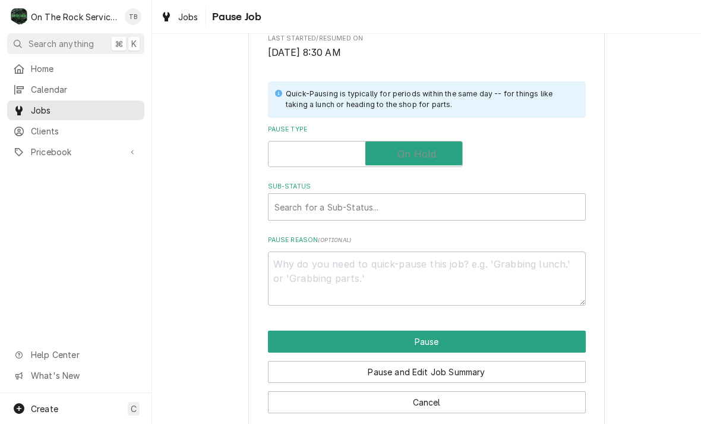
checkbox input "true"
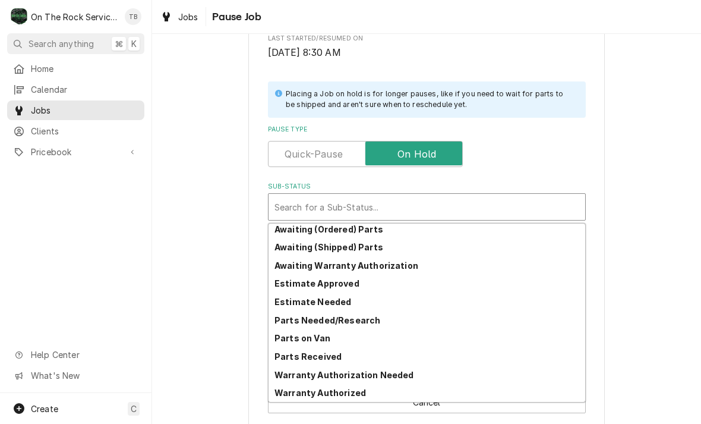
scroll to position [58, 0]
click at [375, 320] on div "Parts Needed/Research" at bounding box center [427, 320] width 317 height 18
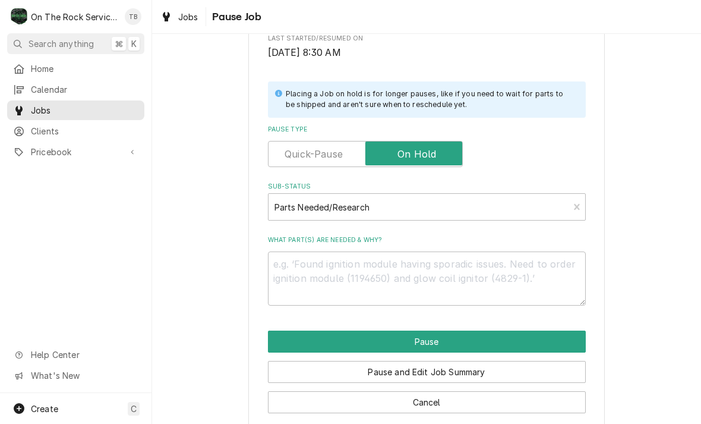
scroll to position [225, 0]
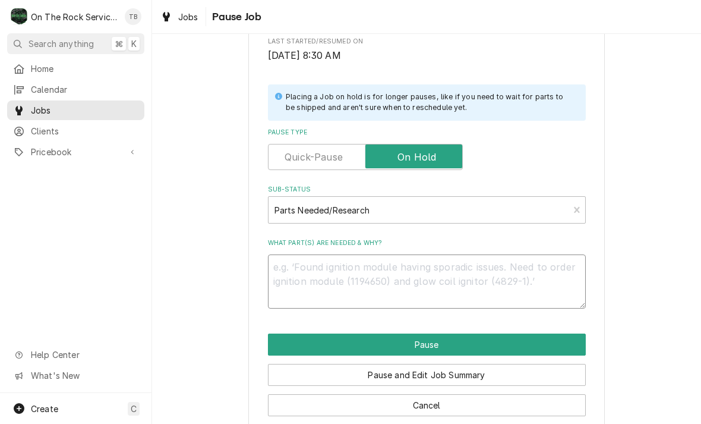
click at [324, 260] on textarea "What part(s) are needed & why?" at bounding box center [427, 281] width 318 height 54
type textarea "x"
type textarea "L"
type textarea "x"
type textarea "LOC"
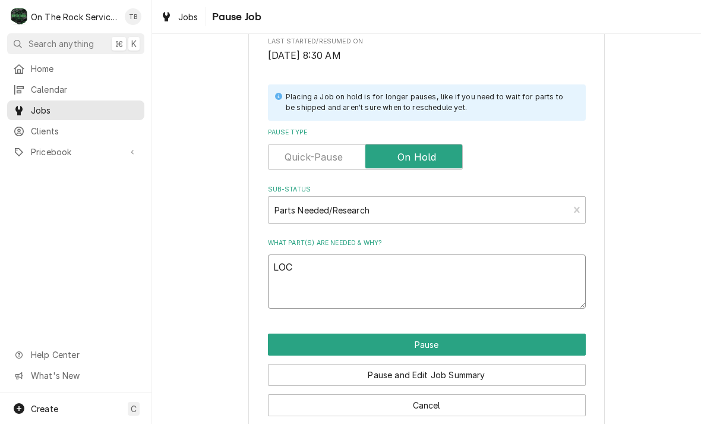
type textarea "x"
type textarea "LOCAT"
type textarea "x"
type textarea "LOCATE"
type textarea "x"
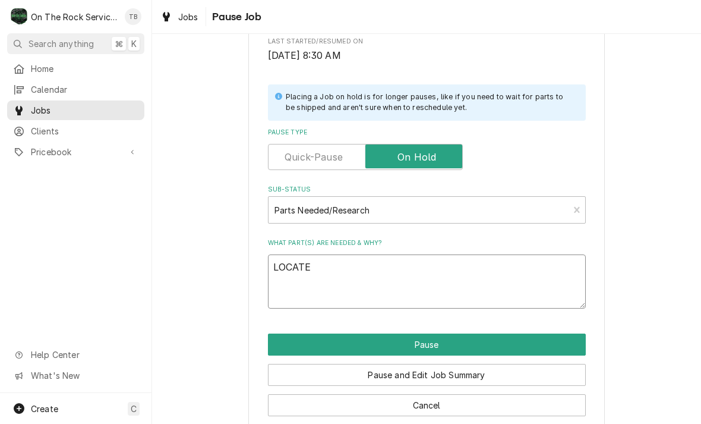
type textarea "LOCATE"
type textarea "x"
type textarea "LOCATE R"
type textarea "x"
type textarea "LOCATE RM"
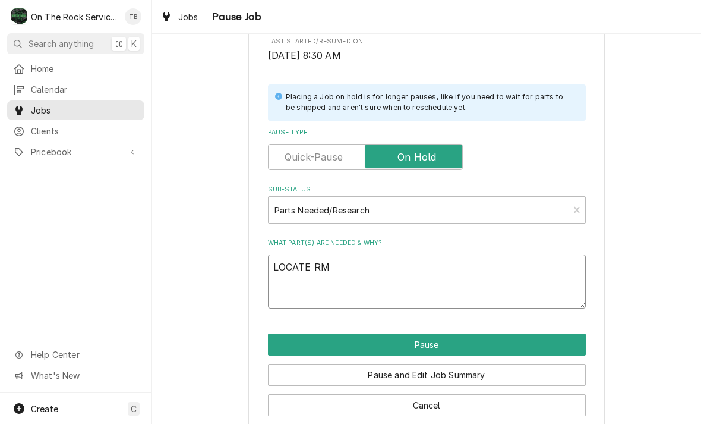
type textarea "x"
type textarea "LOCATE RMT"
type textarea "x"
type textarea "LOCATE RMT"
type textarea "x"
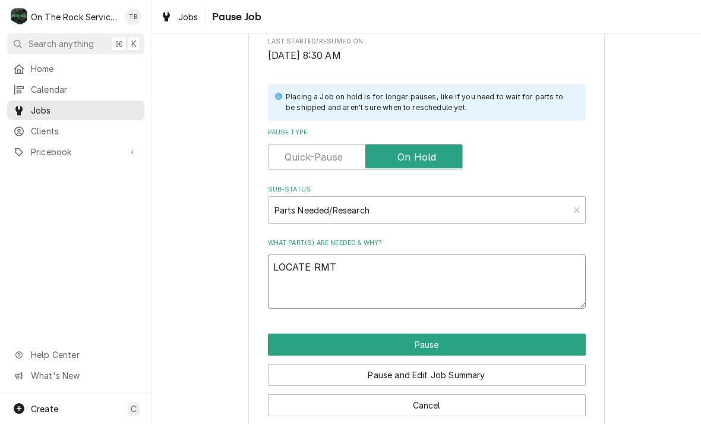
type textarea "LOCATE RMT P"
type textarea "x"
type textarea "LOCATE RMT PA"
type textarea "x"
type textarea "LOCATE RMT PAR"
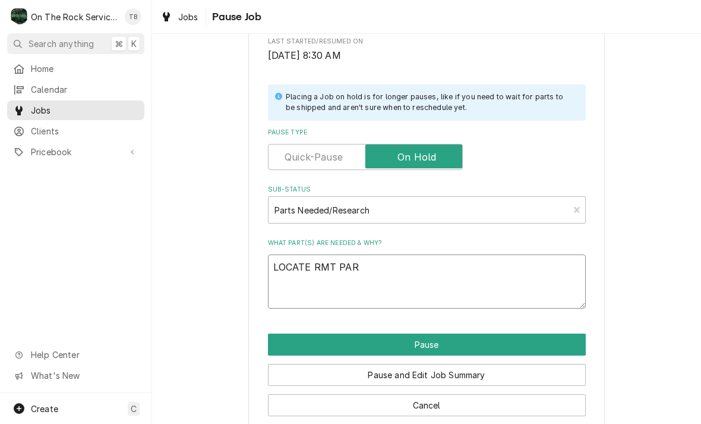
type textarea "x"
type textarea "LOCATE RMT PART"
type textarea "x"
type textarea "LOCATE RMT PARTS"
type textarea "x"
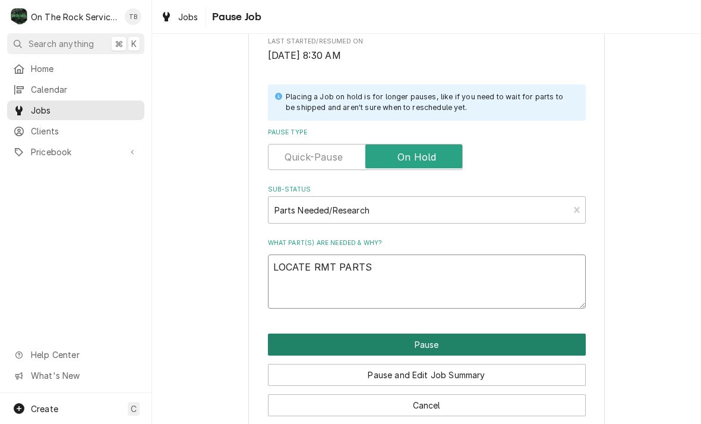
type textarea "LOCATE RMT PARTS"
click at [463, 339] on button "Pause" at bounding box center [427, 344] width 318 height 22
type textarea "x"
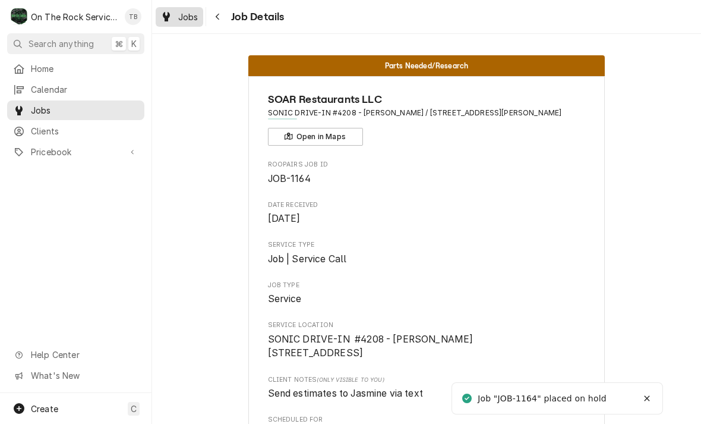
click at [185, 26] on link "Jobs" at bounding box center [180, 17] width 48 height 20
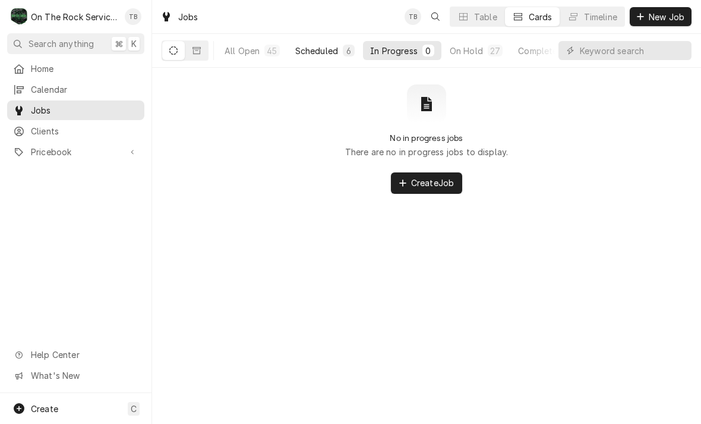
click at [329, 55] on div "Scheduled" at bounding box center [316, 51] width 43 height 12
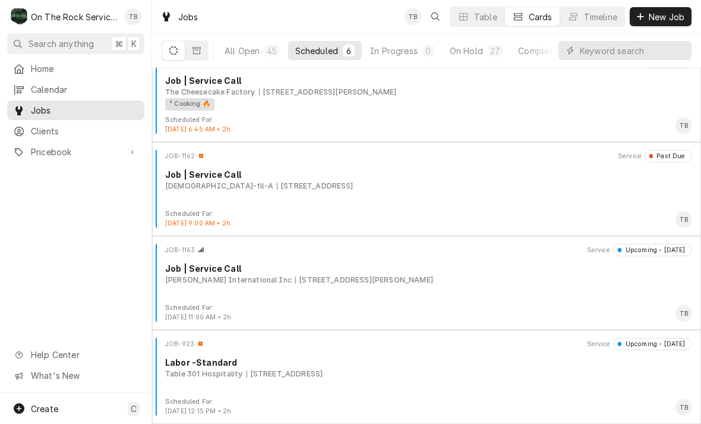
scroll to position [207, 0]
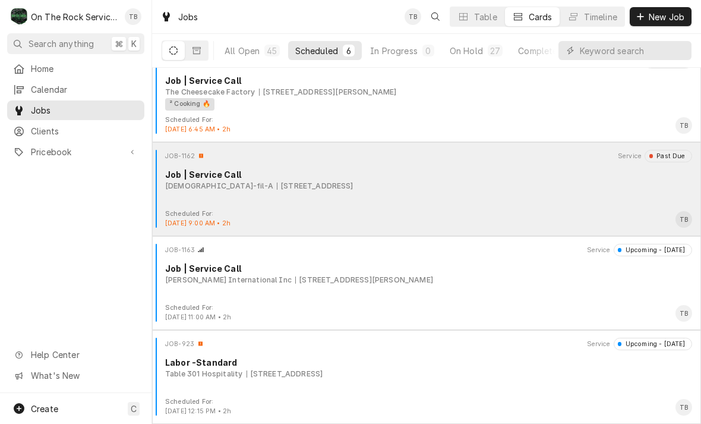
click at [351, 200] on div "JOB-1162 Service Past Due Job | Service Call Chick-fil-A 930 NE Main St, Simpso…" at bounding box center [427, 179] width 540 height 59
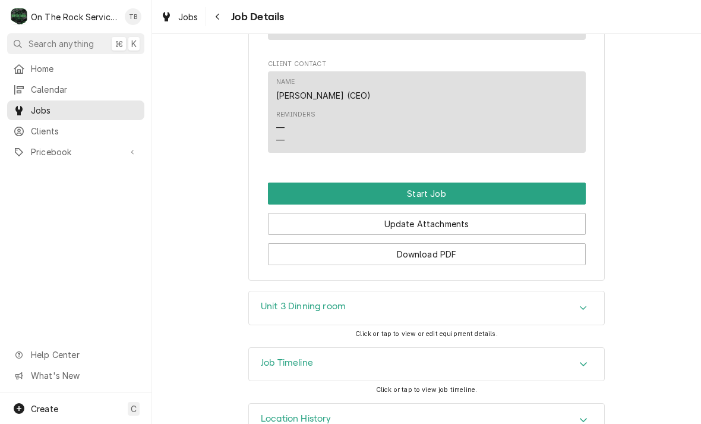
scroll to position [944, 0]
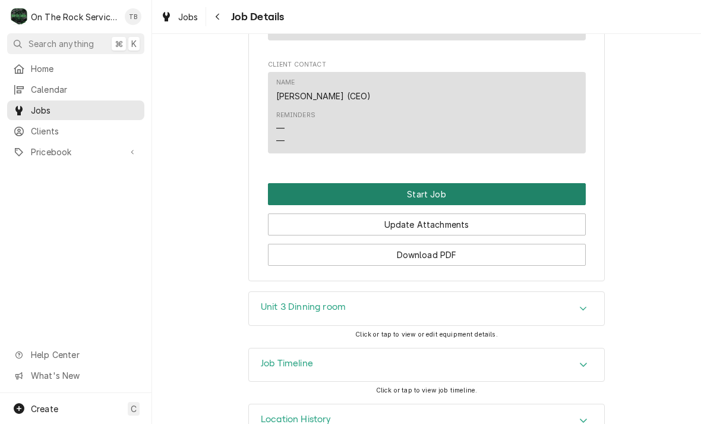
click at [450, 183] on button "Start Job" at bounding box center [427, 194] width 318 height 22
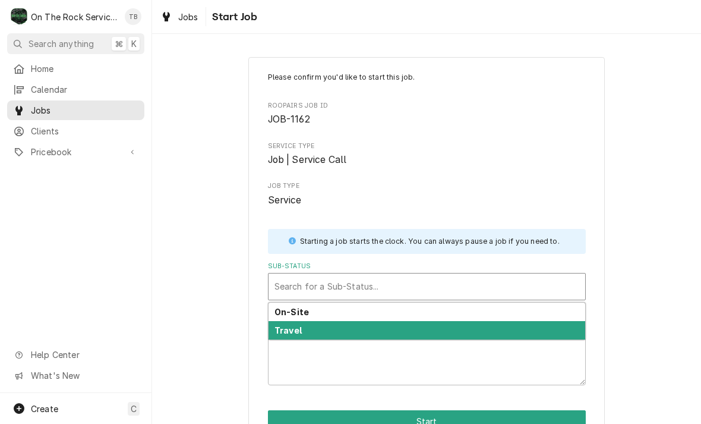
click at [414, 328] on div "Travel" at bounding box center [427, 330] width 317 height 18
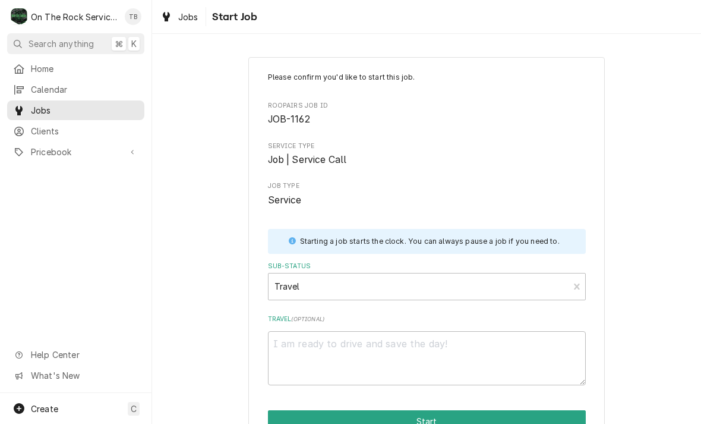
click at [667, 233] on div "Please confirm you'd like to start this job. Roopairs Job ID JOB-1162 Service T…" at bounding box center [426, 267] width 549 height 442
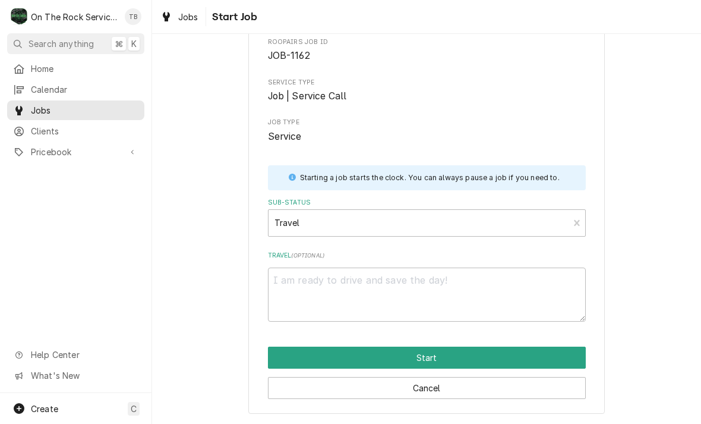
scroll to position [62, 0]
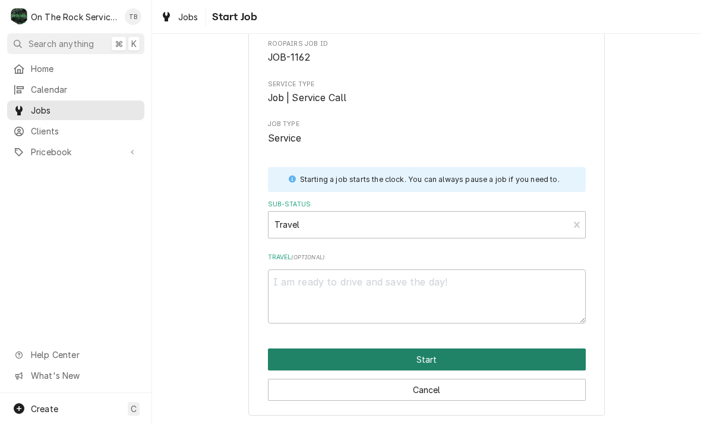
click at [433, 358] on button "Start" at bounding box center [427, 359] width 318 height 22
type textarea "x"
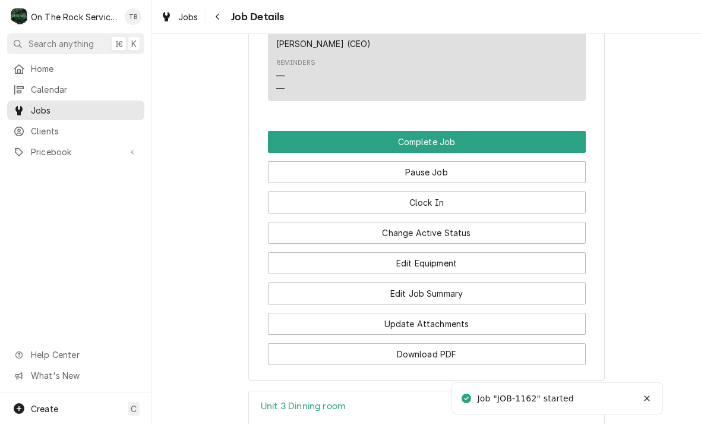
scroll to position [1116, 0]
